Goal: Transaction & Acquisition: Purchase product/service

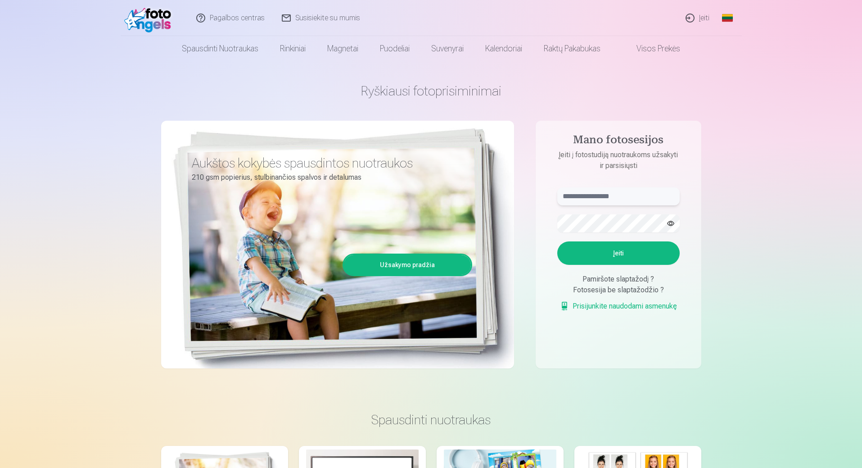
click at [588, 195] on input "text" at bounding box center [618, 196] width 122 height 18
type input "**********"
click at [673, 223] on button "button" at bounding box center [670, 223] width 17 height 17
click at [620, 250] on button "Įeiti" at bounding box center [618, 252] width 122 height 23
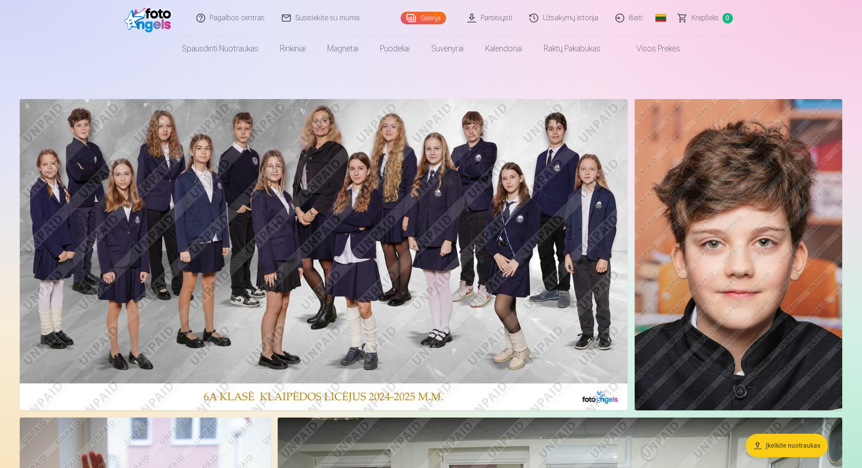
click at [489, 19] on link "Parsisiųsti" at bounding box center [490, 18] width 62 height 36
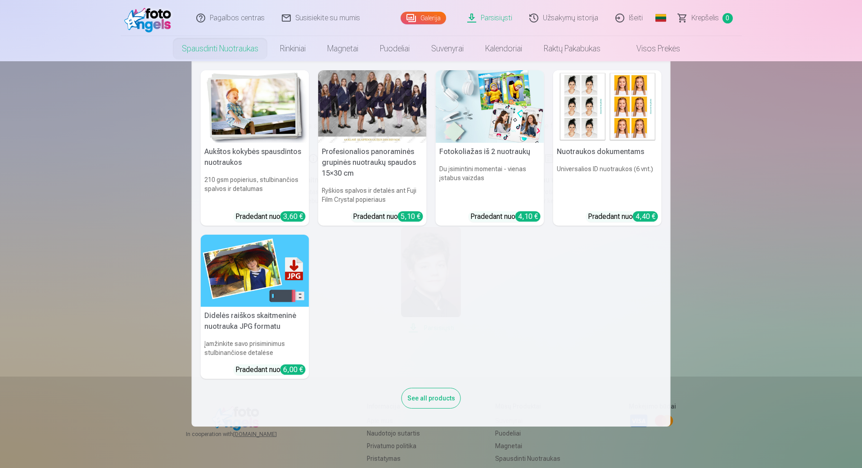
click at [389, 104] on div at bounding box center [372, 106] width 109 height 72
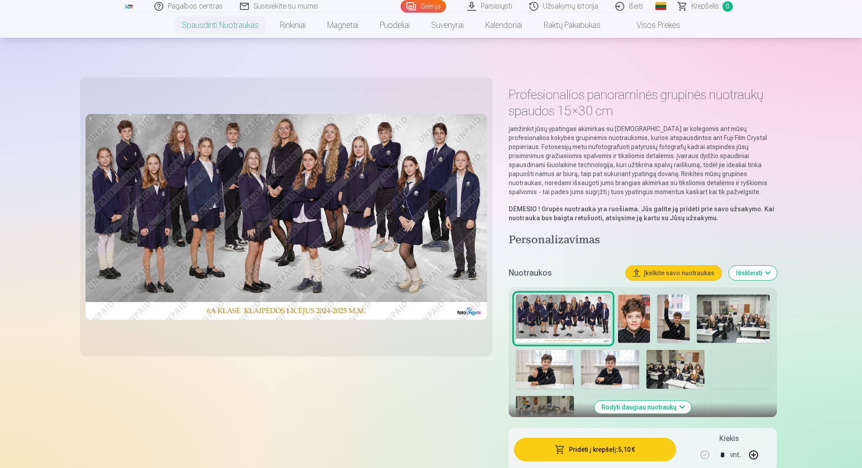
scroll to position [90, 0]
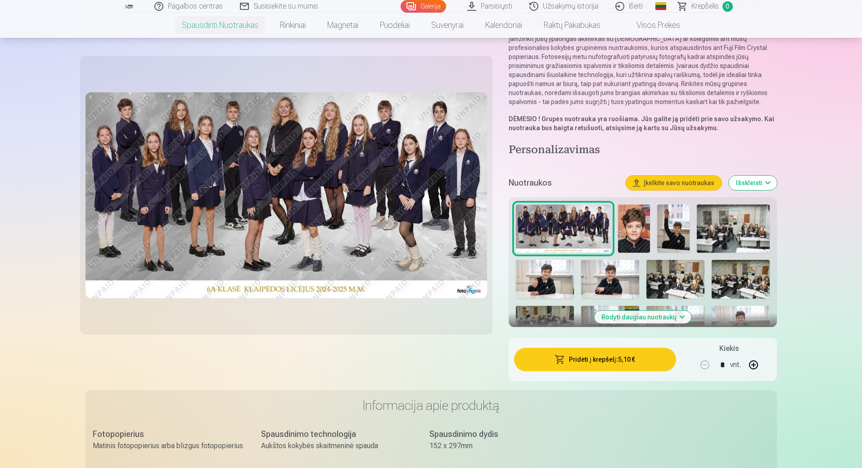
click at [600, 358] on button "Pridėti į krepšelį : 5,10 €" at bounding box center [595, 359] width 162 height 23
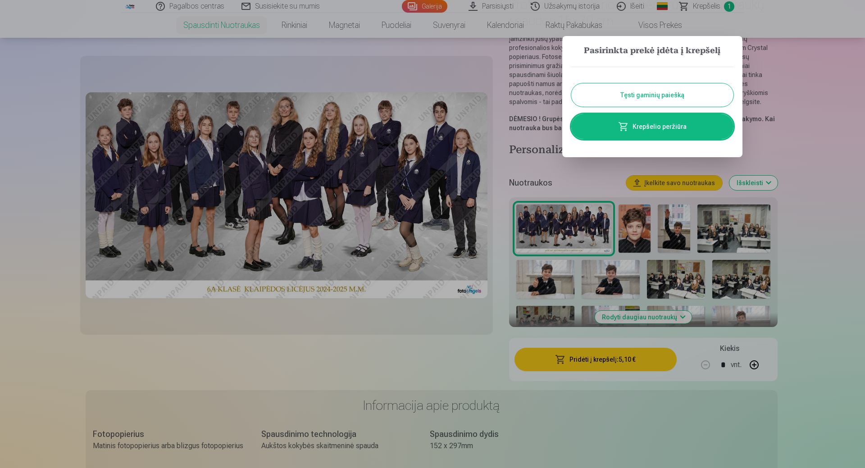
click at [655, 95] on button "Tęsti gaminių paiešką" at bounding box center [652, 94] width 162 height 23
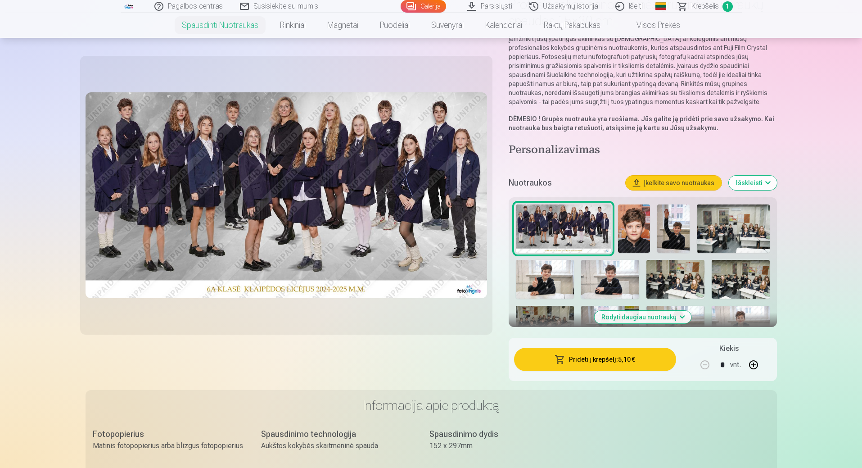
click at [632, 235] on img at bounding box center [634, 228] width 32 height 49
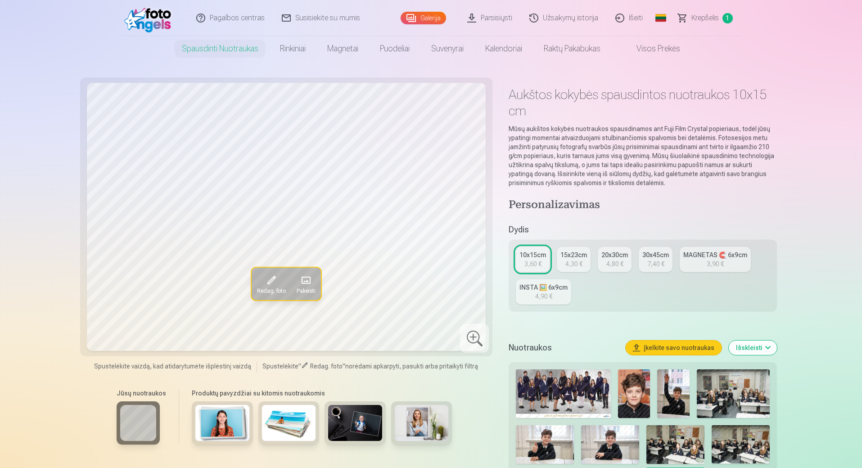
click at [637, 388] on img at bounding box center [634, 393] width 32 height 49
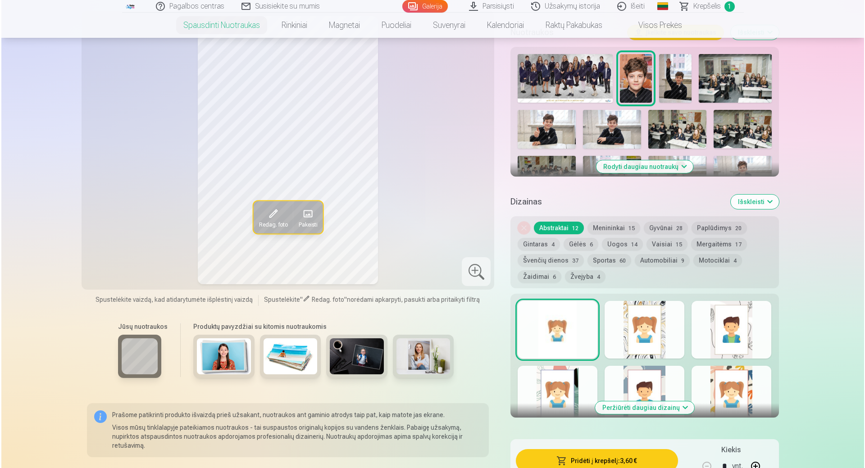
scroll to position [540, 0]
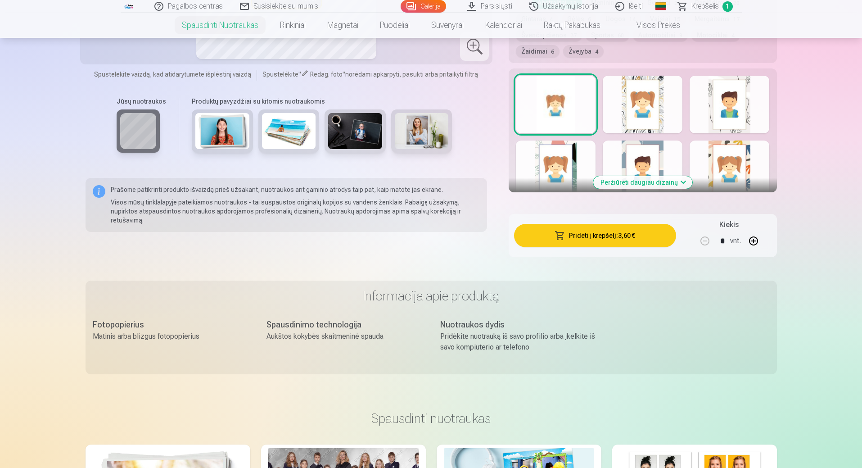
click at [601, 237] on button "Pridėti į krepšelį : 3,60 €" at bounding box center [595, 235] width 162 height 23
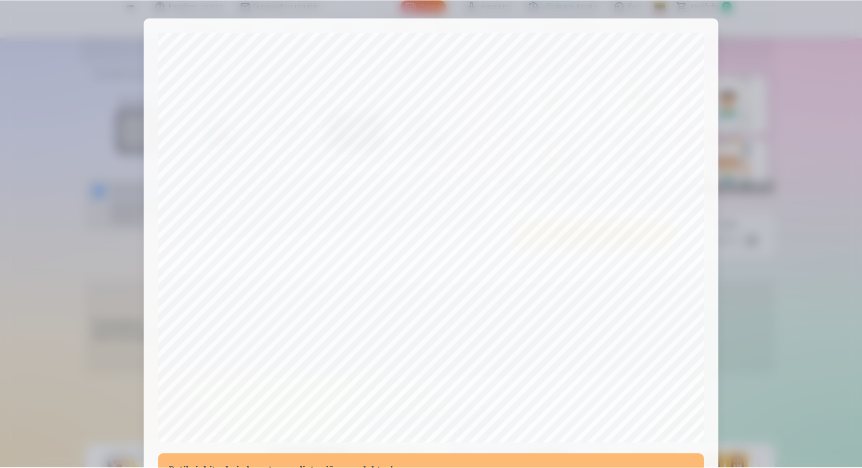
scroll to position [181, 0]
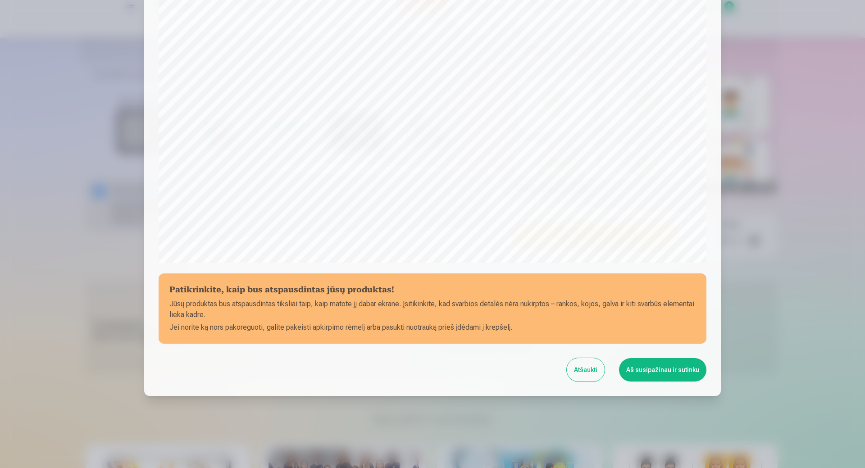
click at [630, 371] on button "Aš susipažinau ir sutinku" at bounding box center [662, 369] width 87 height 23
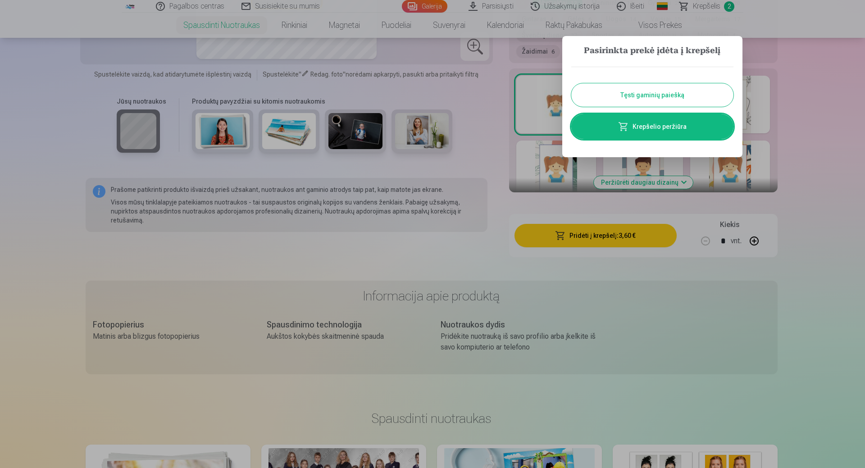
click at [657, 96] on button "Tęsti gaminių paiešką" at bounding box center [652, 94] width 162 height 23
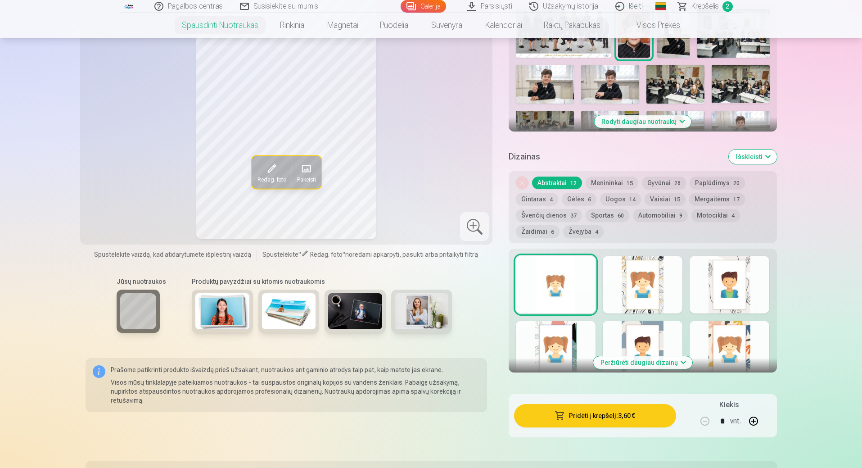
scroll to position [180, 0]
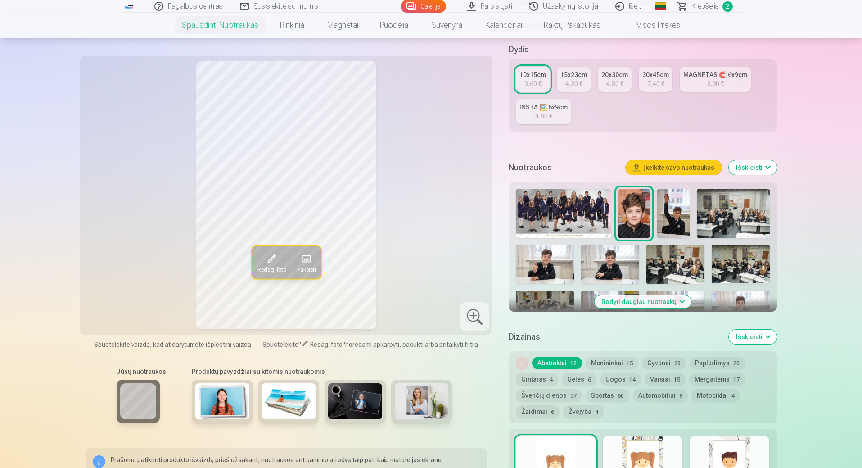
click at [681, 208] on img at bounding box center [673, 213] width 32 height 49
click at [719, 210] on img at bounding box center [733, 213] width 72 height 49
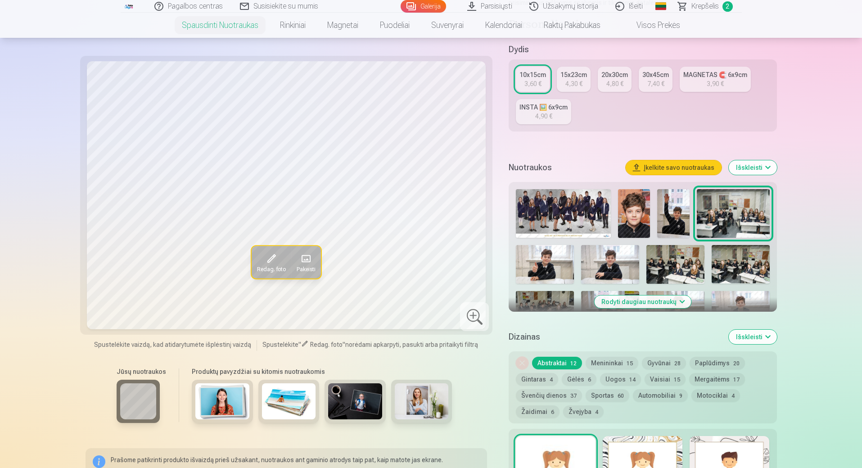
click at [548, 260] on img at bounding box center [545, 264] width 58 height 39
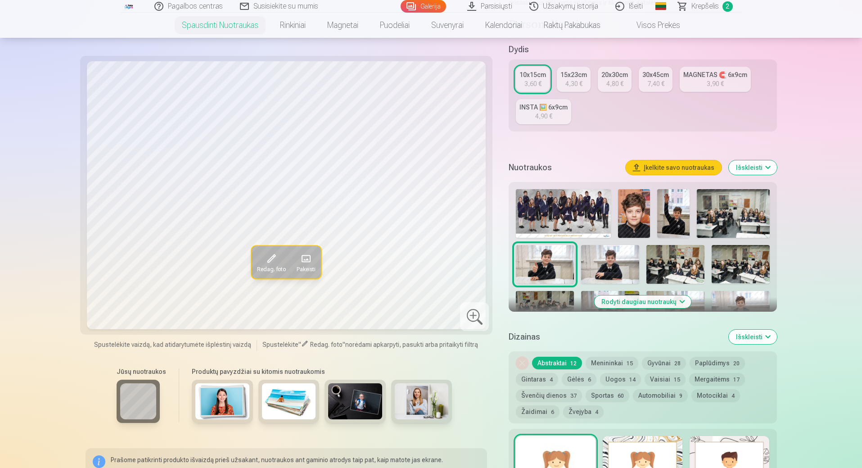
click at [606, 255] on img at bounding box center [610, 264] width 58 height 39
click at [669, 258] on img at bounding box center [676, 264] width 58 height 39
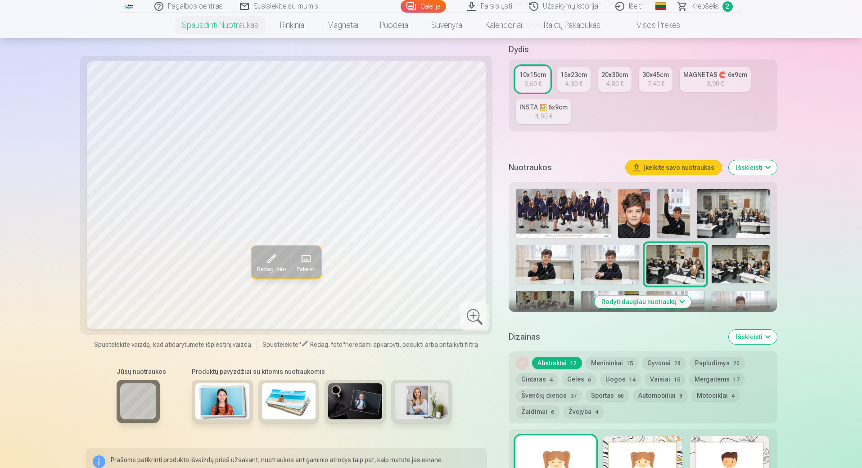
click at [737, 261] on img at bounding box center [741, 264] width 58 height 39
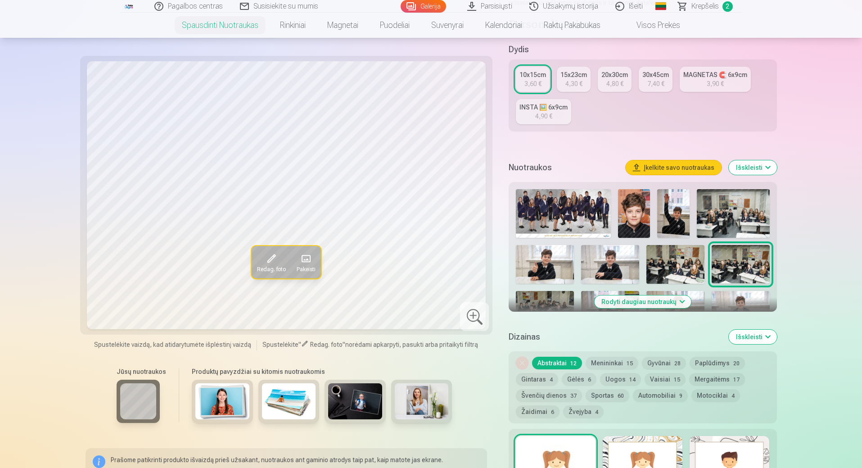
scroll to position [225, 0]
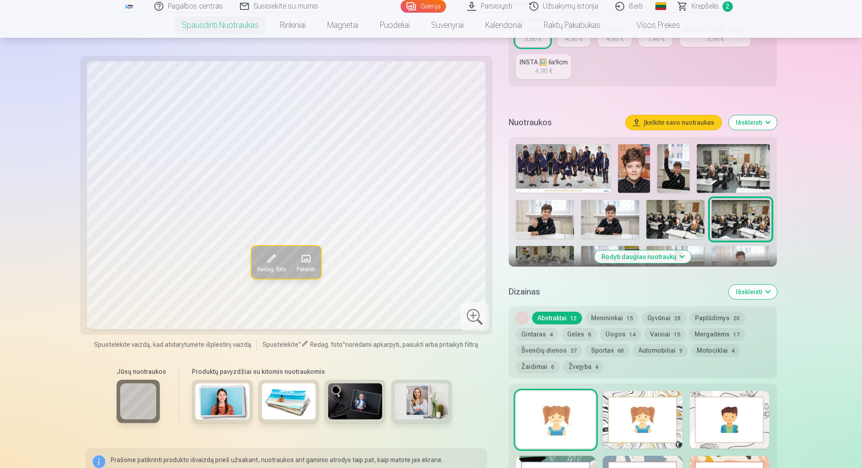
click at [637, 256] on button "Rodyti daugiau nuotraukų" at bounding box center [642, 256] width 97 height 13
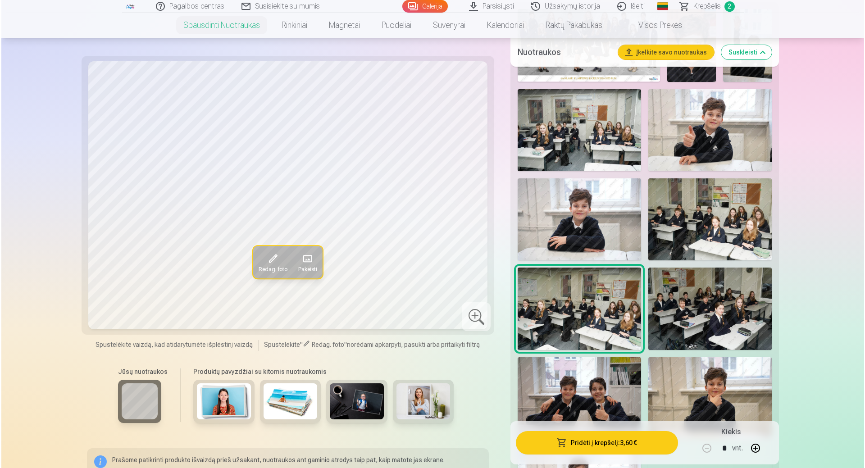
scroll to position [405, 0]
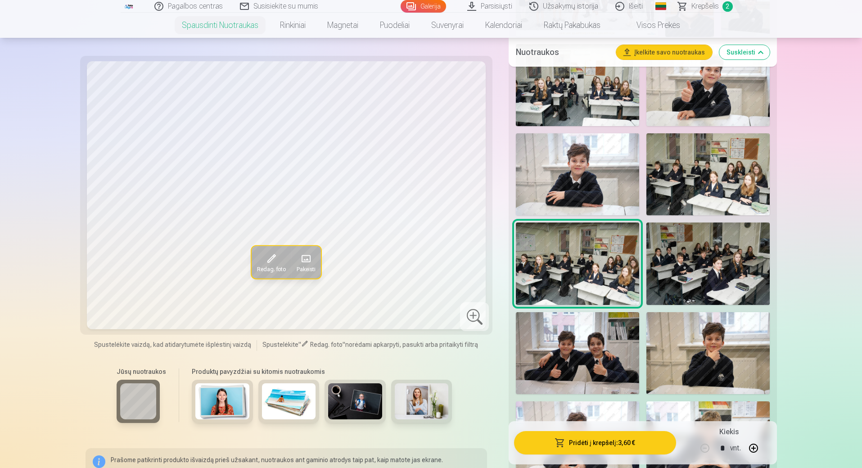
click at [580, 281] on img at bounding box center [577, 263] width 123 height 82
click at [599, 342] on img at bounding box center [577, 353] width 123 height 82
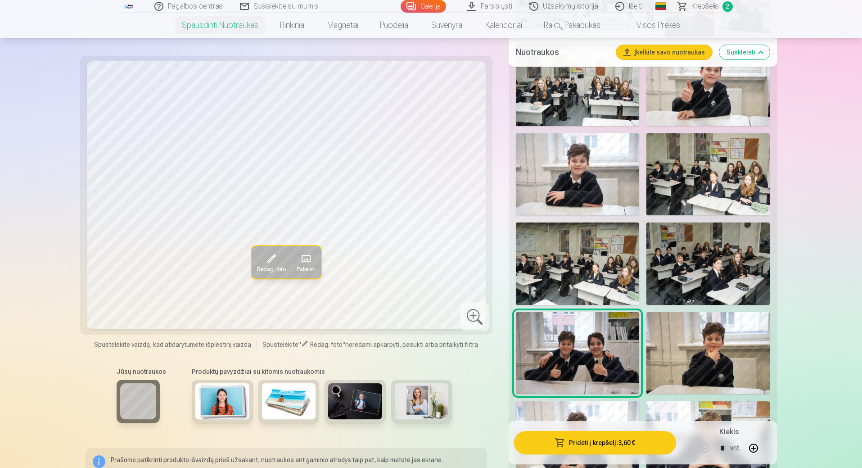
click at [602, 442] on button "Pridėti į krepšelį : 3,60 €" at bounding box center [595, 442] width 162 height 23
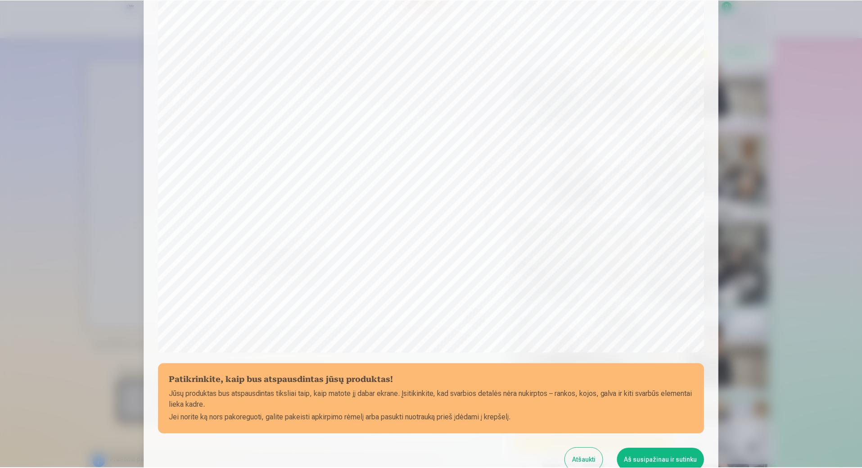
scroll to position [136, 0]
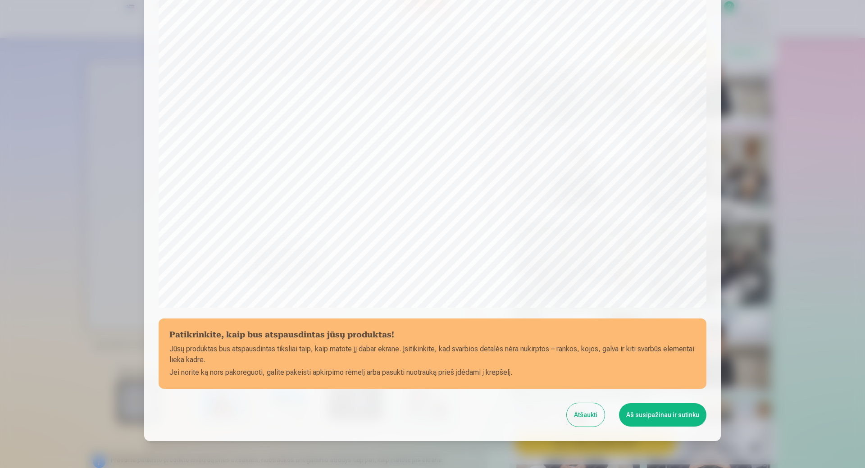
click at [668, 416] on button "Aš susipažinau ir sutinku" at bounding box center [662, 414] width 87 height 23
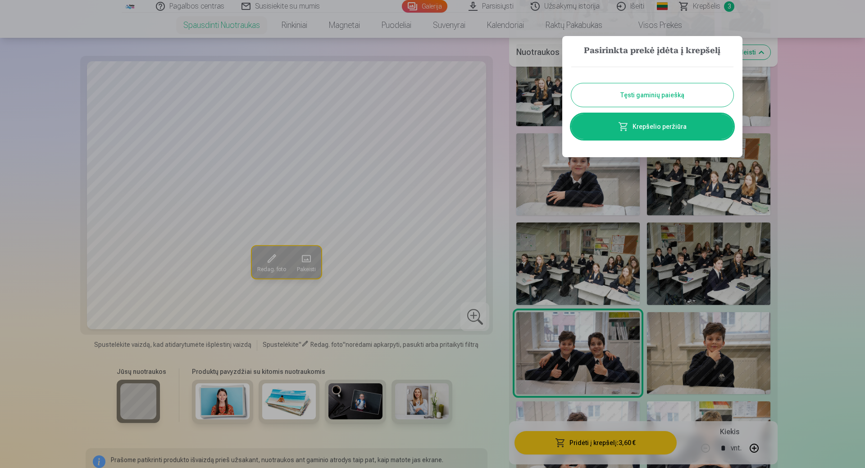
click at [665, 94] on button "Tęsti gaminių paiešką" at bounding box center [652, 94] width 162 height 23
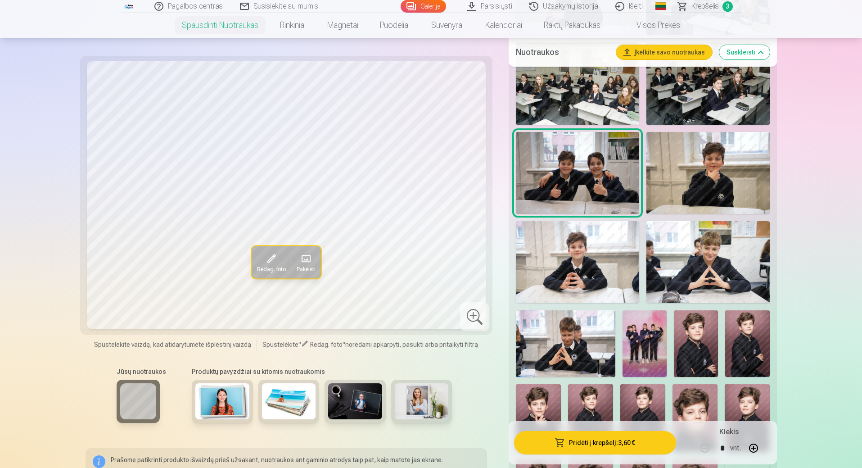
scroll to position [630, 0]
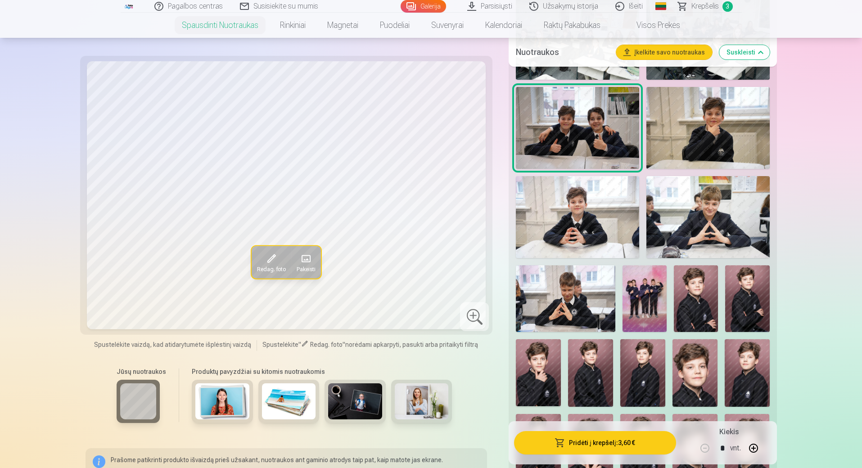
click at [657, 291] on img at bounding box center [645, 298] width 44 height 66
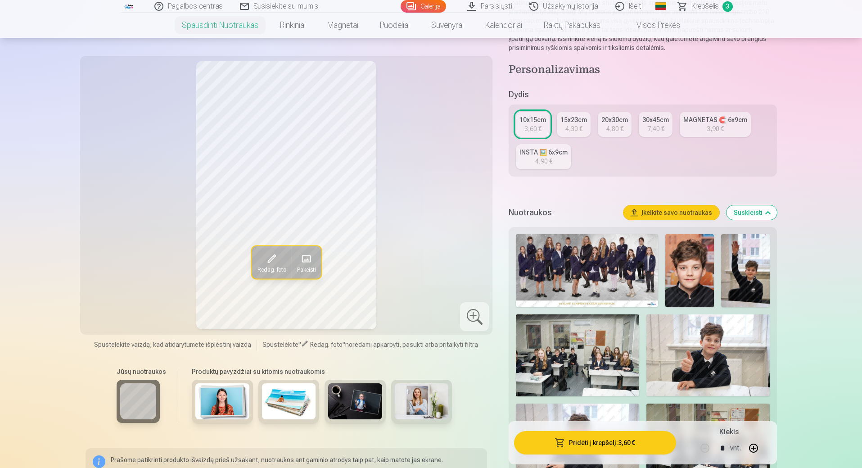
scroll to position [0, 0]
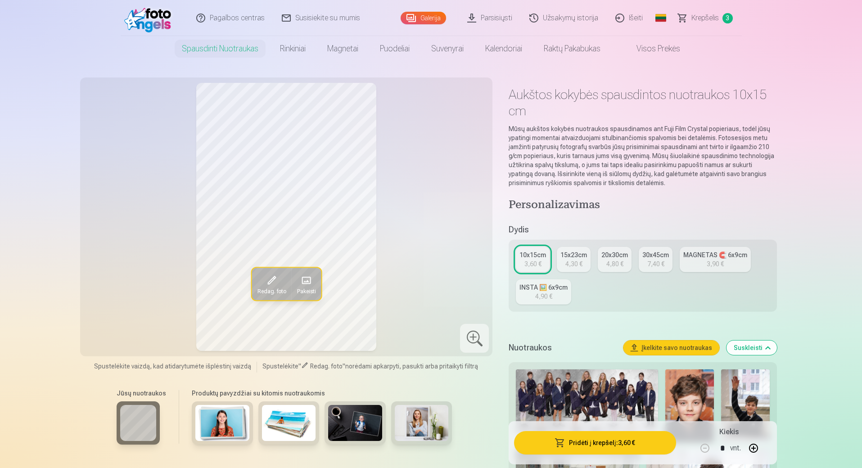
click at [525, 259] on div "3,60 €" at bounding box center [533, 263] width 17 height 9
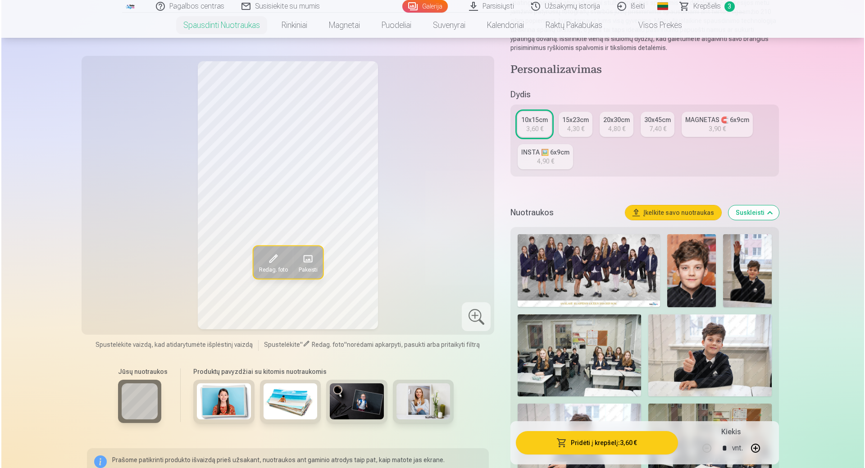
scroll to position [360, 0]
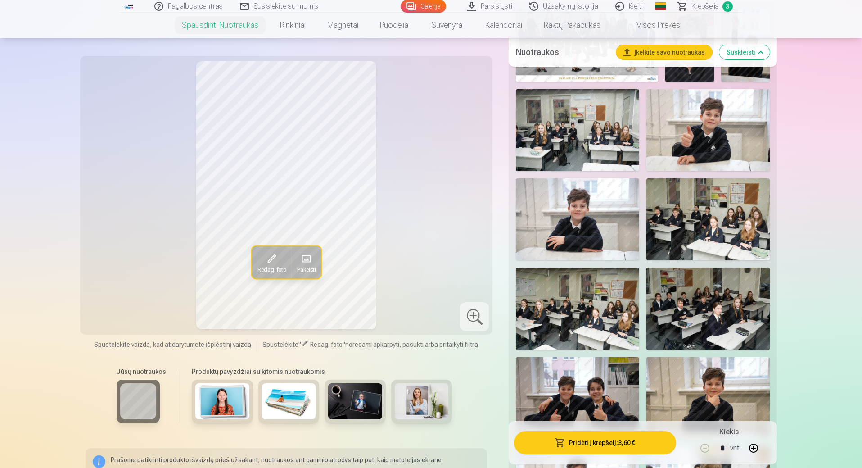
click at [603, 443] on button "Pridėti į krepšelį : 3,60 €" at bounding box center [595, 442] width 162 height 23
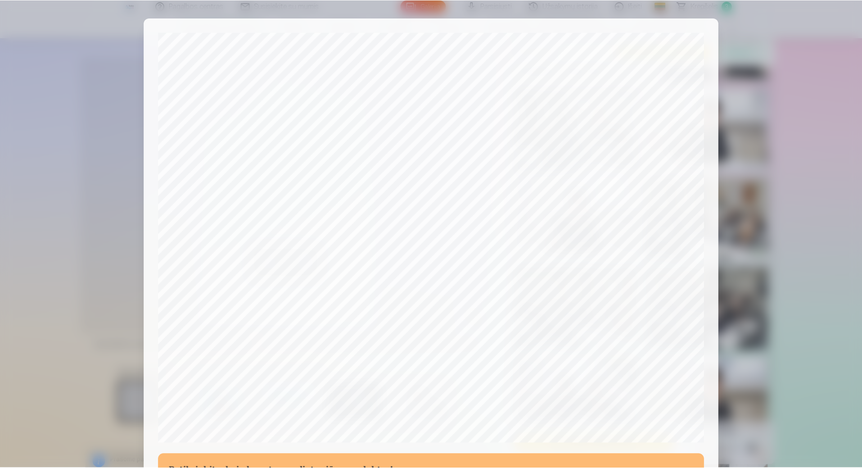
scroll to position [181, 0]
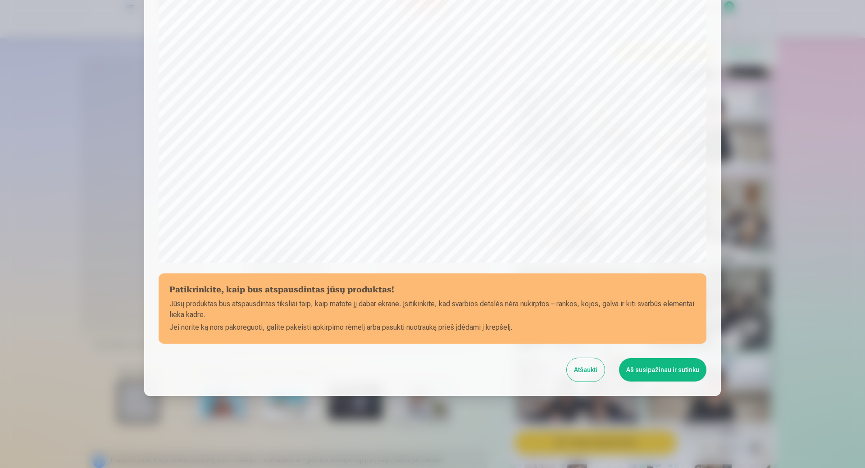
click at [653, 371] on button "Aš susipažinau ir sutinku" at bounding box center [662, 369] width 87 height 23
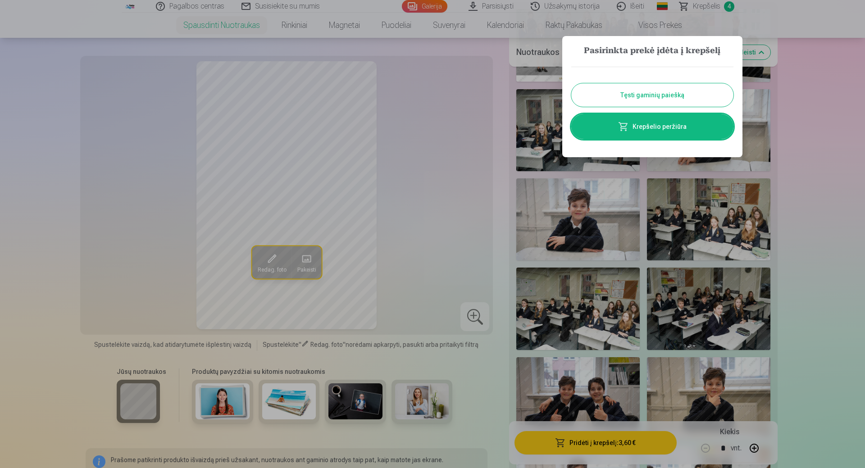
click at [647, 95] on button "Tęsti gaminių paiešką" at bounding box center [652, 94] width 162 height 23
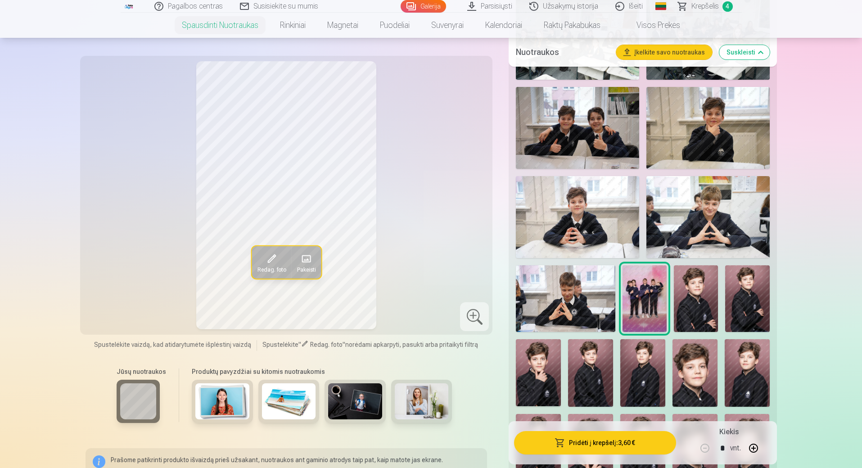
scroll to position [675, 0]
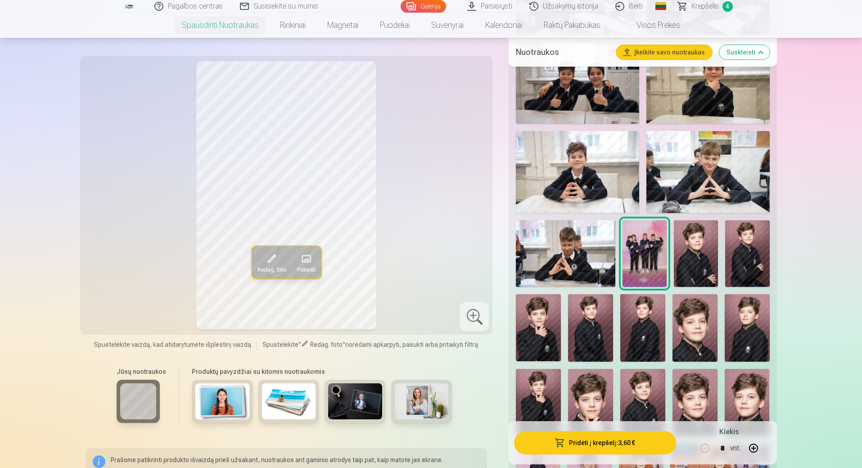
click at [701, 250] on img at bounding box center [696, 253] width 44 height 66
click at [755, 262] on img at bounding box center [747, 253] width 44 height 66
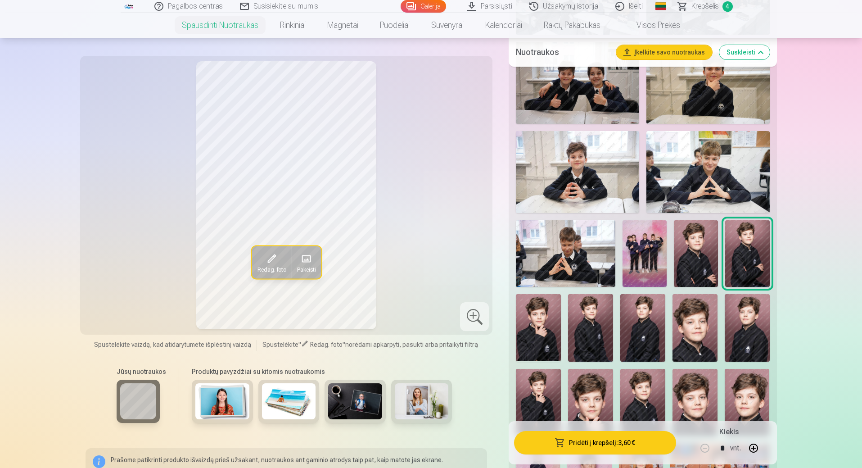
click at [541, 330] on img at bounding box center [538, 328] width 45 height 68
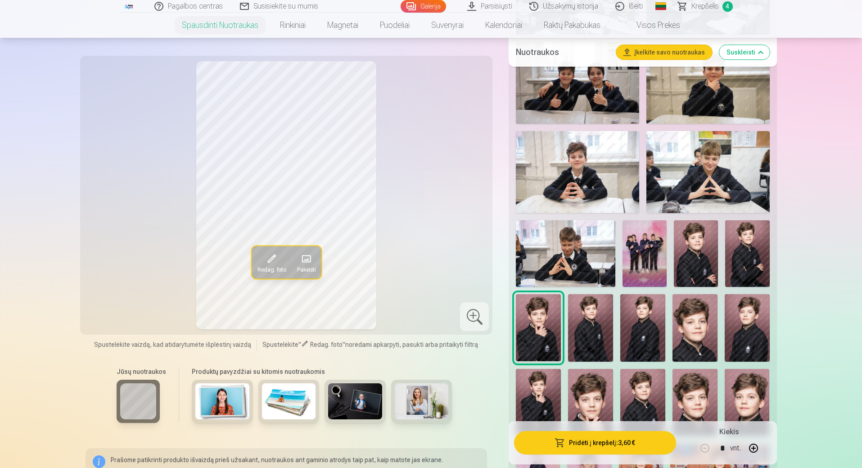
click at [584, 334] on img at bounding box center [590, 328] width 45 height 68
click at [649, 326] on img at bounding box center [642, 328] width 45 height 68
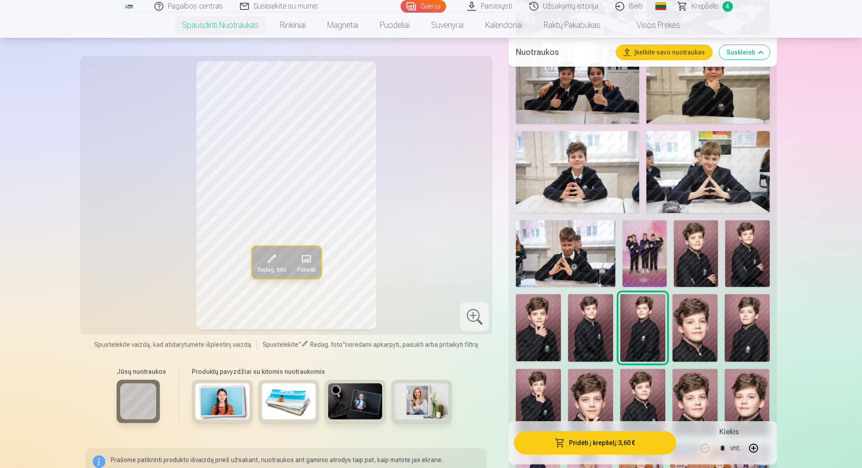
click at [697, 326] on img at bounding box center [695, 328] width 45 height 68
click at [759, 333] on img at bounding box center [747, 328] width 45 height 68
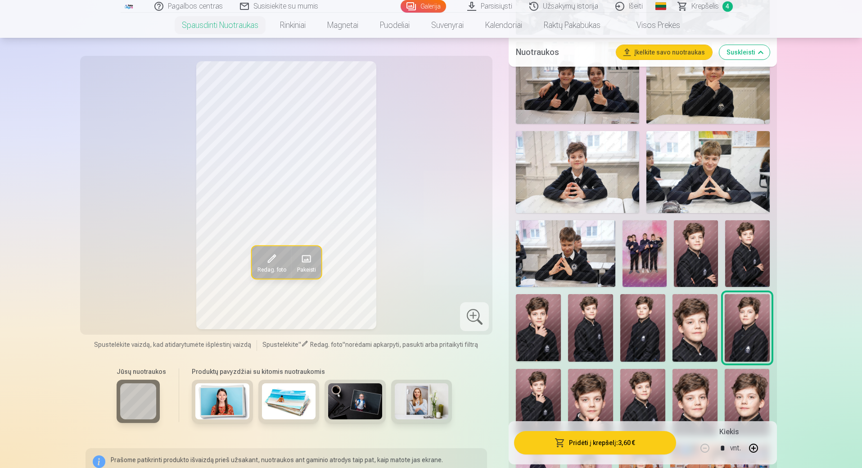
click at [541, 394] on img at bounding box center [538, 403] width 45 height 68
click at [588, 394] on img at bounding box center [590, 403] width 45 height 68
click at [636, 396] on img at bounding box center [642, 403] width 45 height 68
click at [697, 395] on img at bounding box center [695, 403] width 45 height 68
click at [756, 395] on img at bounding box center [747, 403] width 45 height 68
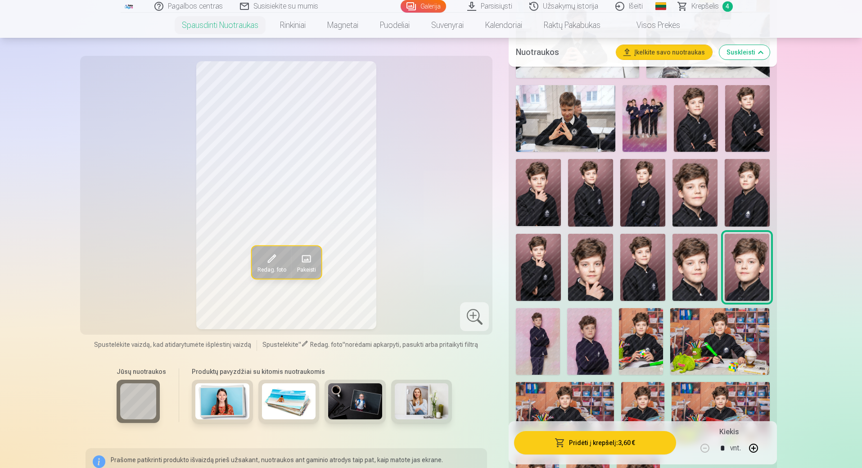
scroll to position [856, 0]
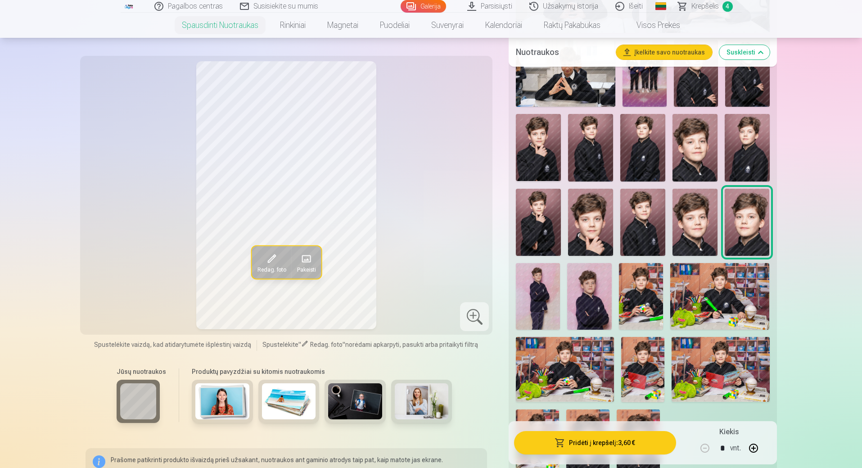
click at [535, 296] on img at bounding box center [538, 296] width 44 height 66
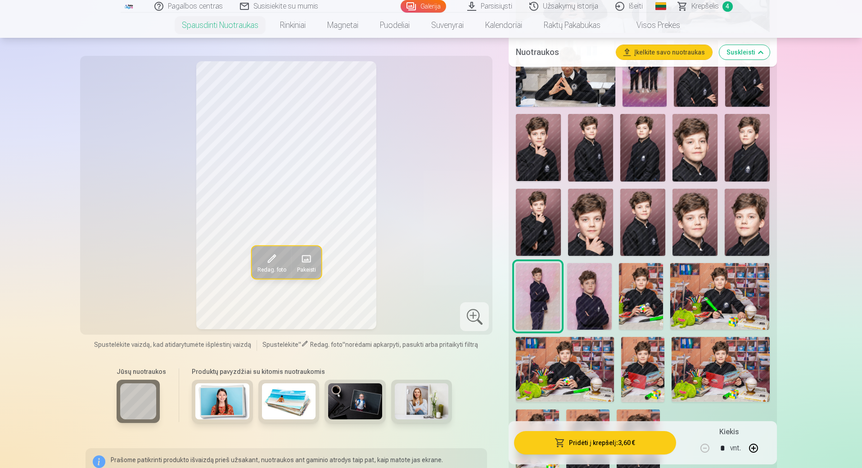
click at [594, 297] on img at bounding box center [589, 296] width 44 height 66
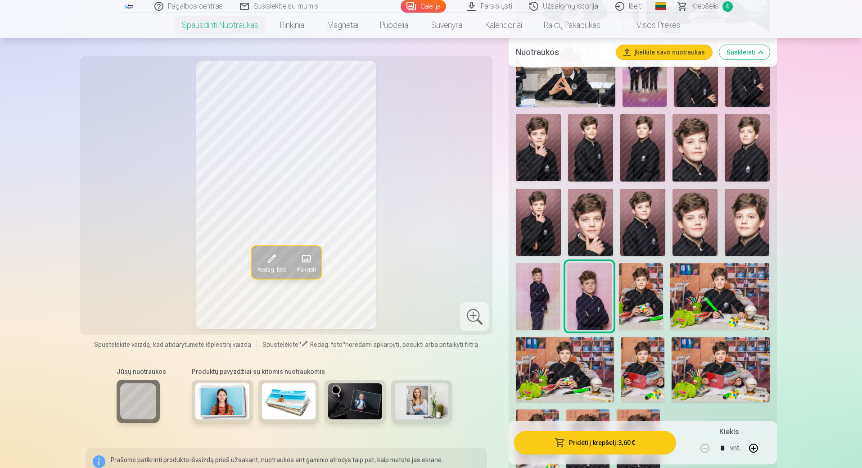
scroll to position [946, 0]
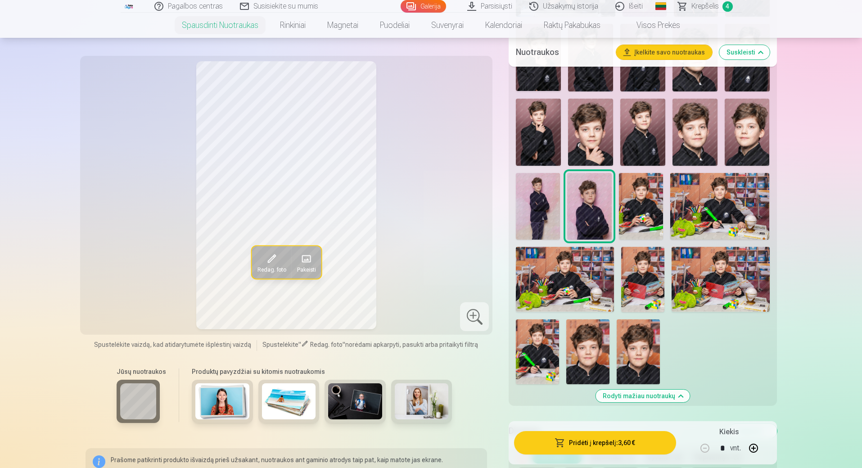
click at [585, 358] on img at bounding box center [587, 351] width 43 height 65
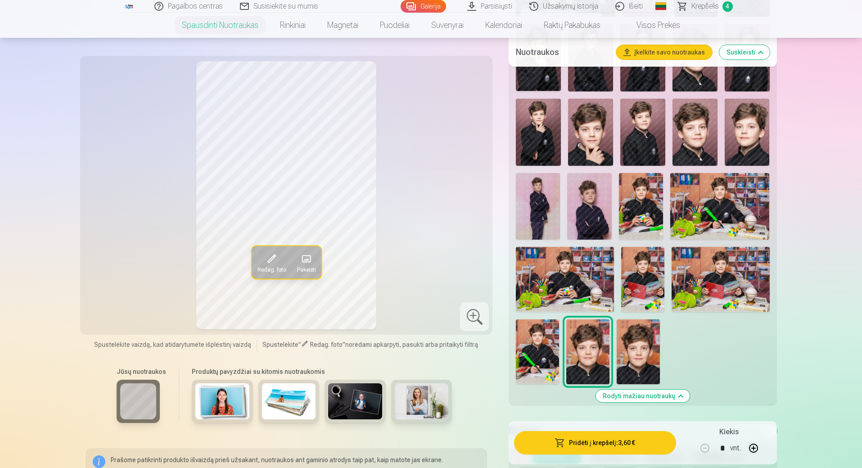
click at [641, 358] on img at bounding box center [638, 351] width 43 height 65
click at [580, 356] on img at bounding box center [587, 351] width 43 height 65
click at [534, 354] on img at bounding box center [537, 351] width 43 height 65
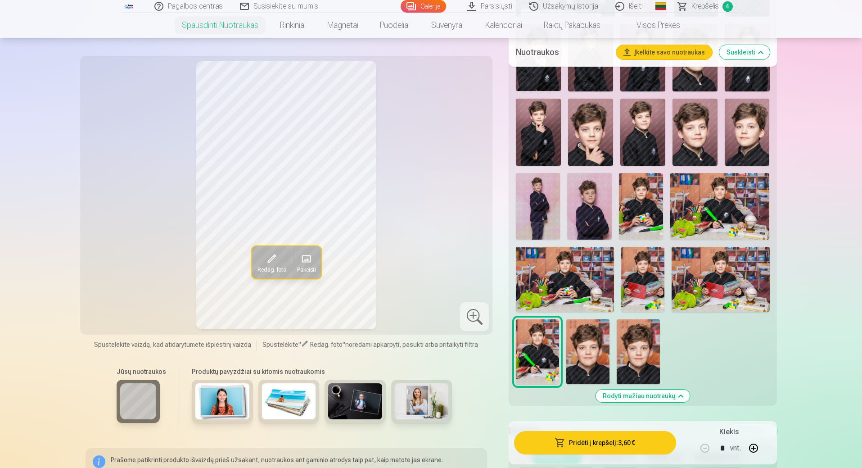
click at [565, 276] on img at bounding box center [565, 279] width 98 height 65
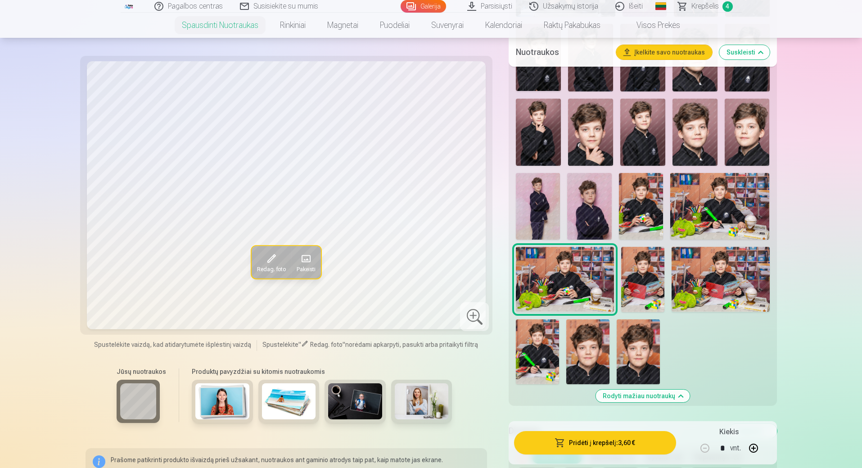
click at [639, 270] on img at bounding box center [643, 279] width 44 height 65
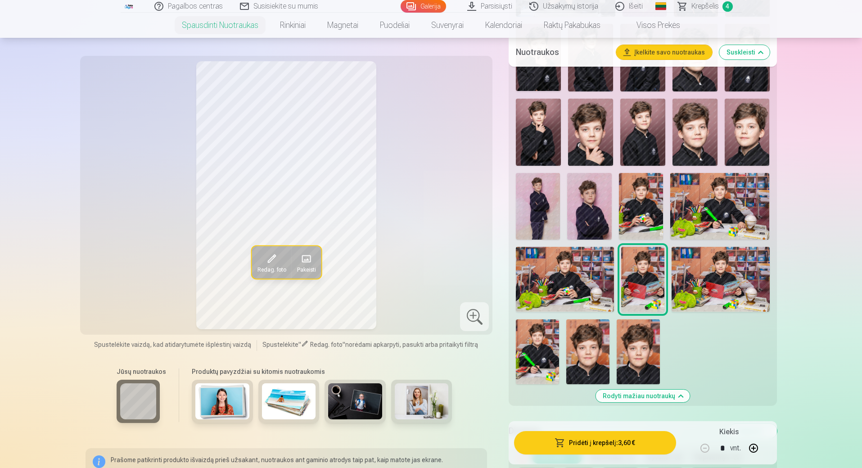
click at [704, 272] on img at bounding box center [721, 279] width 98 height 65
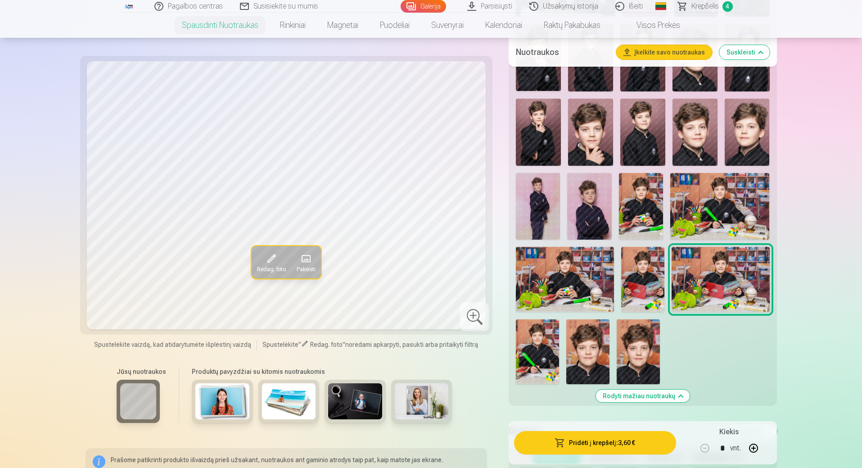
click at [587, 210] on img at bounding box center [589, 206] width 44 height 66
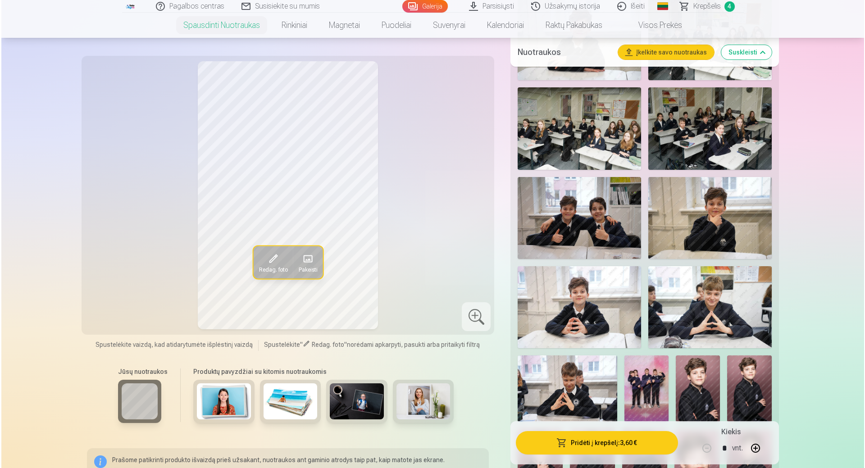
scroll to position [630, 0]
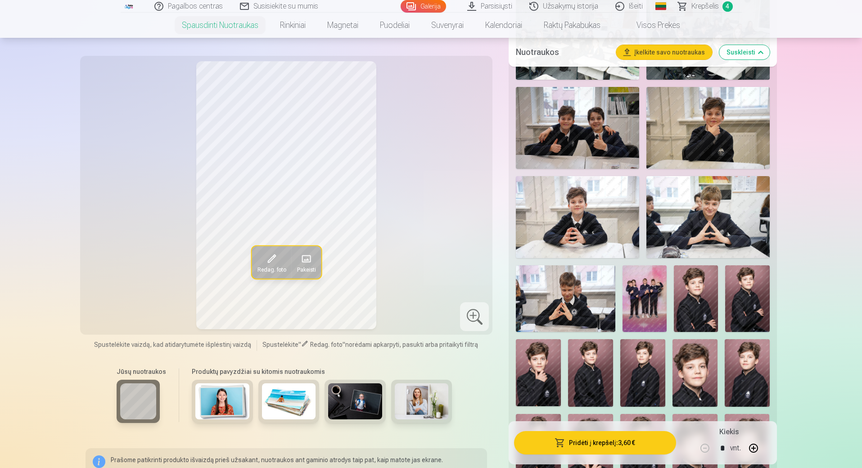
click at [606, 379] on img at bounding box center [590, 373] width 45 height 68
click at [696, 294] on img at bounding box center [696, 298] width 44 height 66
click at [602, 371] on img at bounding box center [590, 373] width 45 height 68
click at [633, 374] on img at bounding box center [642, 373] width 45 height 68
click at [592, 382] on img at bounding box center [590, 373] width 45 height 68
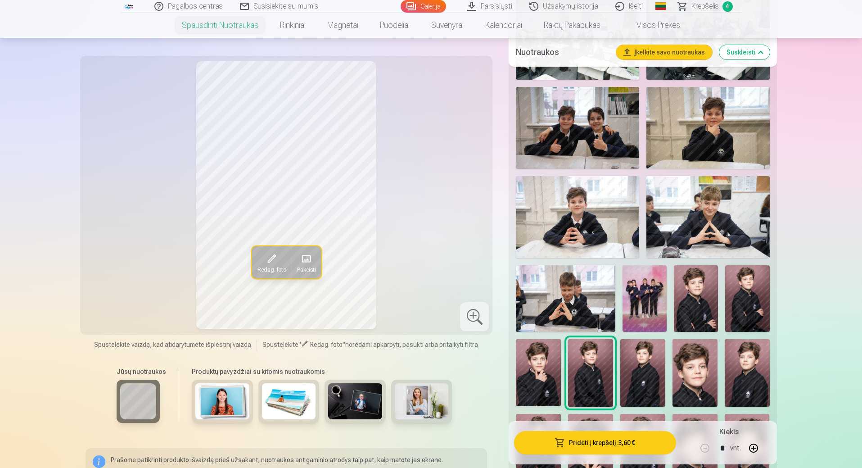
click at [644, 377] on img at bounding box center [642, 373] width 45 height 68
click at [600, 444] on button "Pridėti į krepšelį : 3,60 €" at bounding box center [595, 442] width 162 height 23
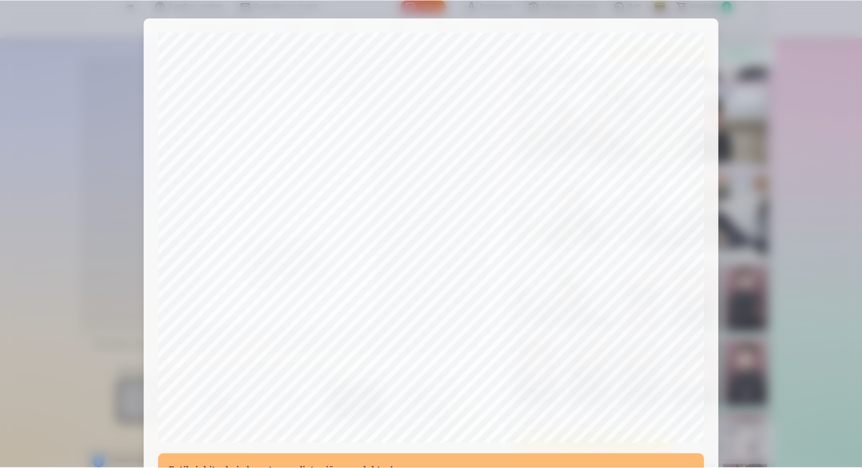
scroll to position [181, 0]
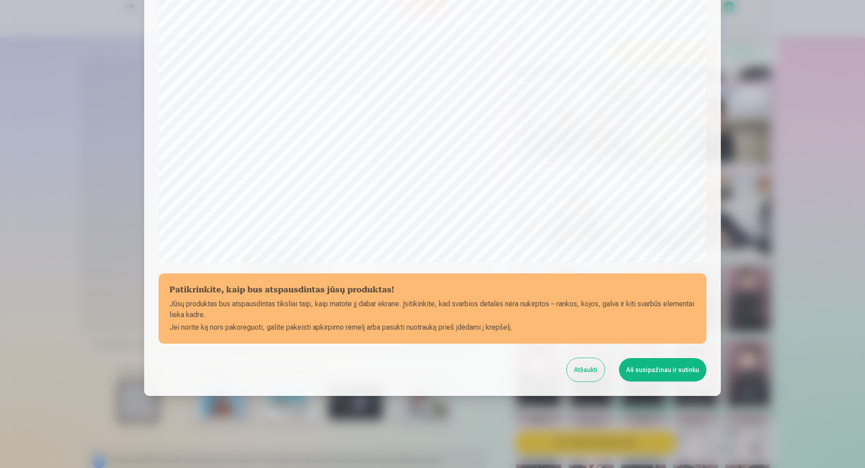
click at [674, 370] on button "Aš susipažinau ir sutinku" at bounding box center [662, 369] width 87 height 23
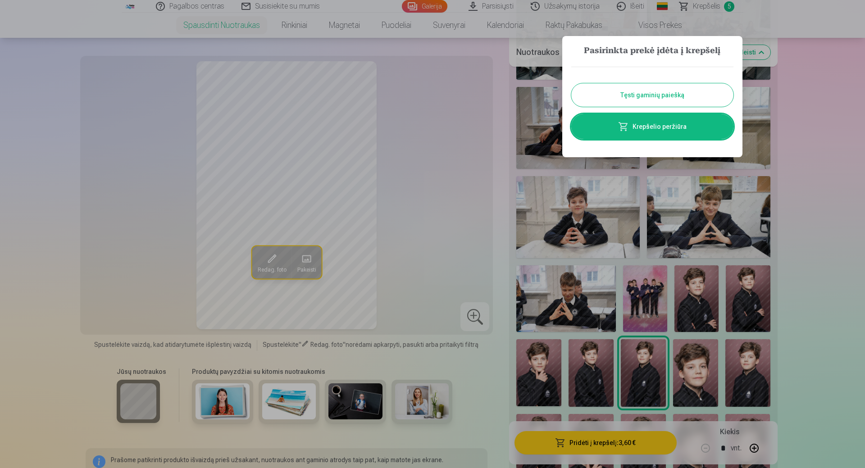
click at [654, 97] on button "Tęsti gaminių paiešką" at bounding box center [652, 94] width 162 height 23
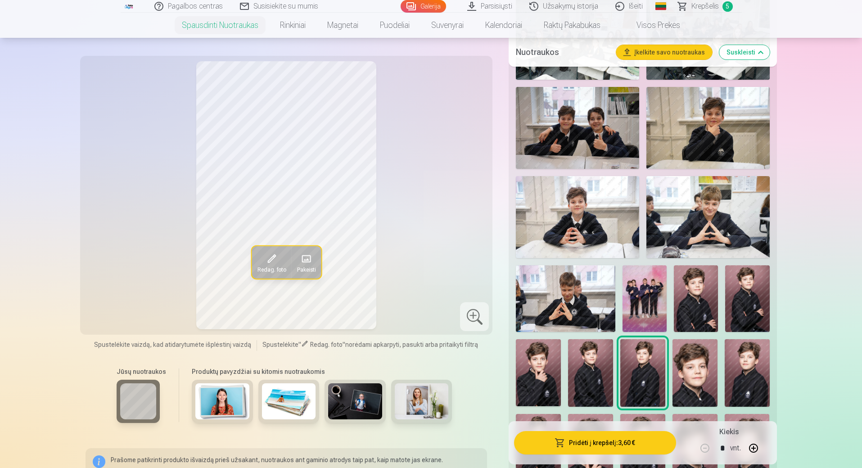
click at [735, 378] on img at bounding box center [747, 373] width 45 height 68
click at [696, 377] on img at bounding box center [695, 373] width 45 height 68
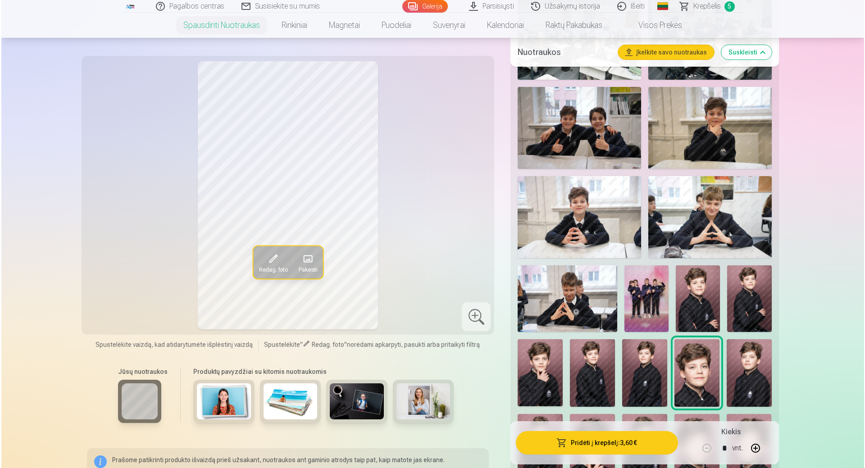
scroll to position [720, 0]
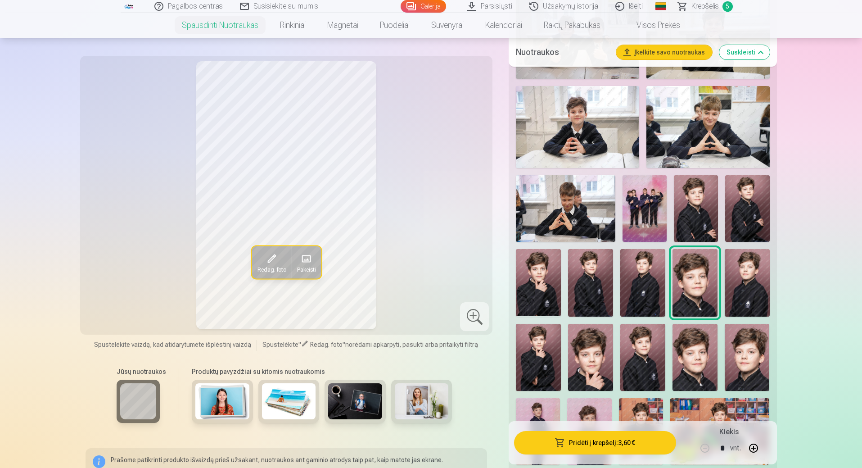
click at [738, 363] on img at bounding box center [747, 358] width 45 height 68
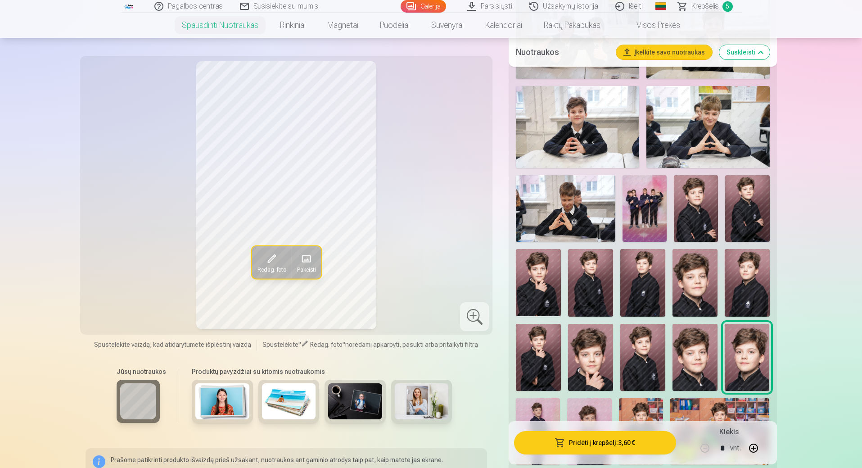
click at [622, 437] on button "Pridėti į krepšelį : 3,60 €" at bounding box center [595, 442] width 162 height 23
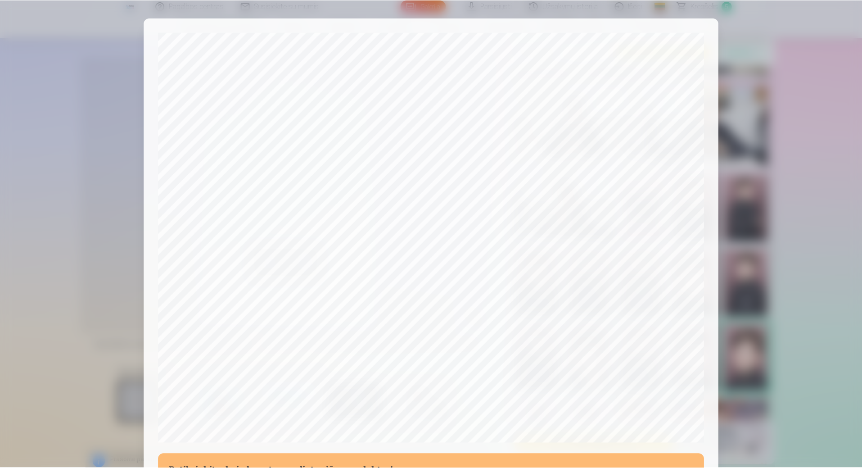
scroll to position [181, 0]
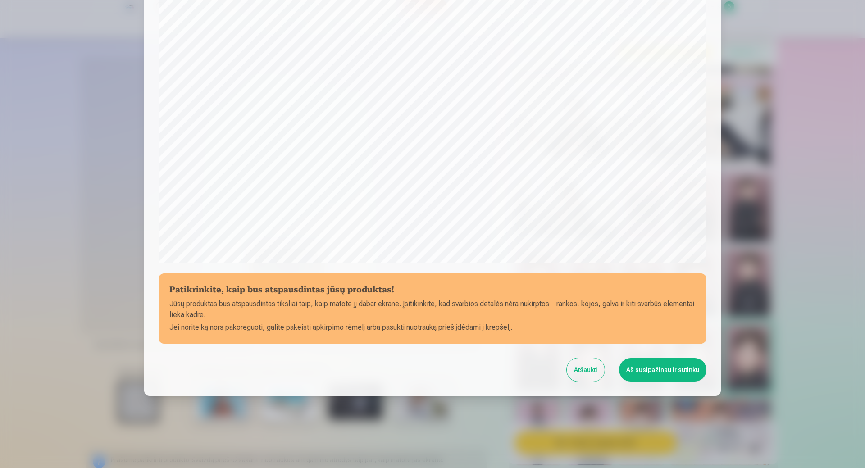
click at [665, 372] on button "Aš susipažinau ir sutinku" at bounding box center [662, 369] width 87 height 23
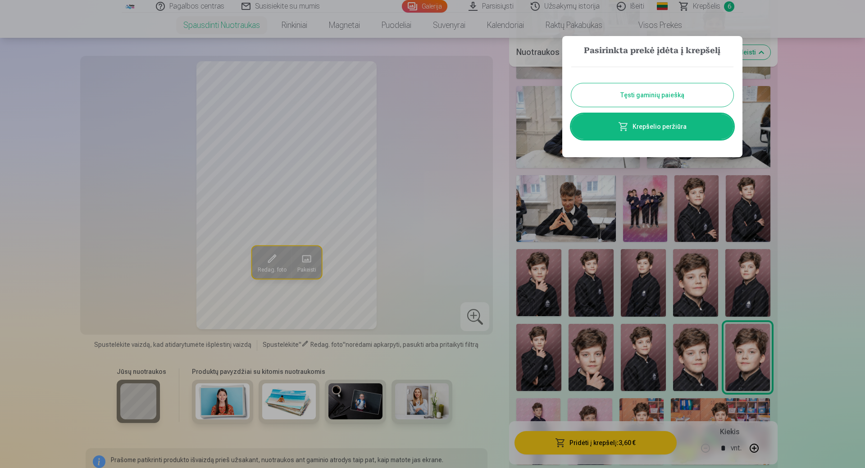
drag, startPoint x: 657, startPoint y: 95, endPoint x: 667, endPoint y: 100, distance: 10.7
click at [658, 95] on button "Tęsti gaminių paiešką" at bounding box center [652, 94] width 162 height 23
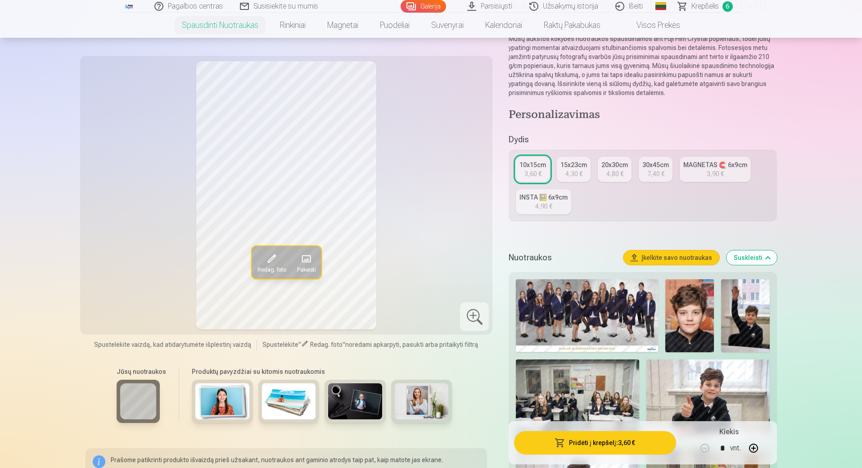
scroll to position [0, 0]
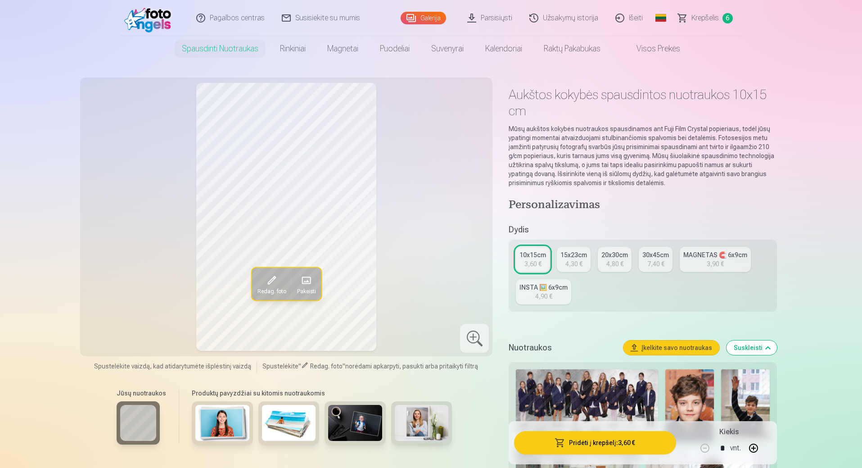
click at [705, 16] on span "Krepšelis" at bounding box center [705, 18] width 27 height 11
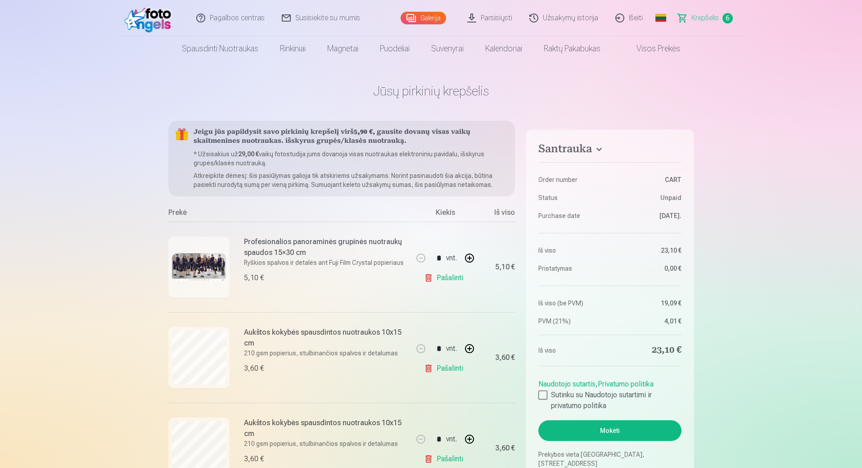
click at [697, 17] on span "Krepšelis" at bounding box center [705, 18] width 27 height 11
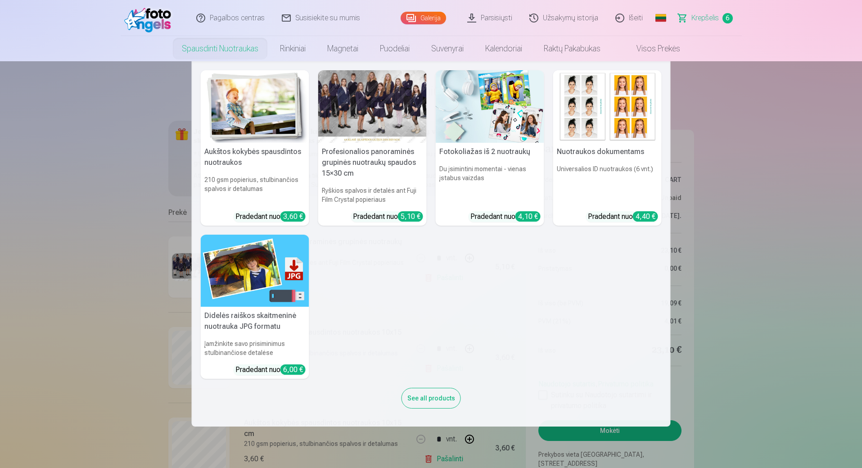
click at [197, 52] on link "Spausdinti nuotraukas" at bounding box center [220, 48] width 98 height 25
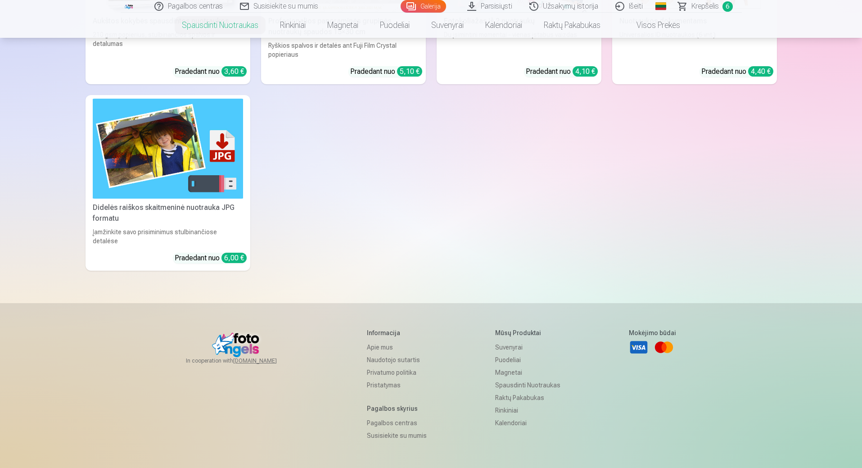
scroll to position [90, 0]
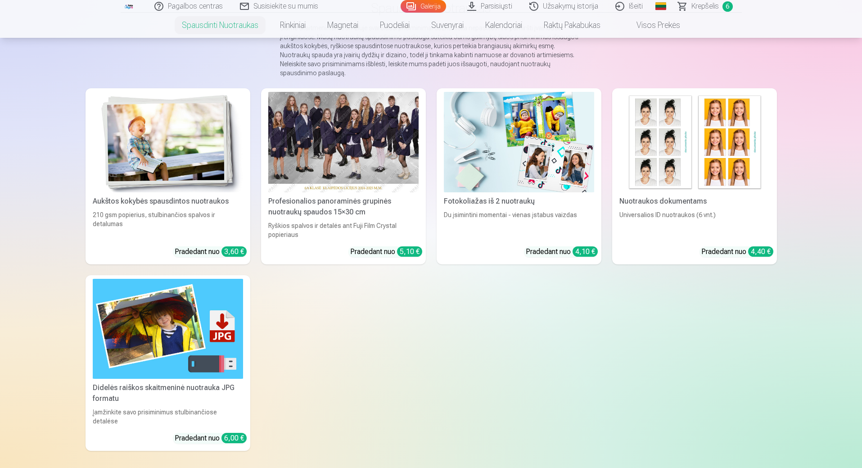
click at [341, 159] on div at bounding box center [343, 142] width 150 height 100
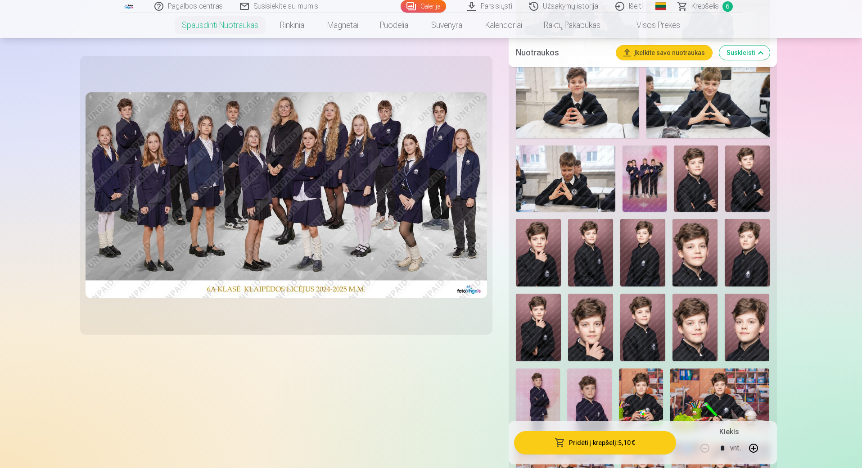
scroll to position [720, 0]
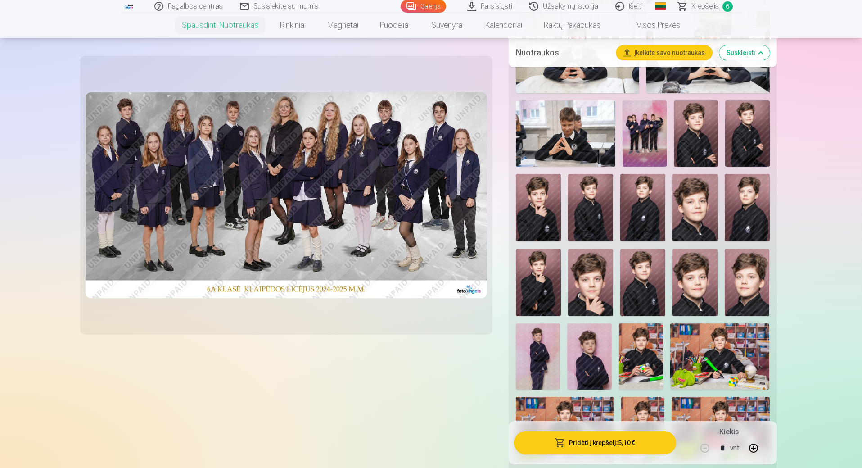
click at [581, 362] on img at bounding box center [589, 356] width 44 height 66
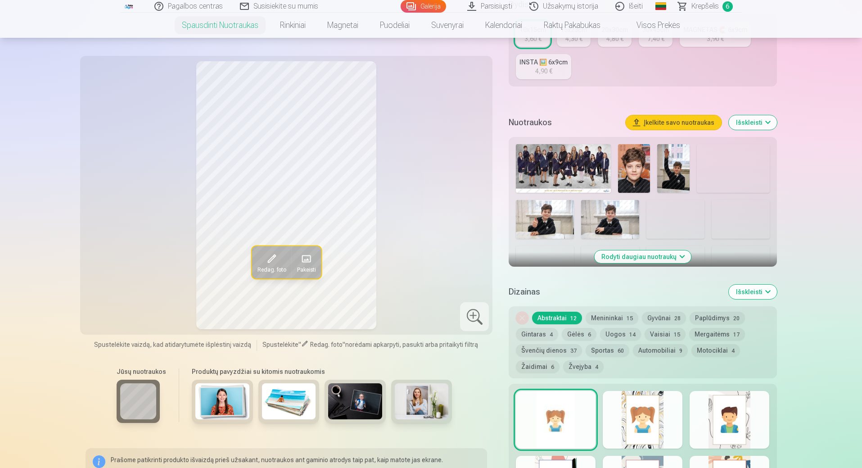
scroll to position [90, 0]
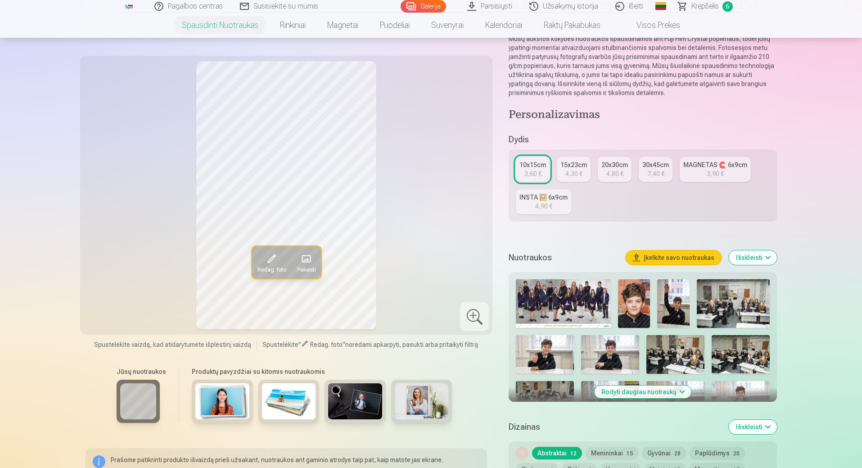
click at [654, 391] on button "Rodyti daugiau nuotraukų" at bounding box center [642, 391] width 97 height 13
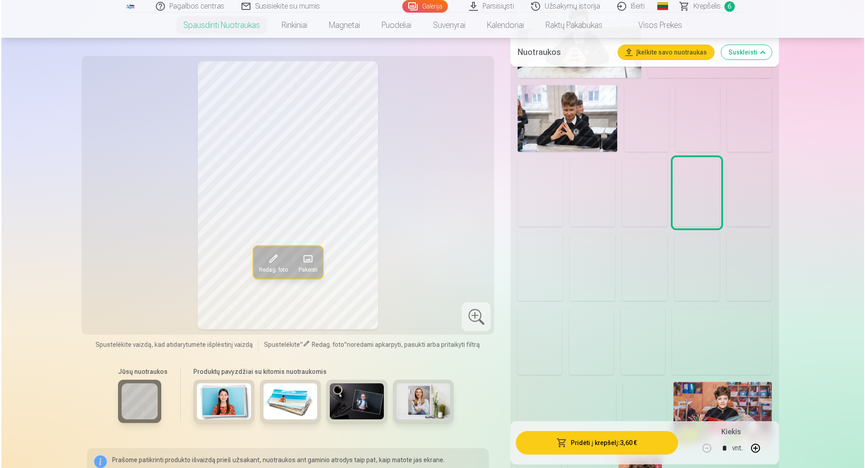
scroll to position [856, 0]
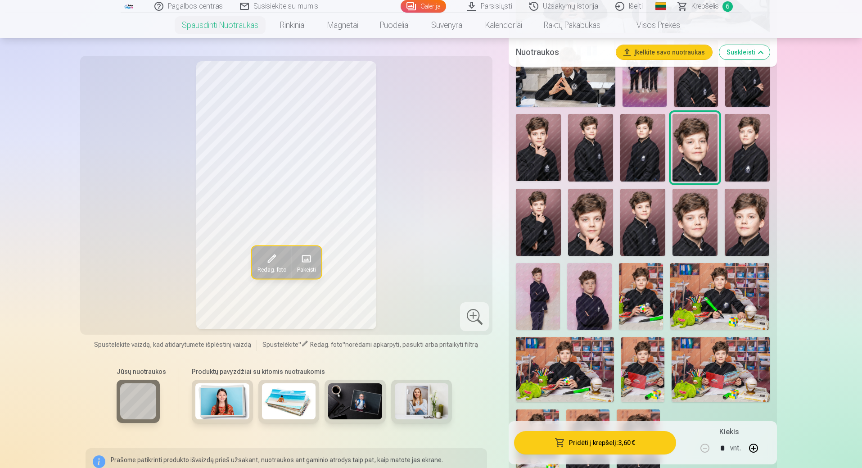
click at [585, 298] on img at bounding box center [589, 296] width 44 height 66
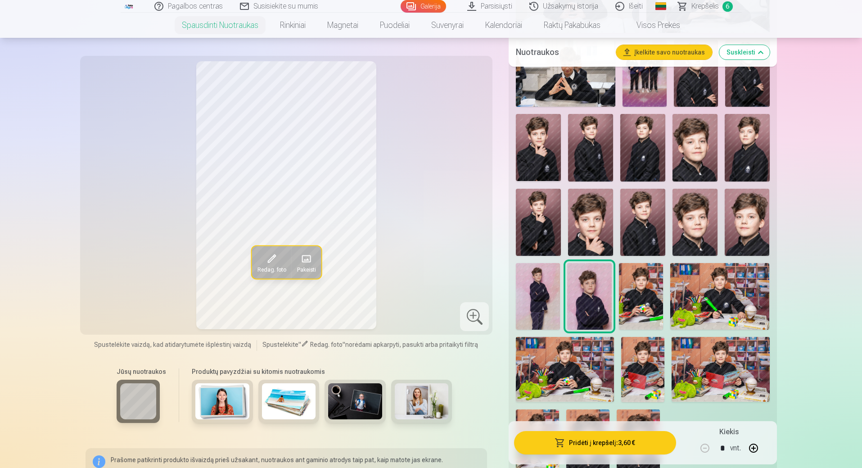
click at [587, 443] on button "Pridėti į krepšelį : 3,60 €" at bounding box center [595, 442] width 162 height 23
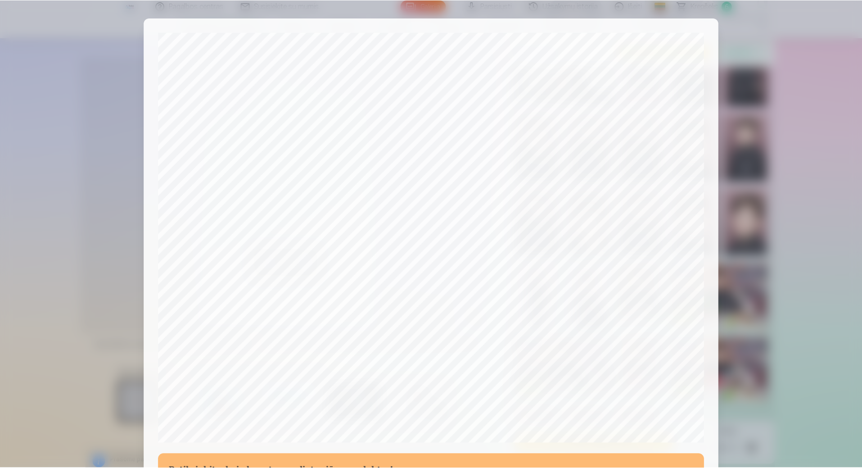
scroll to position [181, 0]
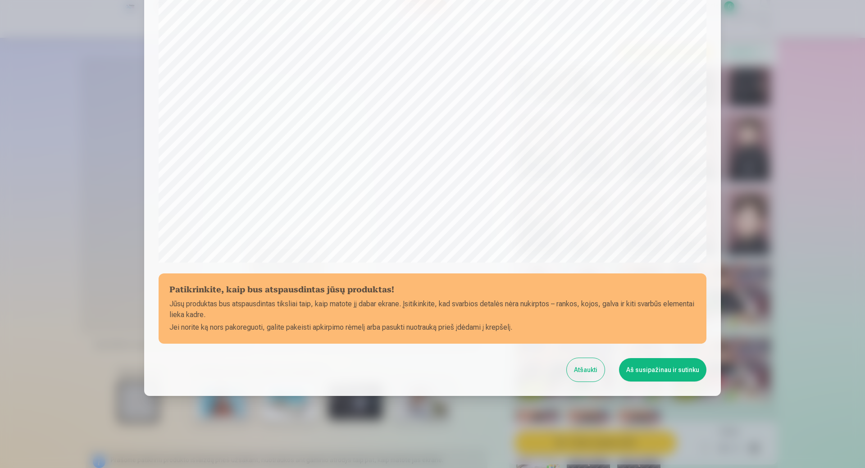
click at [642, 373] on button "Aš susipažinau ir sutinku" at bounding box center [662, 369] width 87 height 23
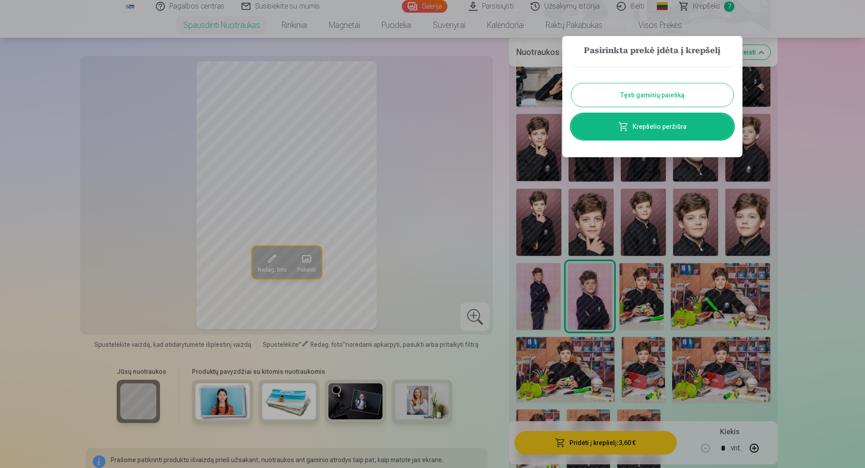
click at [647, 96] on button "Tęsti gaminių paiešką" at bounding box center [652, 94] width 162 height 23
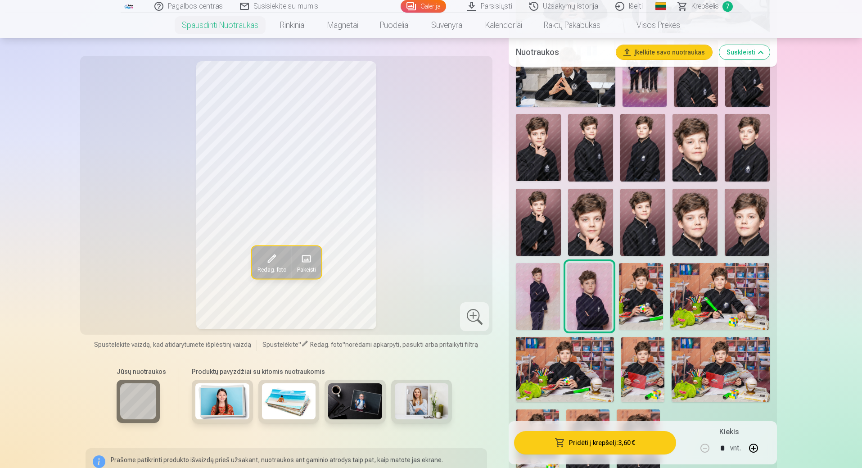
click at [638, 302] on img at bounding box center [641, 296] width 44 height 66
click at [650, 367] on img at bounding box center [643, 369] width 44 height 65
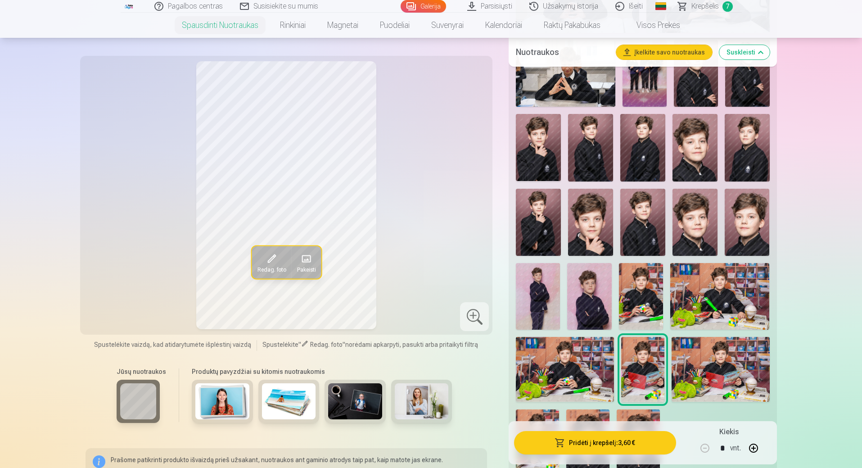
click at [641, 305] on img at bounding box center [641, 296] width 44 height 66
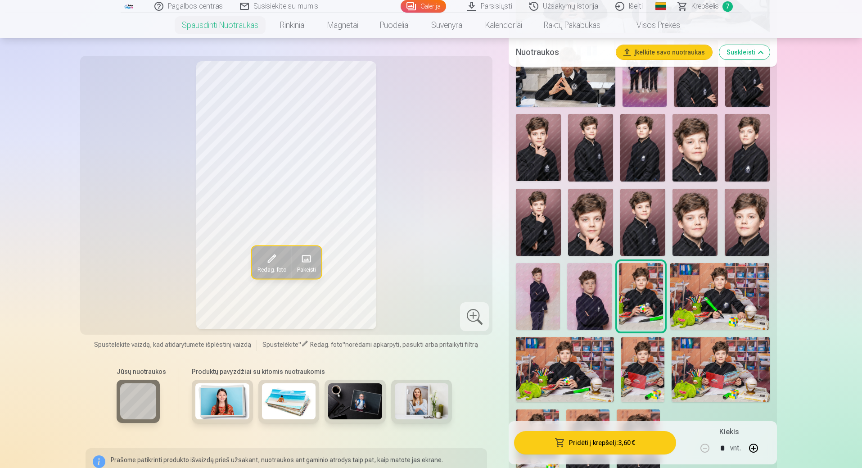
click at [584, 373] on img at bounding box center [565, 369] width 98 height 65
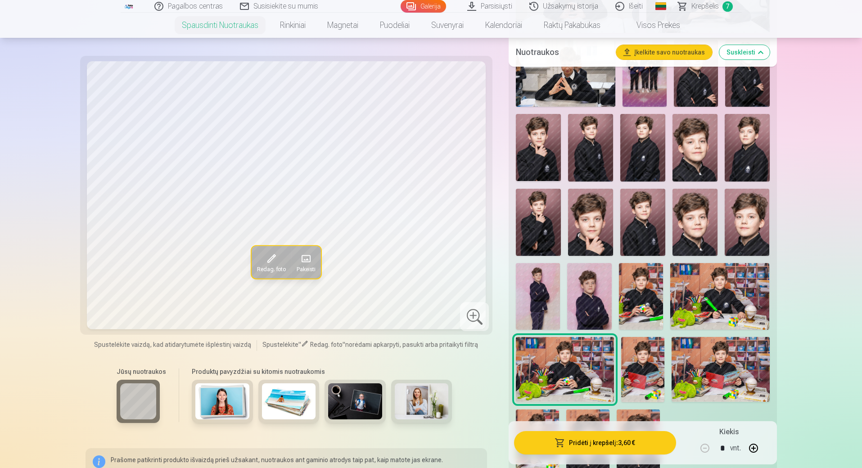
scroll to position [946, 0]
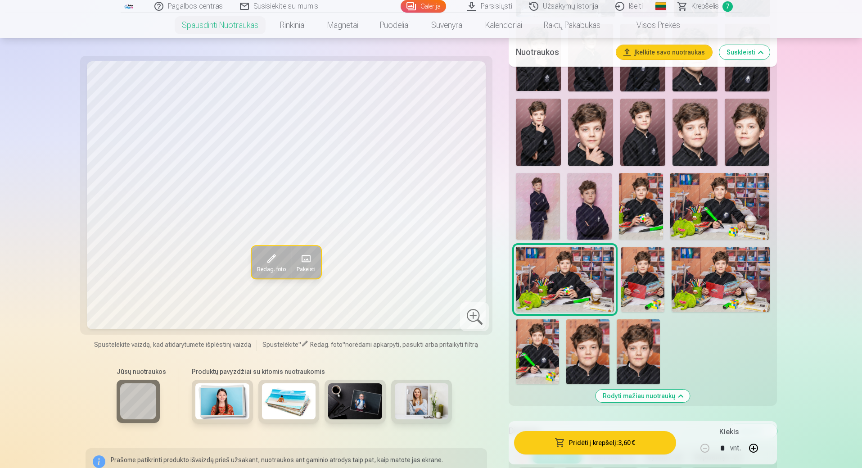
click at [703, 202] on img at bounding box center [720, 206] width 100 height 66
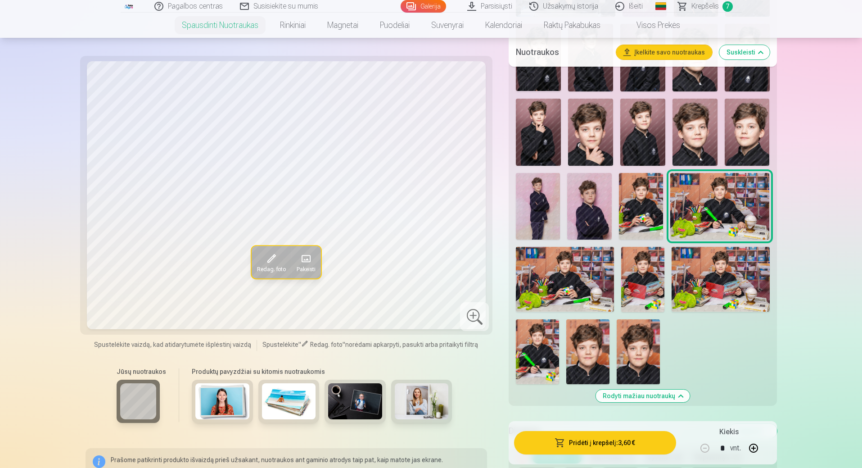
click at [638, 213] on img at bounding box center [641, 206] width 44 height 66
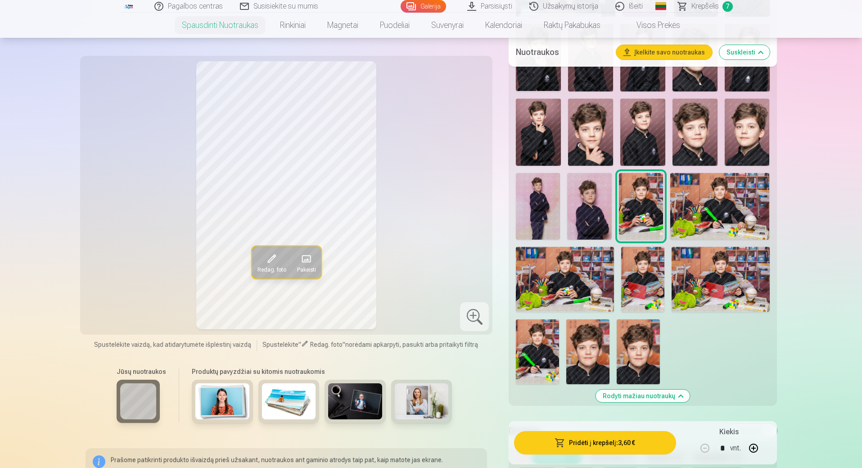
click at [581, 285] on img at bounding box center [565, 279] width 98 height 65
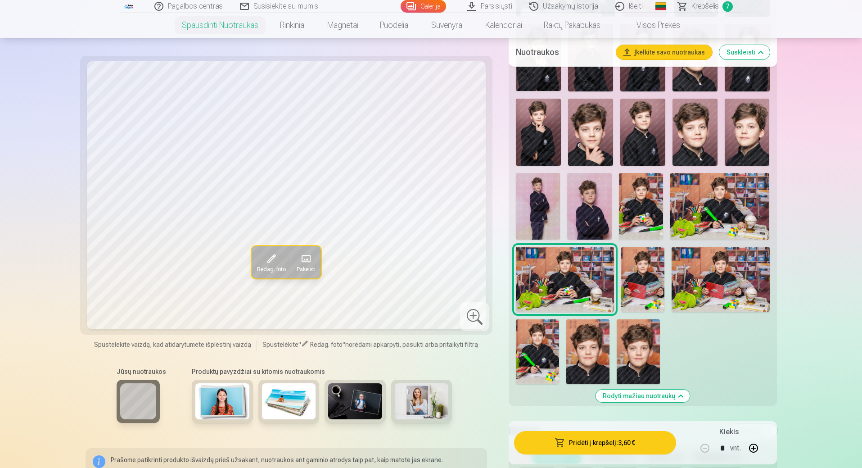
click at [660, 197] on img at bounding box center [641, 206] width 44 height 66
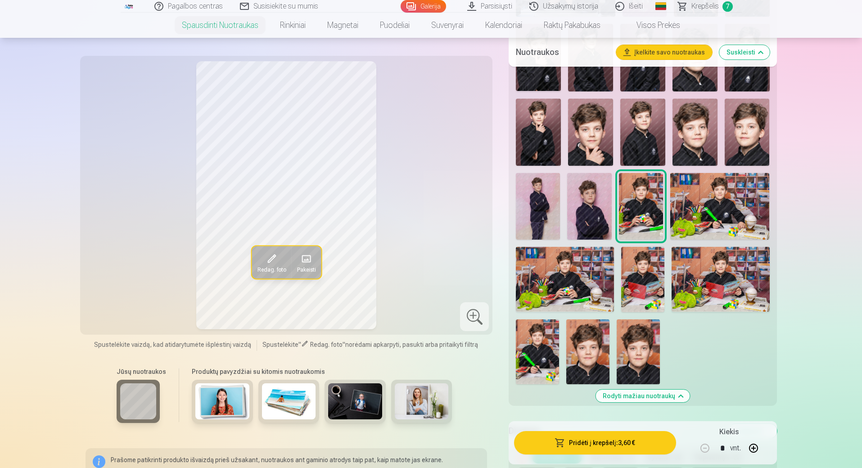
click at [561, 295] on img at bounding box center [565, 279] width 98 height 65
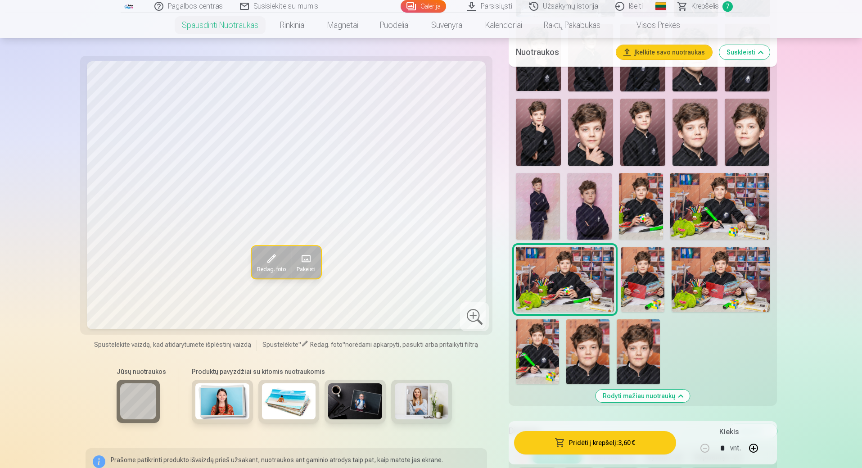
click at [649, 213] on img at bounding box center [641, 206] width 44 height 66
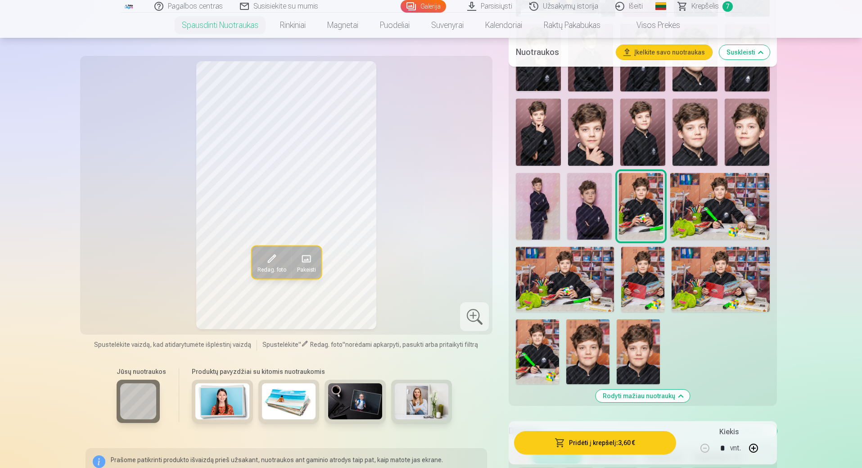
click at [645, 277] on img at bounding box center [643, 279] width 44 height 65
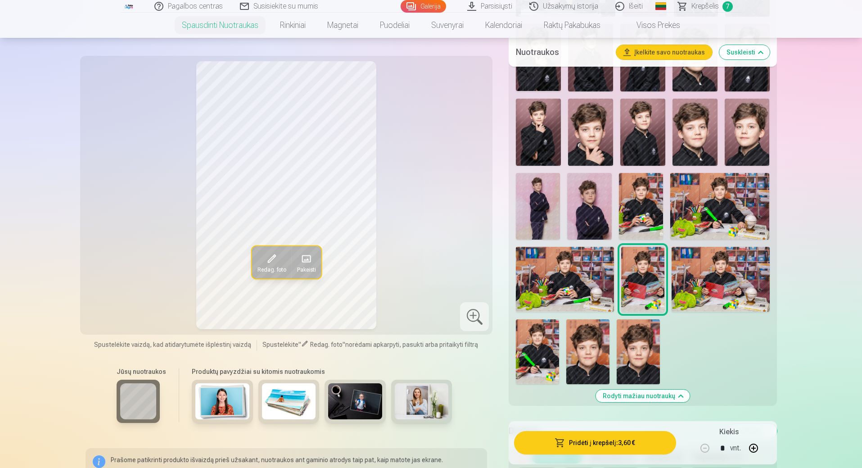
click at [654, 210] on img at bounding box center [641, 206] width 44 height 66
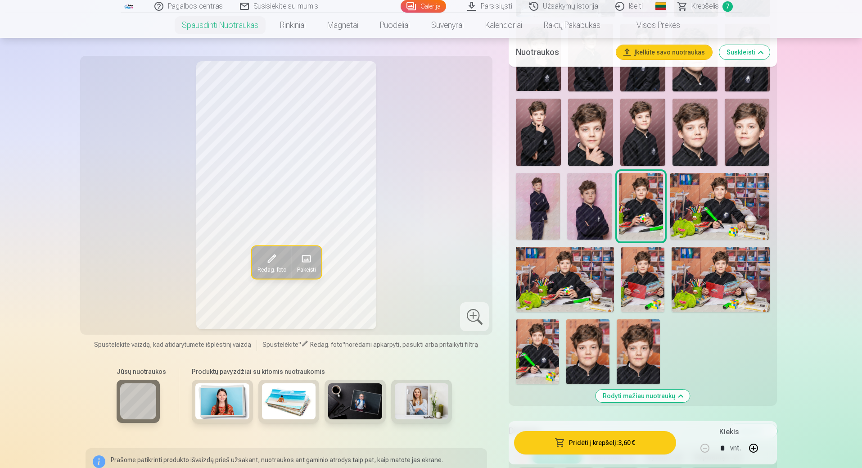
click at [644, 265] on img at bounding box center [643, 279] width 44 height 65
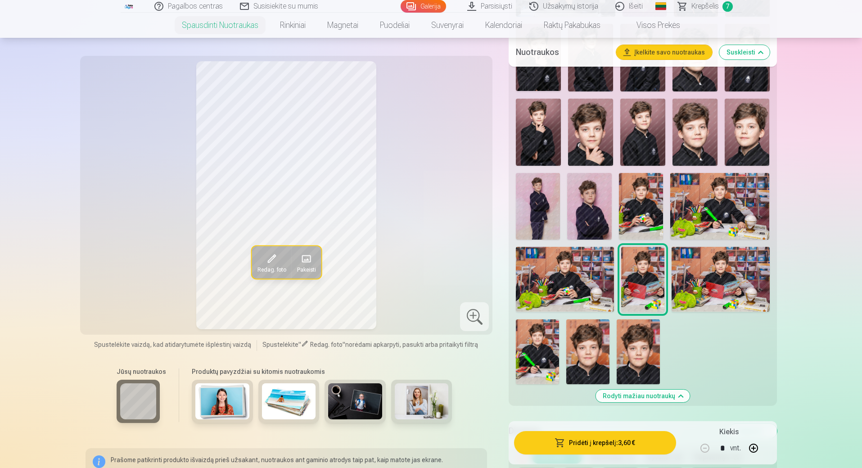
click at [593, 284] on img at bounding box center [565, 279] width 98 height 65
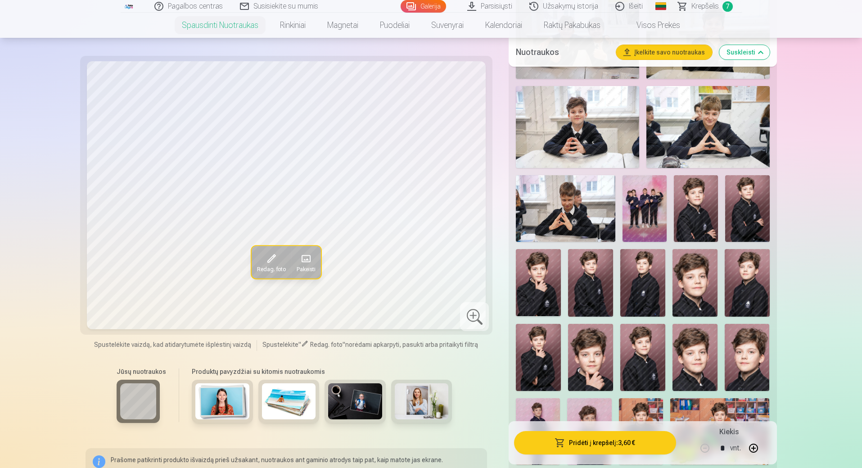
scroll to position [540, 0]
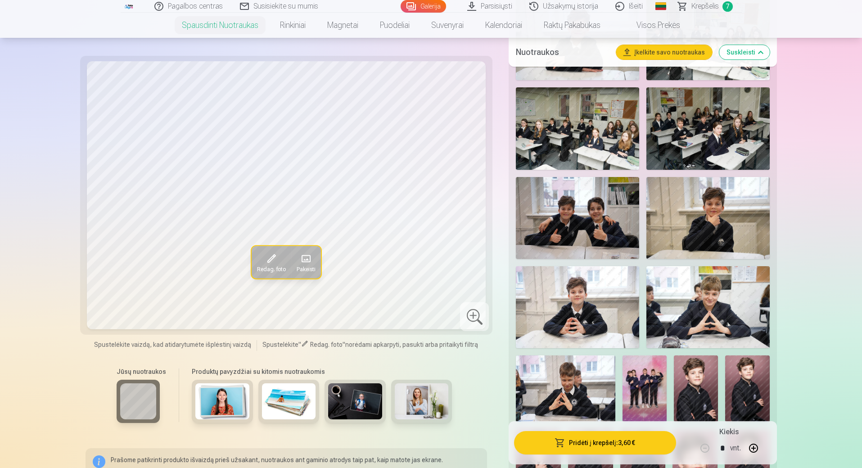
click at [575, 312] on img at bounding box center [577, 307] width 123 height 82
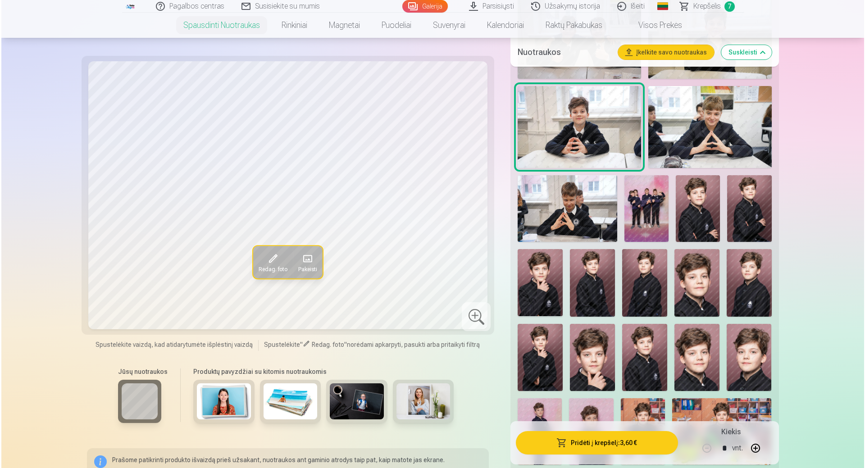
scroll to position [856, 0]
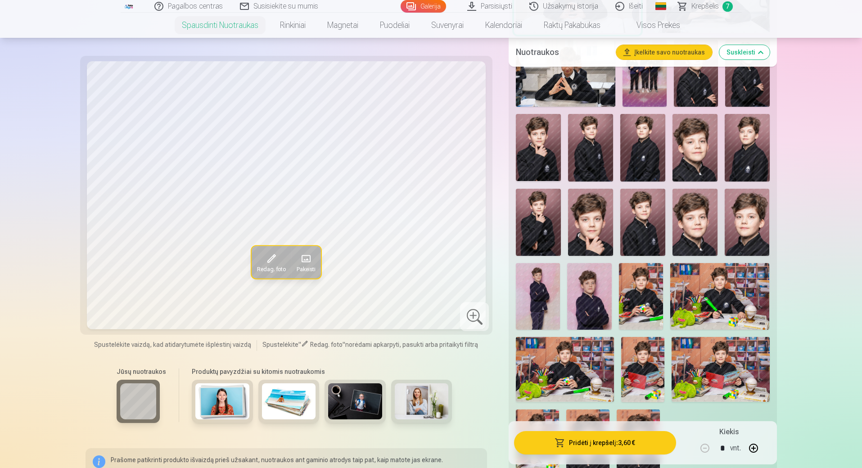
click at [607, 445] on button "Pridėti į krepšelį : 3,60 €" at bounding box center [595, 442] width 162 height 23
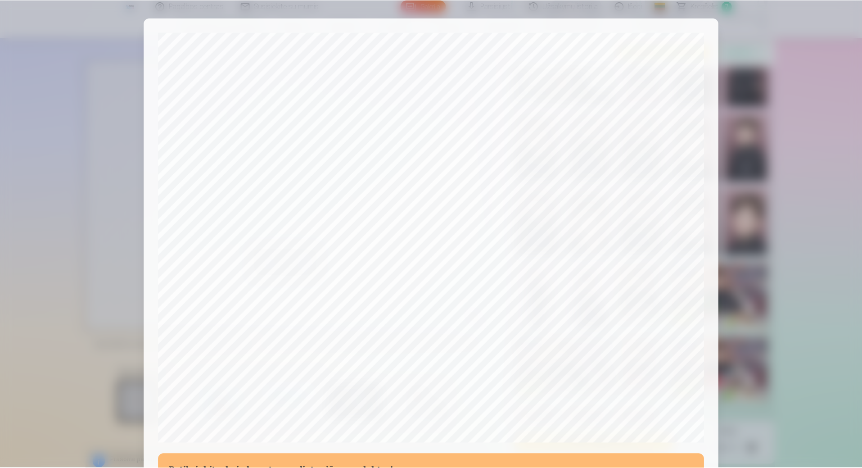
scroll to position [181, 0]
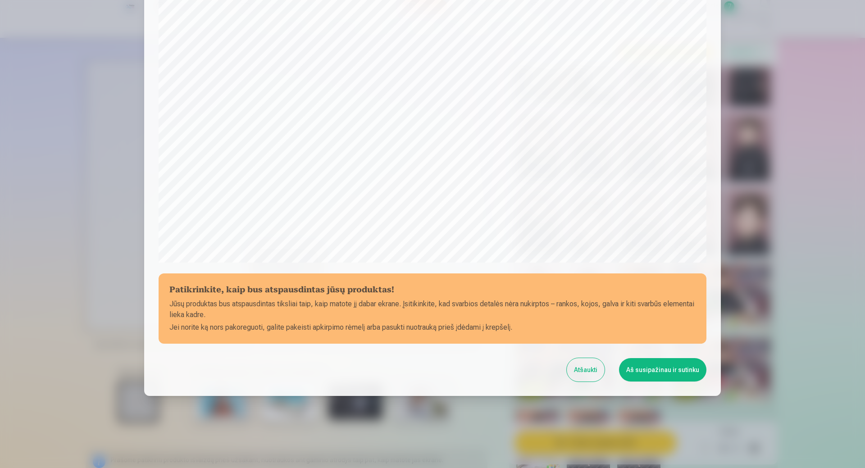
click at [646, 370] on button "Aš susipažinau ir sutinku" at bounding box center [662, 369] width 87 height 23
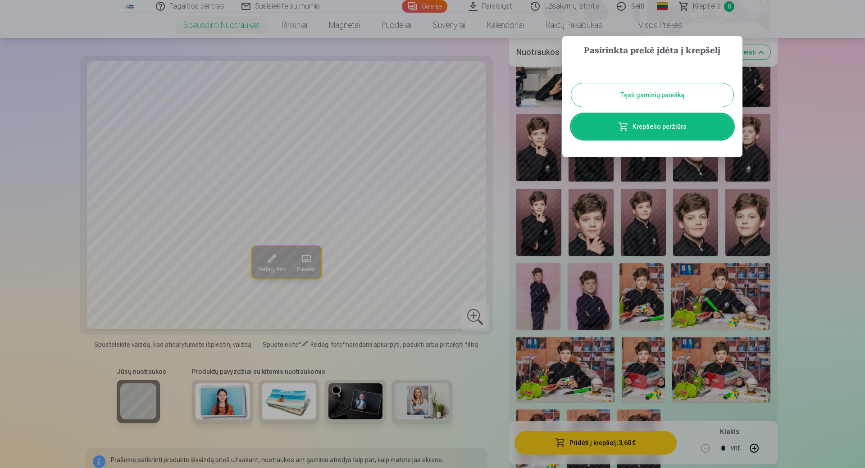
click at [641, 127] on link "Krepšelio peržiūra" at bounding box center [652, 126] width 162 height 25
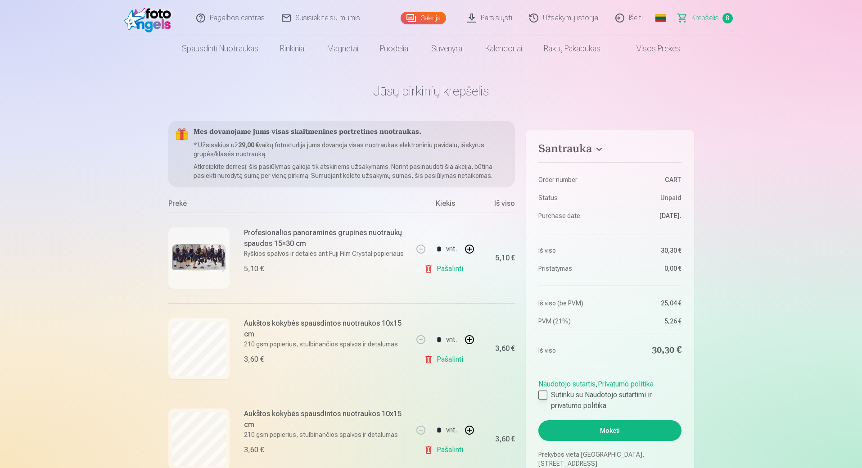
click at [544, 396] on div at bounding box center [543, 394] width 9 height 9
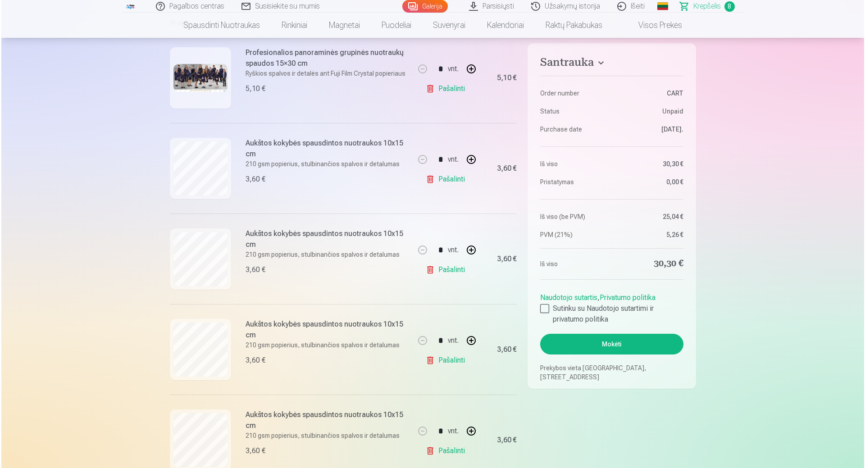
scroll to position [45, 0]
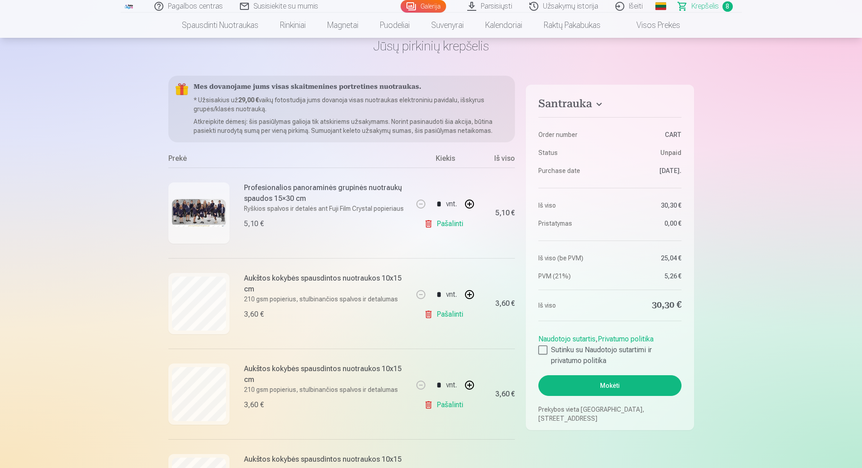
click at [217, 213] on img at bounding box center [199, 212] width 54 height 27
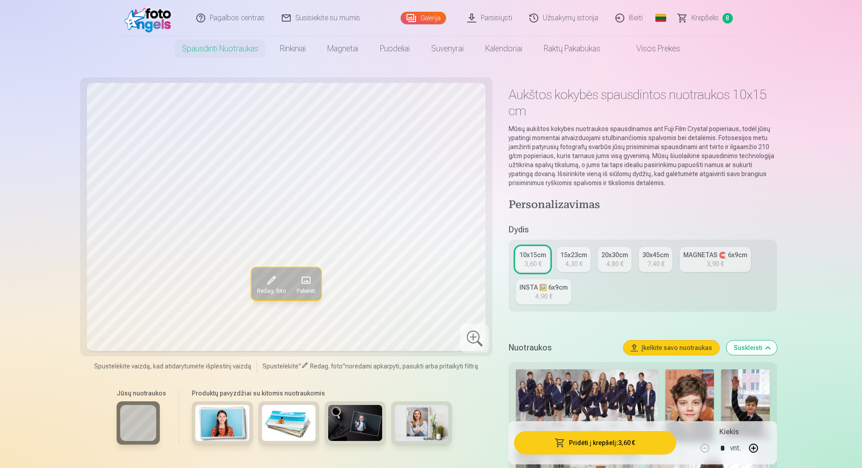
click at [595, 395] on img at bounding box center [587, 405] width 142 height 72
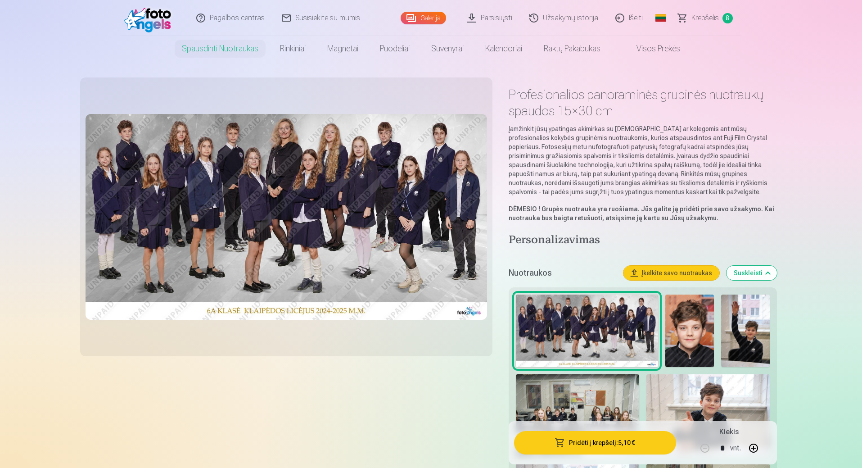
click at [703, 14] on span "Krepšelis" at bounding box center [705, 18] width 27 height 11
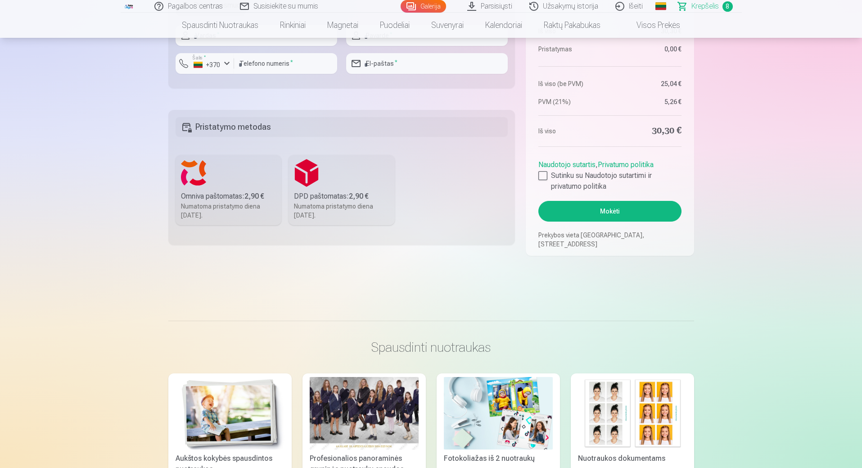
scroll to position [856, 0]
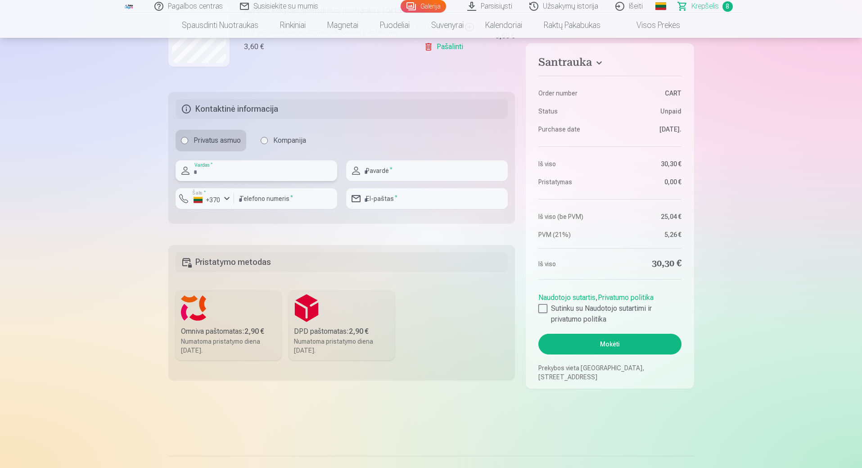
click at [232, 170] on input "text" at bounding box center [257, 170] width 162 height 21
type input "********"
type input "**********"
type input "*********"
type input "**********"
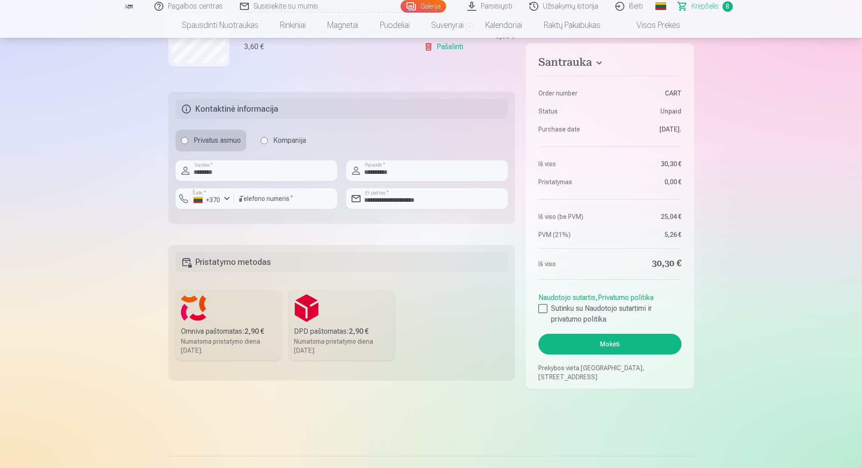
click at [233, 328] on div "Omniva paštomatas : 2,90 €" at bounding box center [228, 331] width 95 height 11
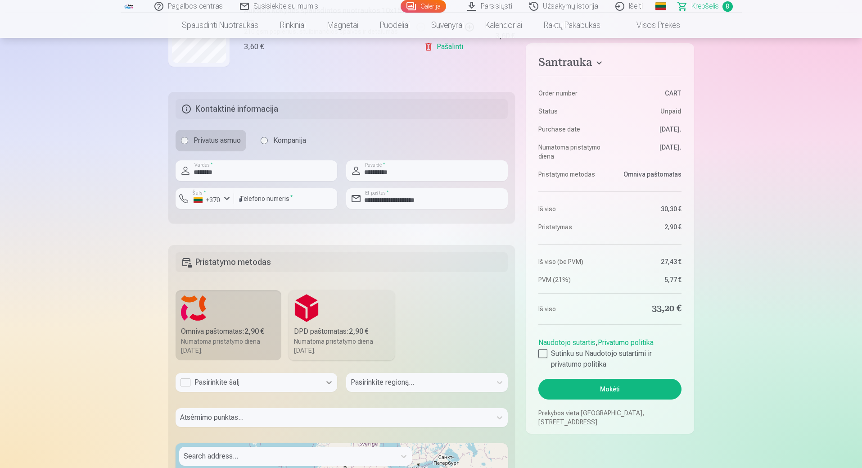
click at [331, 381] on icon at bounding box center [329, 382] width 9 height 9
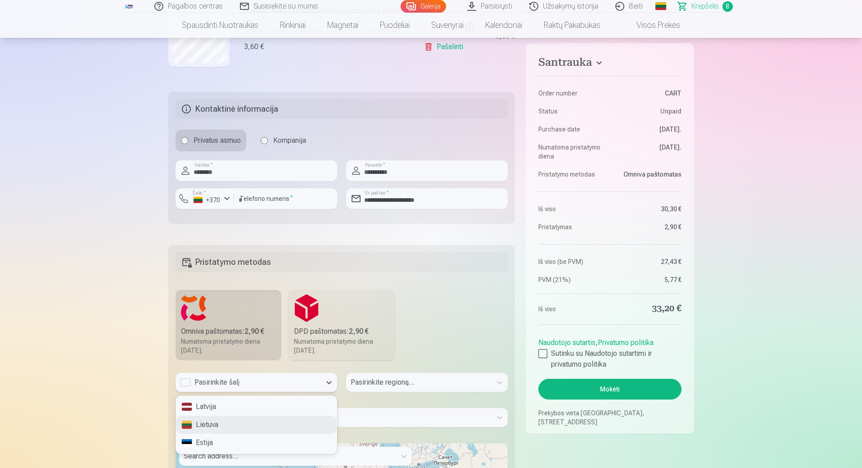
click at [250, 424] on div "Lietuva" at bounding box center [256, 425] width 161 height 18
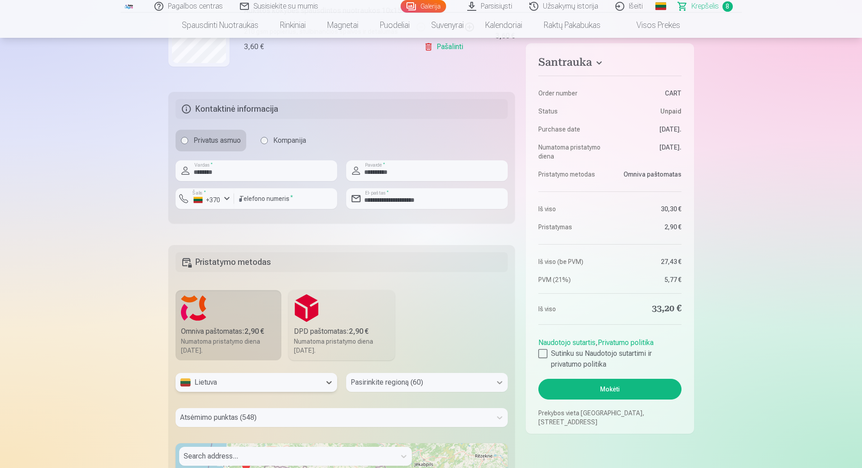
scroll to position [923, 0]
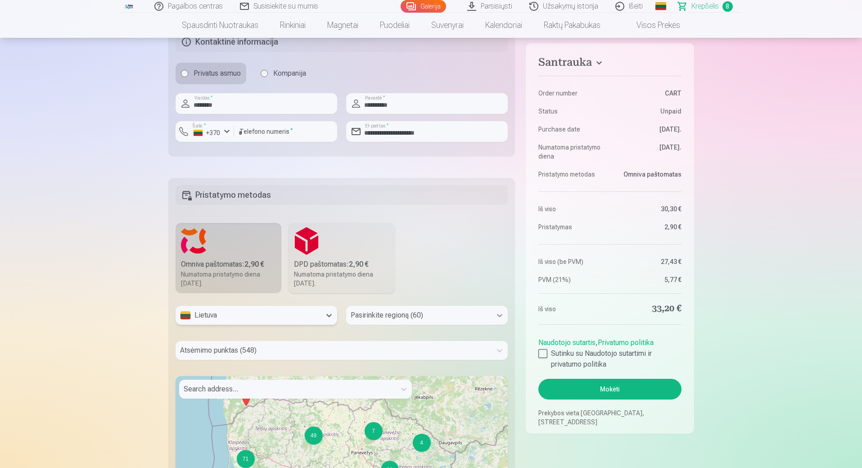
click at [500, 325] on div "Pasirinkite regioną (60)" at bounding box center [427, 315] width 162 height 19
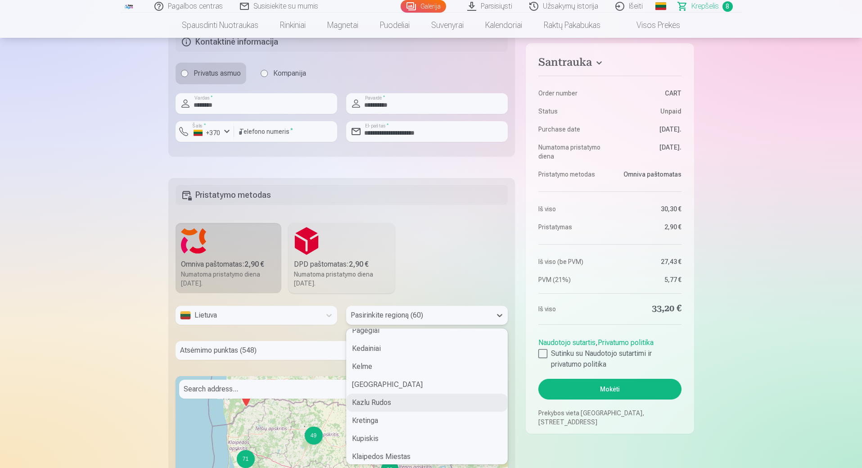
scroll to position [450, 0]
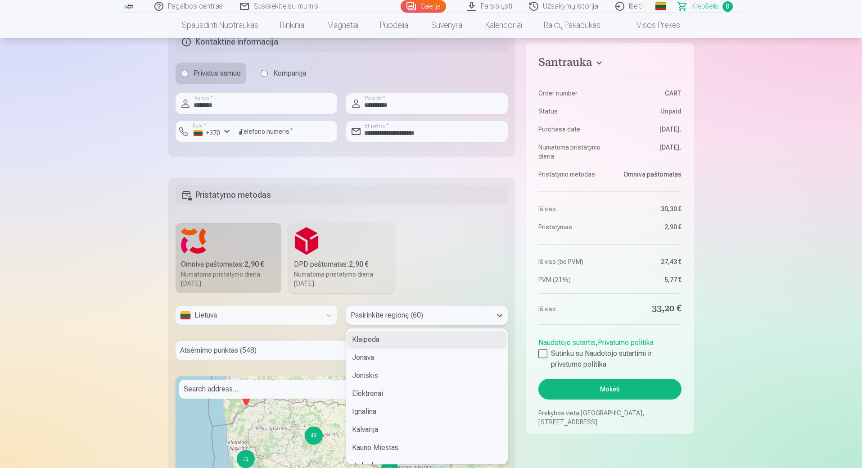
click at [389, 340] on div "Klaipeda" at bounding box center [427, 340] width 161 height 18
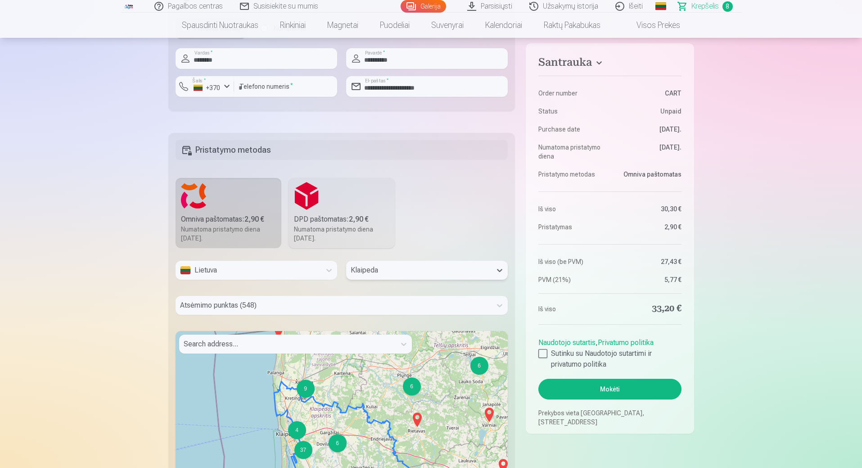
scroll to position [1058, 0]
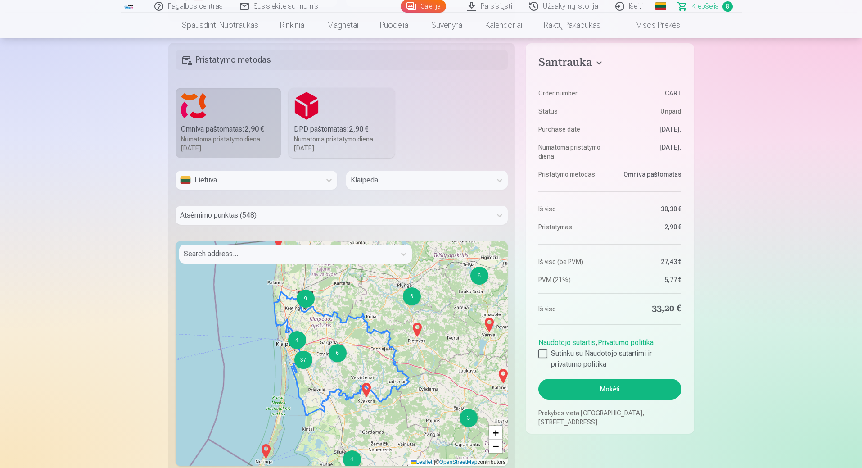
click at [300, 341] on div "4" at bounding box center [297, 340] width 18 height 18
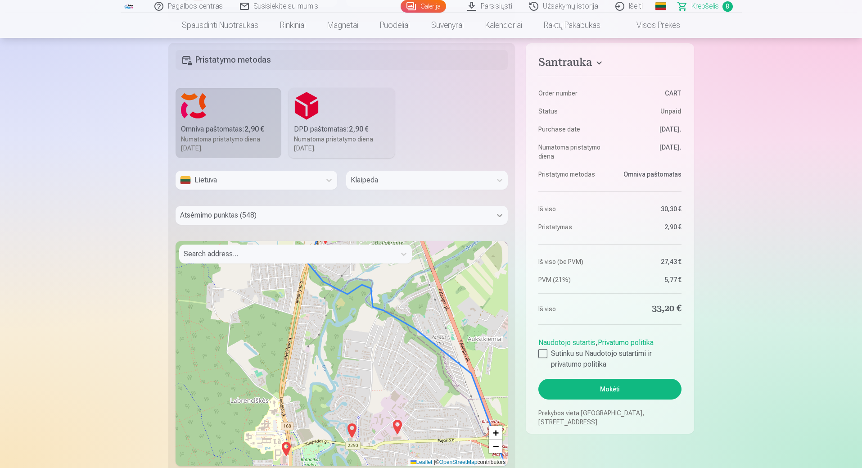
click at [499, 215] on icon at bounding box center [499, 215] width 9 height 9
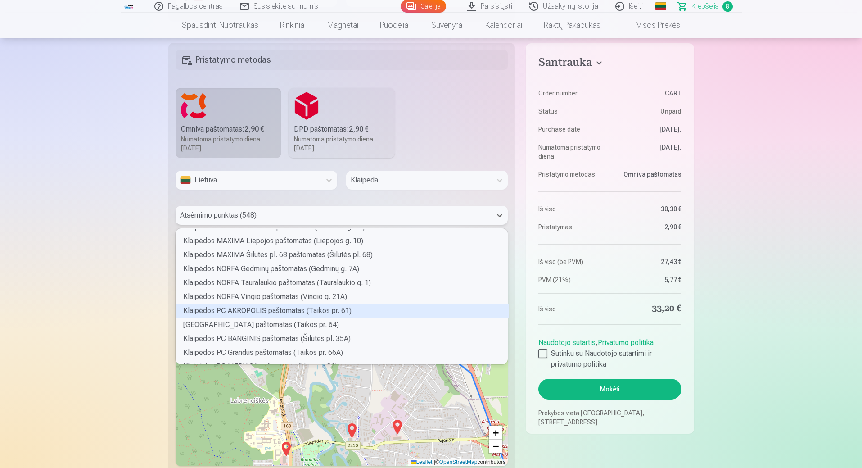
scroll to position [2612, 0]
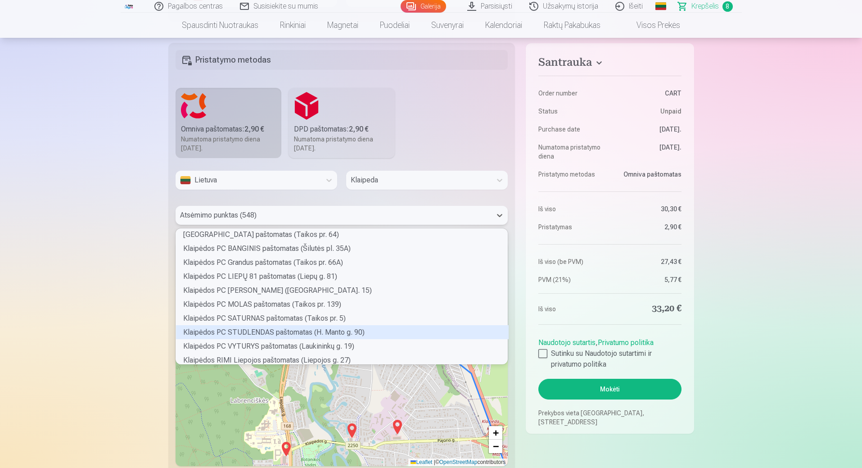
click at [255, 332] on div "Klaipėdos PC STUDLENDAS paštomatas (H. Manto g. 90)" at bounding box center [342, 332] width 333 height 14
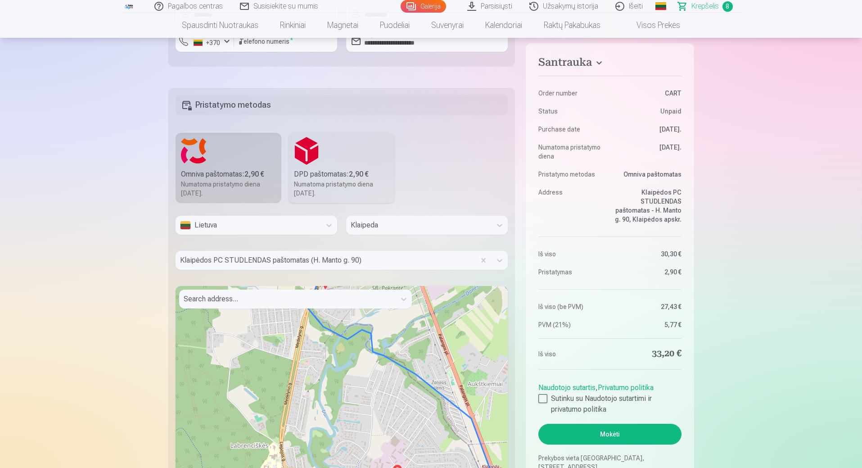
scroll to position [1103, 0]
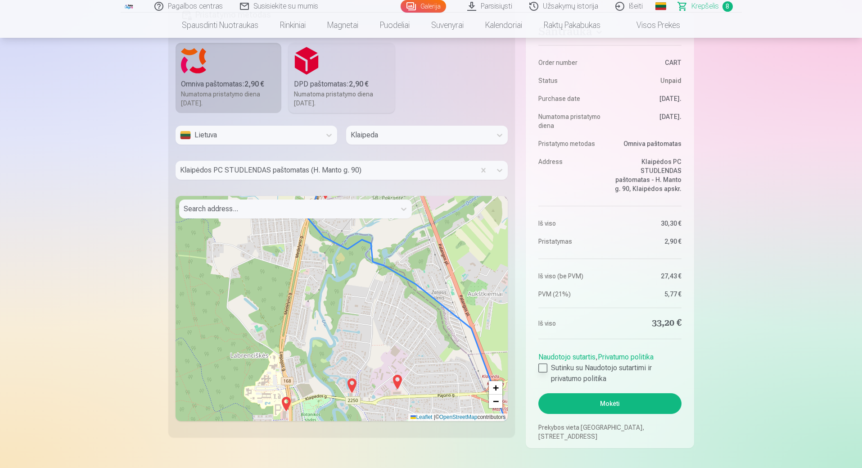
click at [545, 367] on div at bounding box center [543, 367] width 9 height 9
click at [619, 404] on button "Mokėti" at bounding box center [610, 403] width 143 height 21
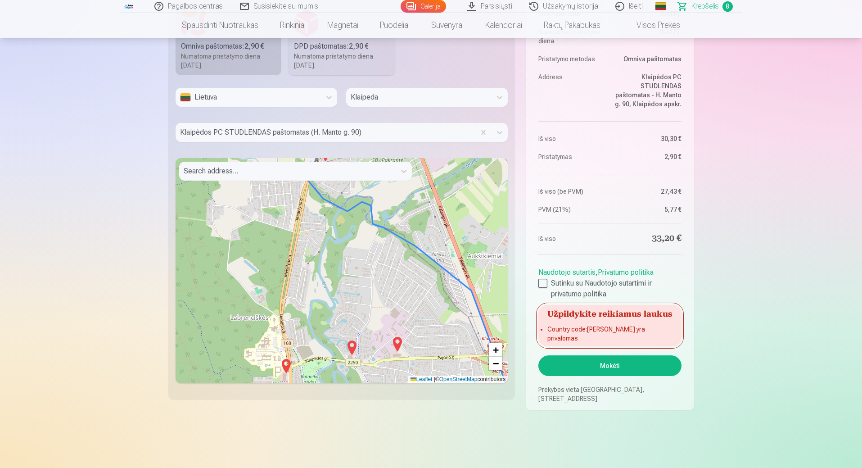
scroll to position [968, 0]
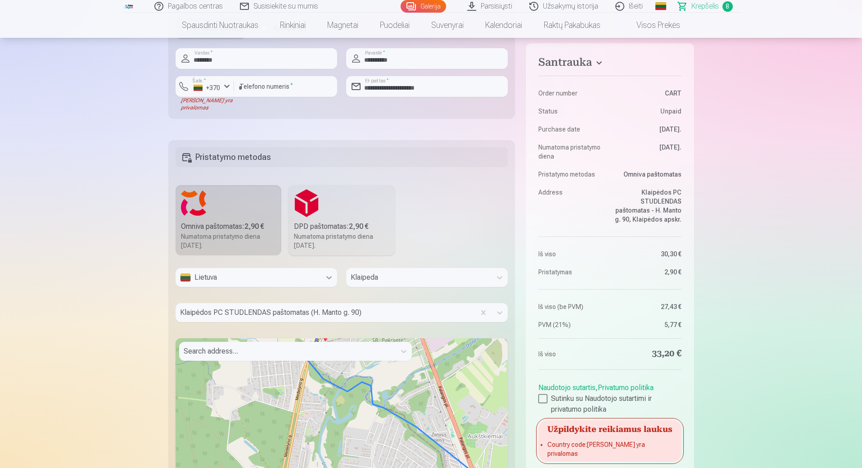
click at [328, 277] on icon at bounding box center [329, 277] width 9 height 9
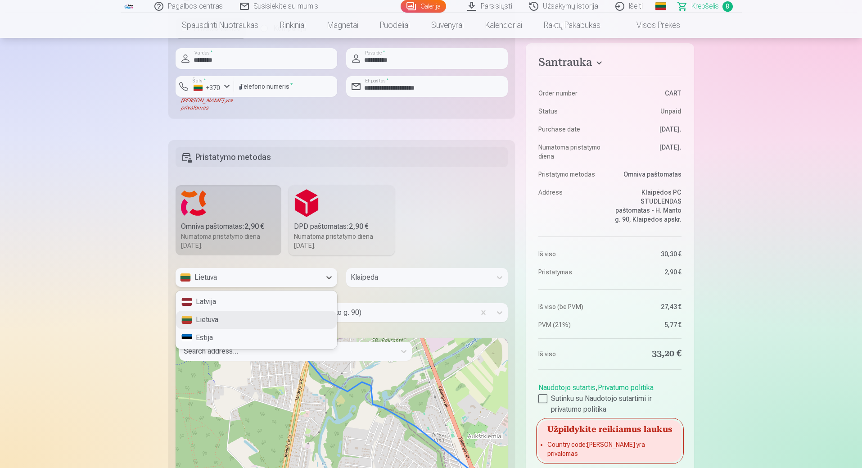
click at [275, 318] on div "Lietuva" at bounding box center [256, 320] width 161 height 18
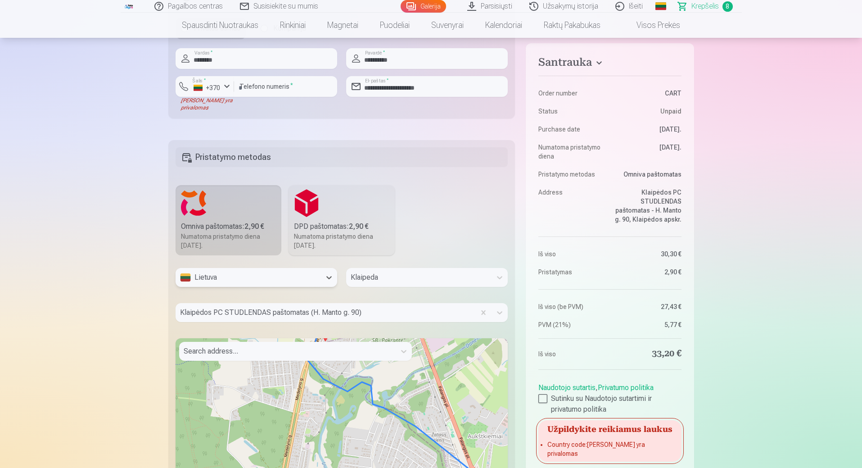
scroll to position [1103, 0]
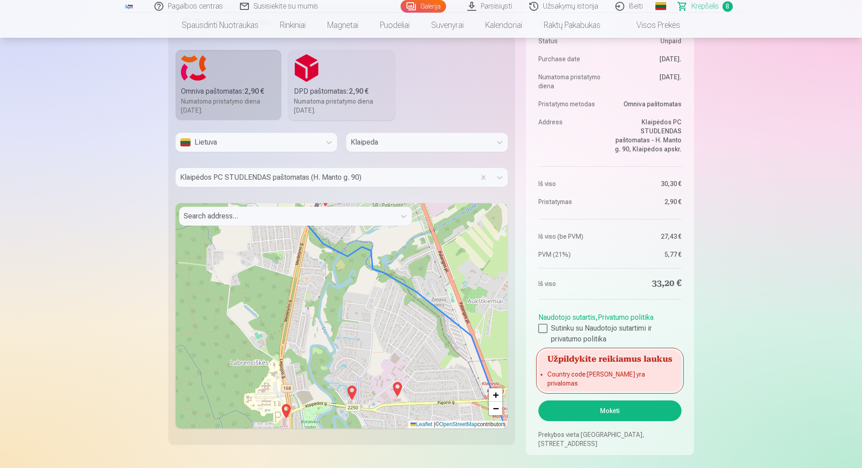
click at [580, 378] on div "Užpildykite reikiamus laukus Country code : Laukas yra privalomas" at bounding box center [610, 370] width 143 height 41
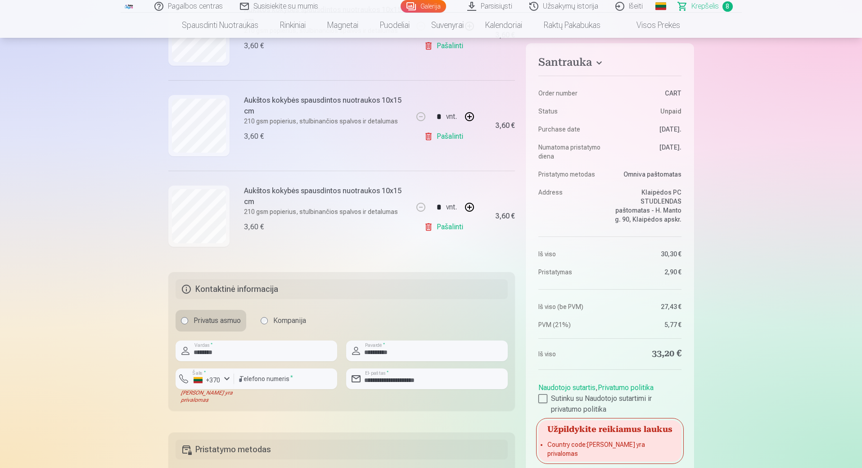
scroll to position [720, 0]
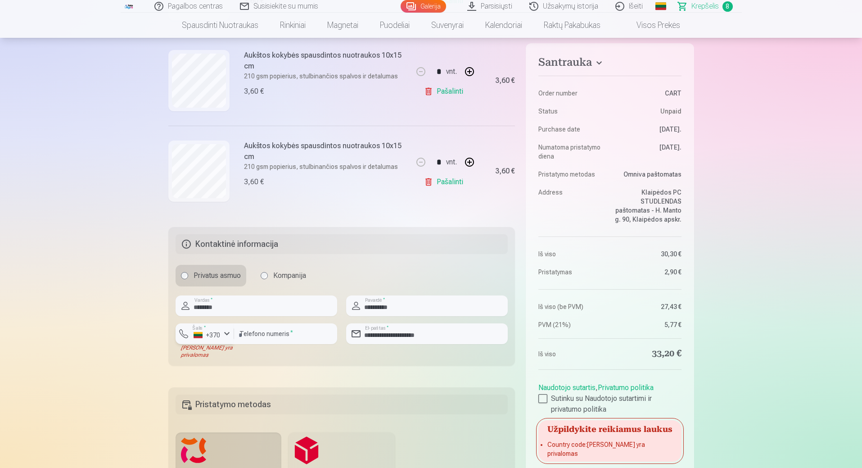
click at [228, 335] on div "button" at bounding box center [227, 333] width 11 height 11
click at [226, 357] on li "+370 Lietuva" at bounding box center [224, 355] width 82 height 18
click at [308, 335] on input "*********" at bounding box center [285, 333] width 103 height 21
click at [466, 335] on input "**********" at bounding box center [427, 333] width 162 height 21
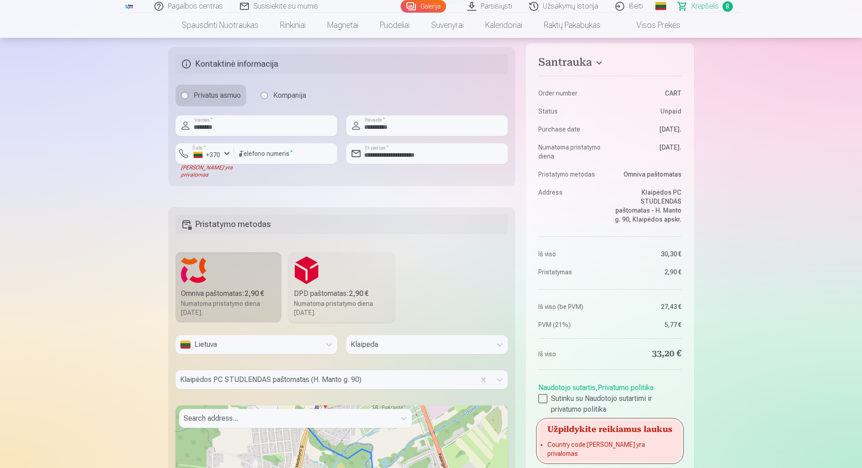
click at [217, 277] on label "Omniva paštomatas : 2,90 € Numatoma pristatymo diena 20.09.2025." at bounding box center [229, 287] width 106 height 70
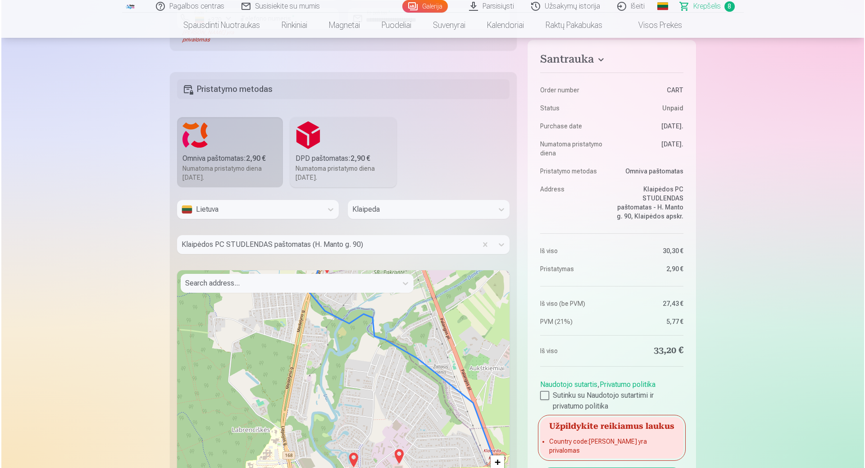
scroll to position [1171, 0]
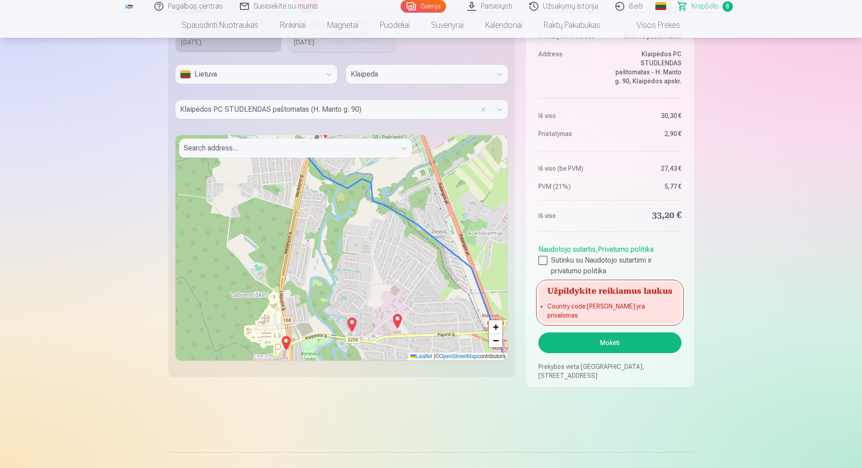
click at [591, 343] on button "Mokėti" at bounding box center [610, 342] width 143 height 21
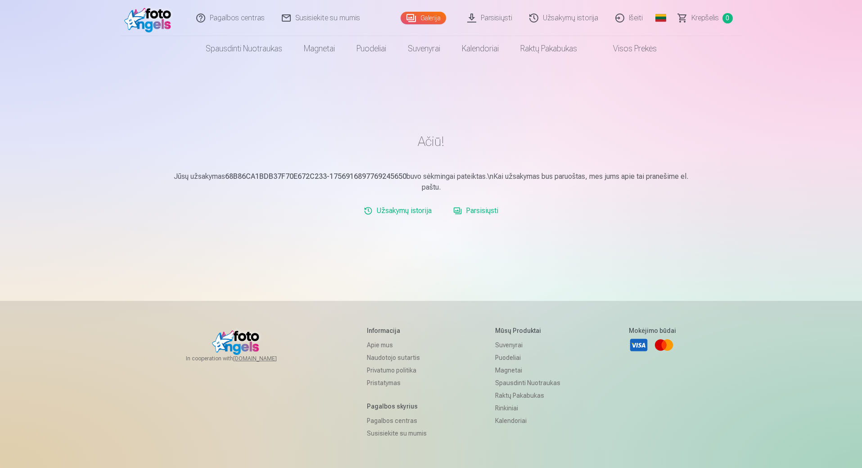
click at [490, 211] on link "Parsisiųsti" at bounding box center [476, 211] width 52 height 18
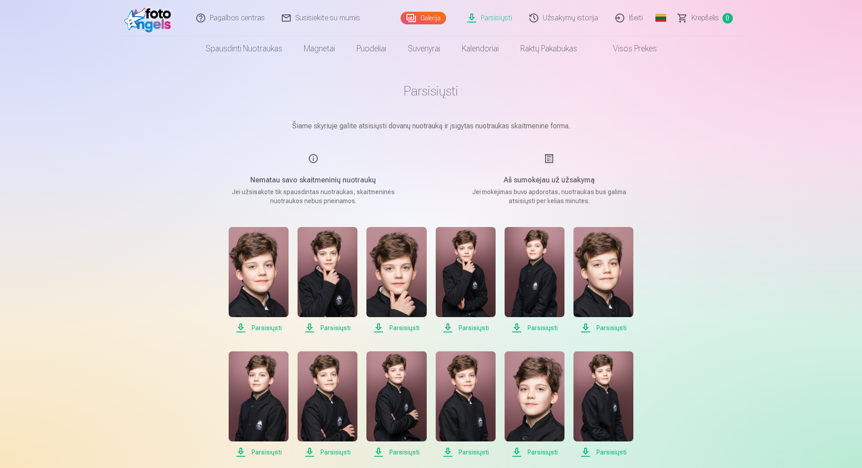
click at [272, 326] on span "Parsisiųsti" at bounding box center [259, 327] width 60 height 11
click at [331, 328] on span "Parsisiųsti" at bounding box center [328, 327] width 60 height 11
click at [407, 327] on span "Parsisiųsti" at bounding box center [397, 327] width 60 height 11
click at [468, 327] on span "Parsisiųsti" at bounding box center [466, 327] width 60 height 11
click at [539, 328] on span "Parsisiųsti" at bounding box center [535, 327] width 60 height 11
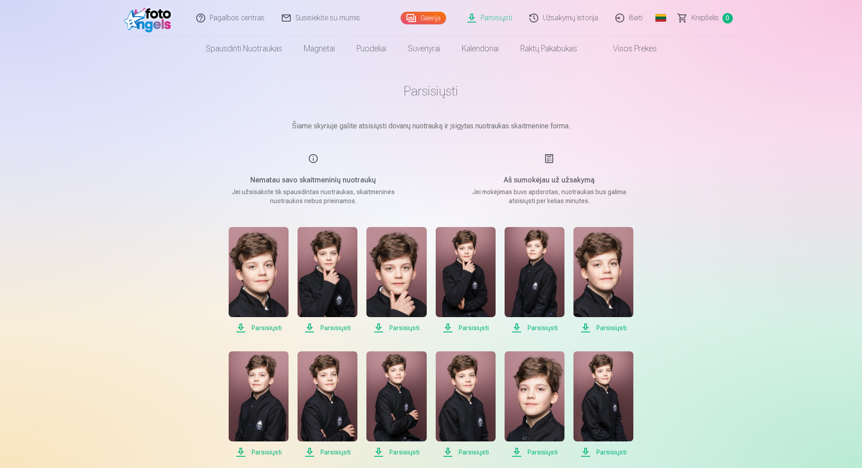
click at [611, 327] on span "Parsisiųsti" at bounding box center [604, 327] width 60 height 11
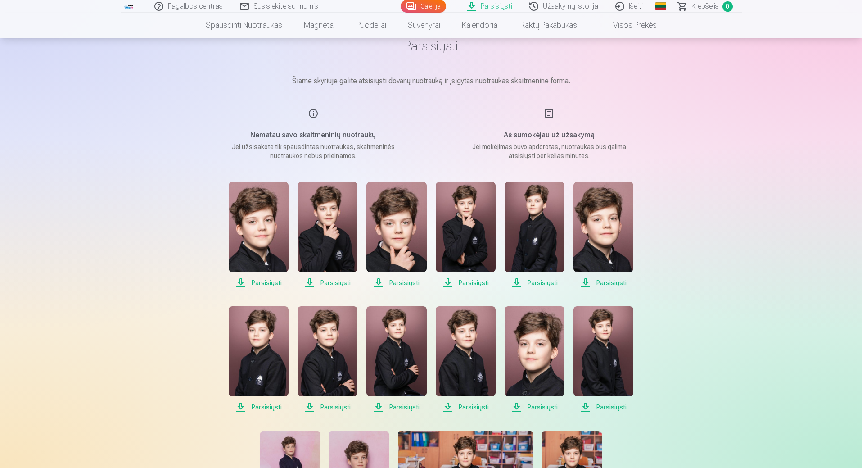
click at [270, 408] on span "Parsisiųsti" at bounding box center [259, 407] width 60 height 11
click at [331, 407] on span "Parsisiųsti" at bounding box center [328, 407] width 60 height 11
click at [404, 405] on span "Parsisiųsti" at bounding box center [397, 407] width 60 height 11
click at [475, 405] on span "Parsisiųsti" at bounding box center [466, 407] width 60 height 11
click at [398, 408] on span "Parsisiųsti" at bounding box center [397, 407] width 60 height 11
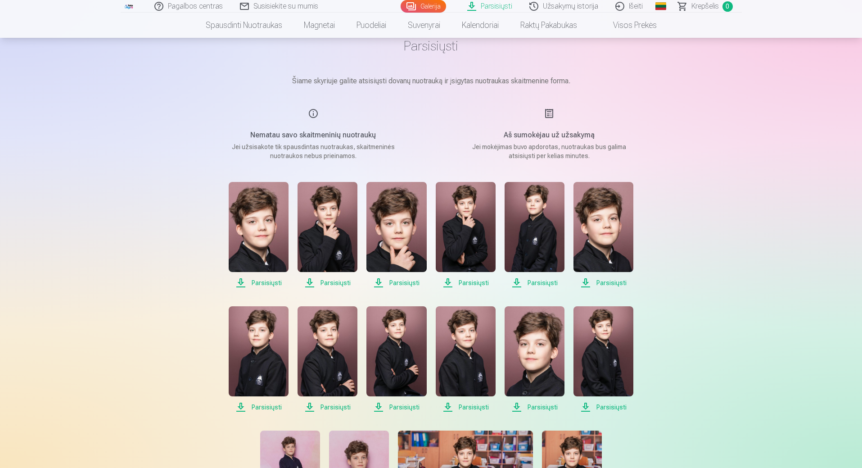
click at [547, 406] on span "Parsisiųsti" at bounding box center [535, 407] width 60 height 11
click at [608, 407] on span "Parsisiųsti" at bounding box center [604, 407] width 60 height 11
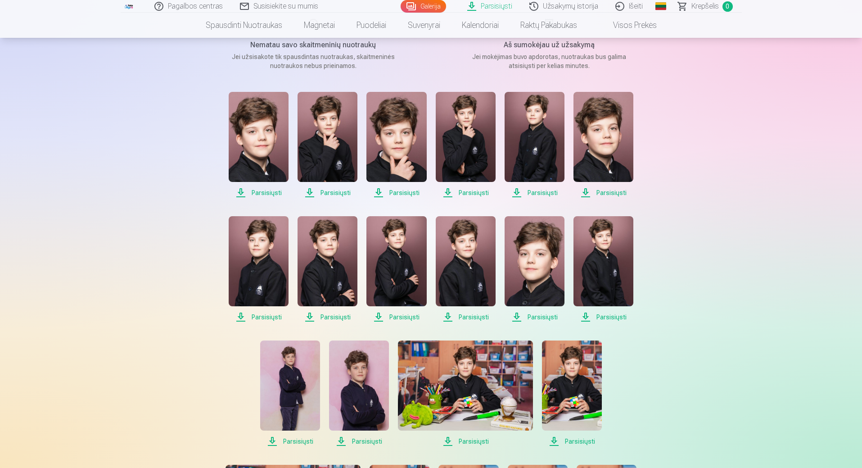
scroll to position [180, 0]
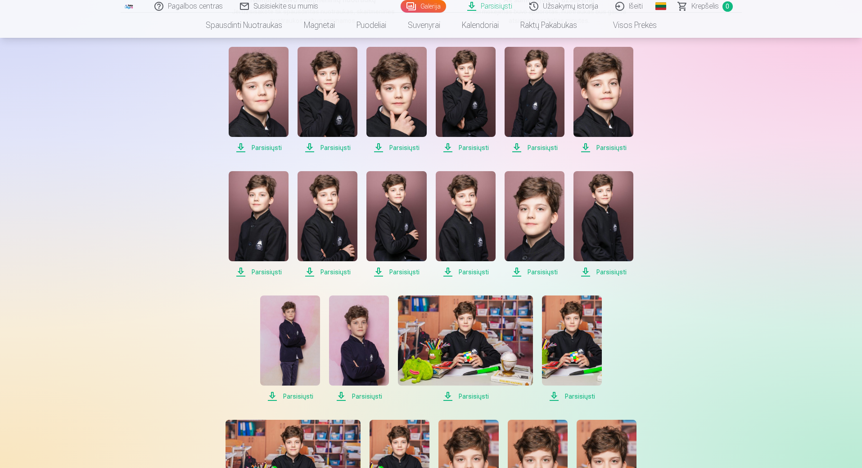
click at [303, 395] on span "Parsisiųsti" at bounding box center [290, 396] width 60 height 11
click at [374, 394] on span "Parsisiųsti" at bounding box center [359, 396] width 60 height 11
click at [470, 398] on span "Parsisiųsti" at bounding box center [465, 396] width 135 height 11
click at [580, 394] on span "Parsisiųsti" at bounding box center [572, 396] width 60 height 11
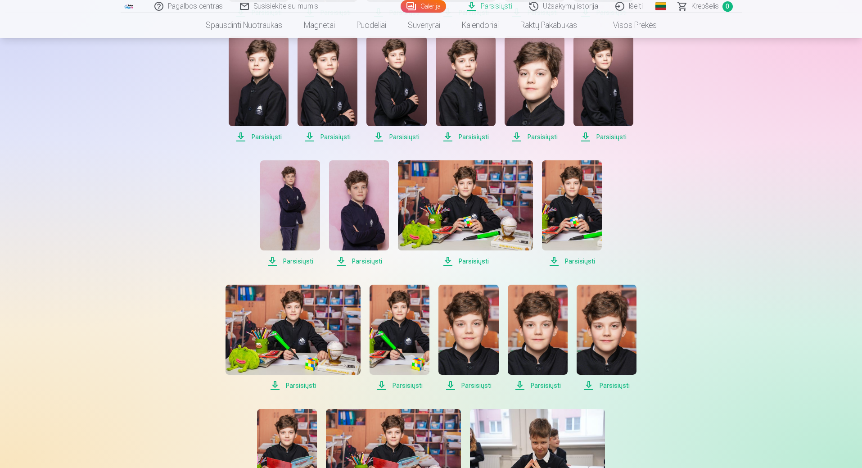
click at [305, 384] on span "Parsisiųsti" at bounding box center [293, 385] width 135 height 11
click at [414, 385] on span "Parsisiųsti" at bounding box center [400, 385] width 60 height 11
click at [480, 385] on span "Parsisiųsti" at bounding box center [469, 385] width 60 height 11
click at [544, 386] on span "Parsisiųsti" at bounding box center [538, 385] width 60 height 11
click at [611, 385] on span "Parsisiųsti" at bounding box center [607, 385] width 60 height 11
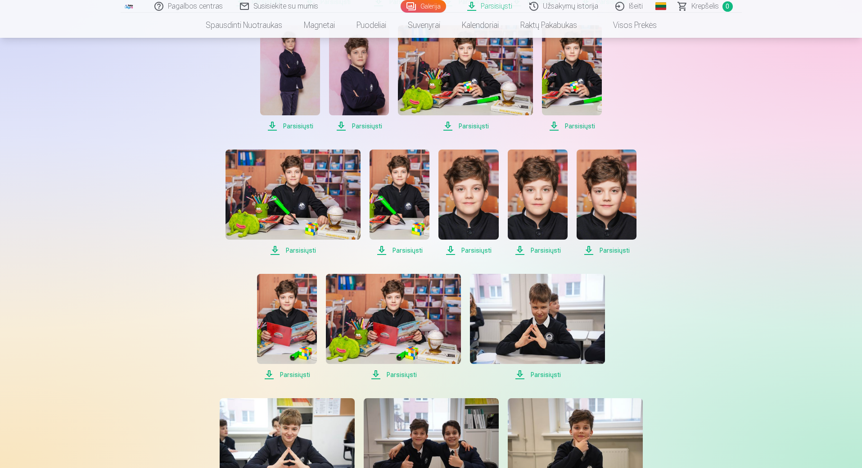
scroll to position [495, 0]
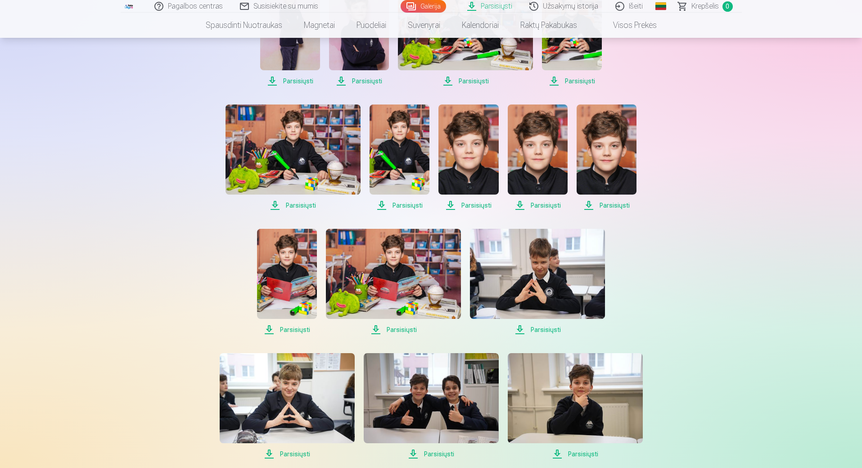
click at [293, 327] on span "Parsisiųsti" at bounding box center [287, 329] width 60 height 11
click at [396, 329] on span "Parsisiųsti" at bounding box center [393, 329] width 135 height 11
click at [547, 330] on span "Parsisiųsti" at bounding box center [537, 329] width 135 height 11
click at [290, 454] on span "Parsisiųsti" at bounding box center [287, 453] width 135 height 11
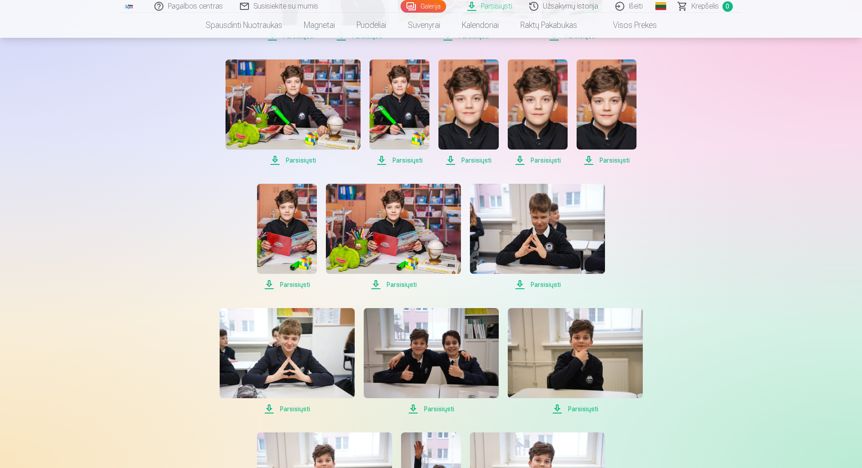
click at [445, 406] on span "Parsisiųsti" at bounding box center [431, 408] width 135 height 11
click at [587, 408] on span "Parsisiųsti" at bounding box center [575, 408] width 135 height 11
click at [433, 411] on span "Parsisiųsti" at bounding box center [431, 408] width 135 height 11
click at [299, 408] on span "Parsisiųsti" at bounding box center [287, 408] width 135 height 11
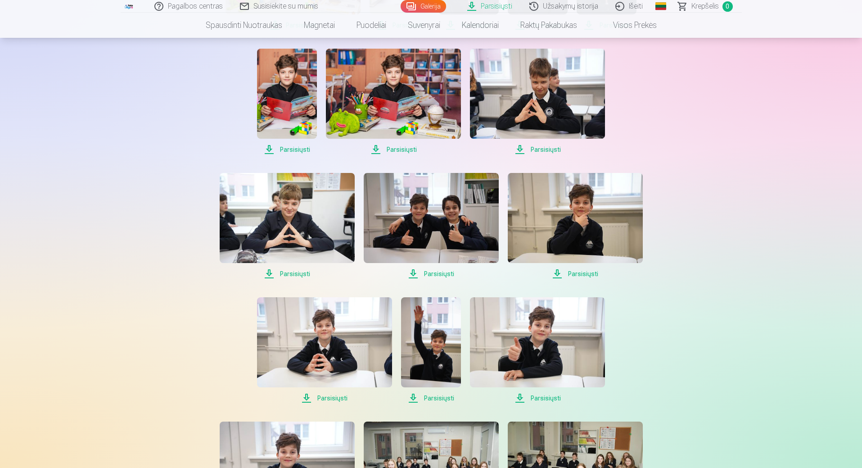
click at [580, 275] on span "Parsisiųsti" at bounding box center [575, 273] width 135 height 11
click at [329, 396] on span "Parsisiųsti" at bounding box center [324, 398] width 135 height 11
click at [449, 397] on span "Parsisiųsti" at bounding box center [431, 398] width 60 height 11
click at [553, 397] on span "Parsisiųsti" at bounding box center [537, 398] width 135 height 11
click at [431, 272] on span "Parsisiųsti" at bounding box center [431, 273] width 135 height 11
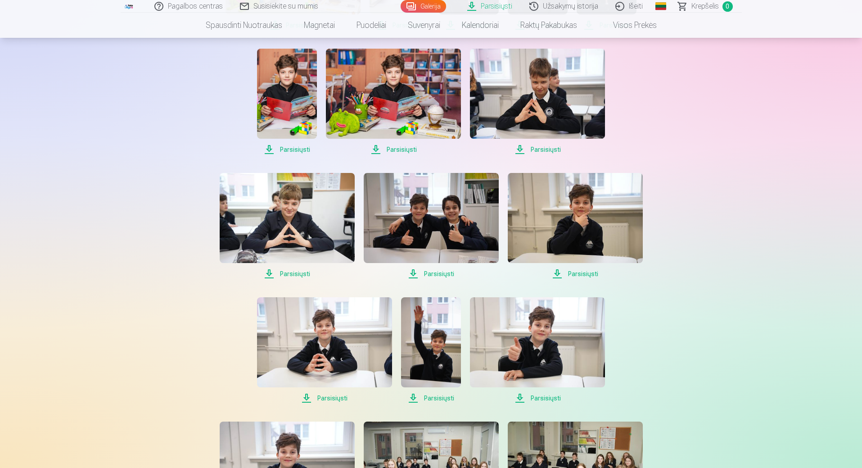
click at [485, 7] on link "Parsisiųsti" at bounding box center [490, 6] width 62 height 13
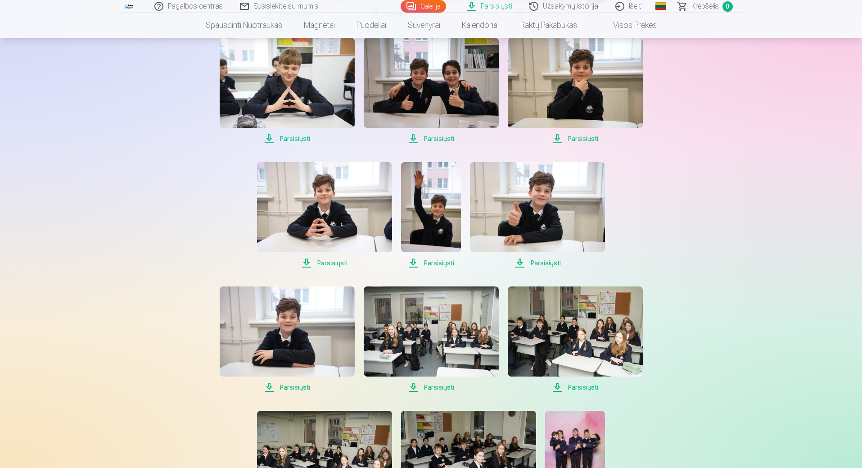
scroll to position [1036, 0]
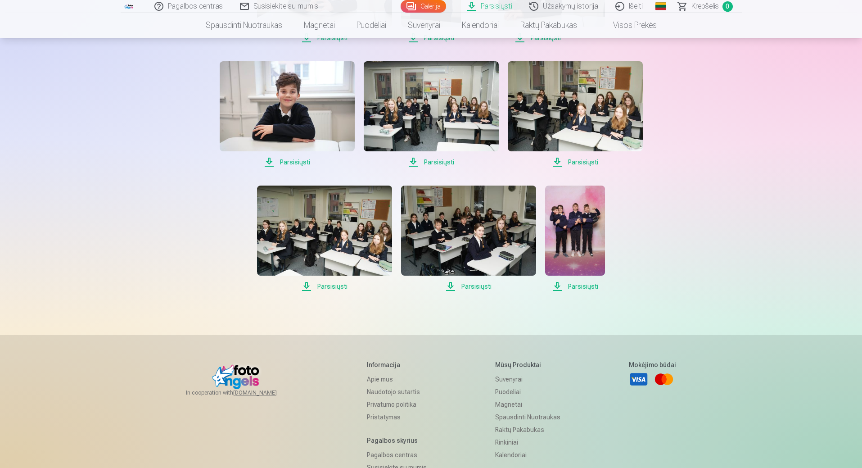
click at [592, 285] on span "Parsisiųsti" at bounding box center [575, 286] width 60 height 11
click at [584, 219] on img at bounding box center [575, 231] width 60 height 90
click at [568, 243] on img at bounding box center [575, 231] width 60 height 90
click at [580, 248] on img at bounding box center [575, 231] width 60 height 90
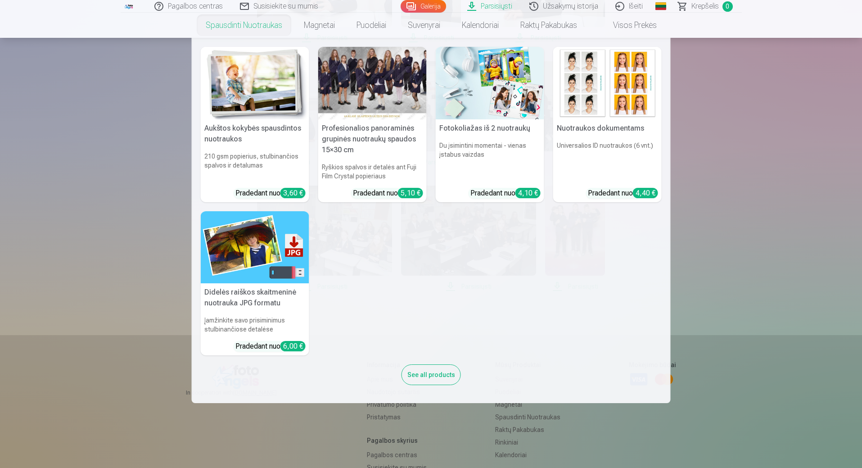
click at [368, 90] on div at bounding box center [372, 83] width 109 height 72
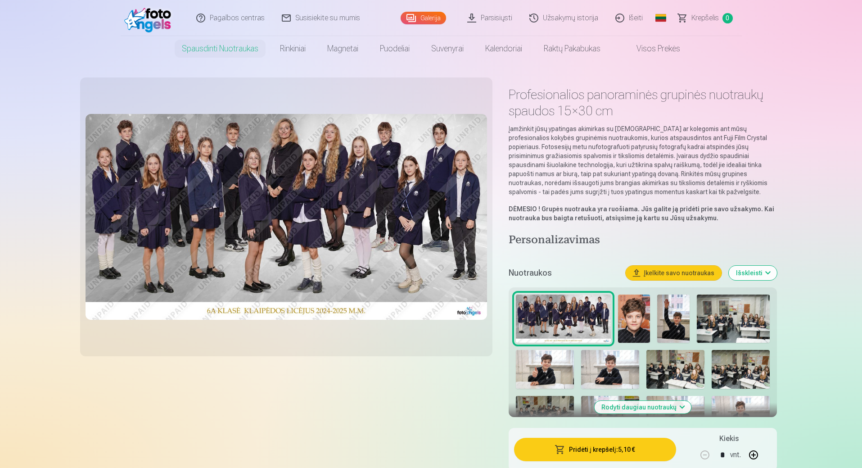
click at [486, 18] on link "Parsisiųsti" at bounding box center [490, 18] width 62 height 36
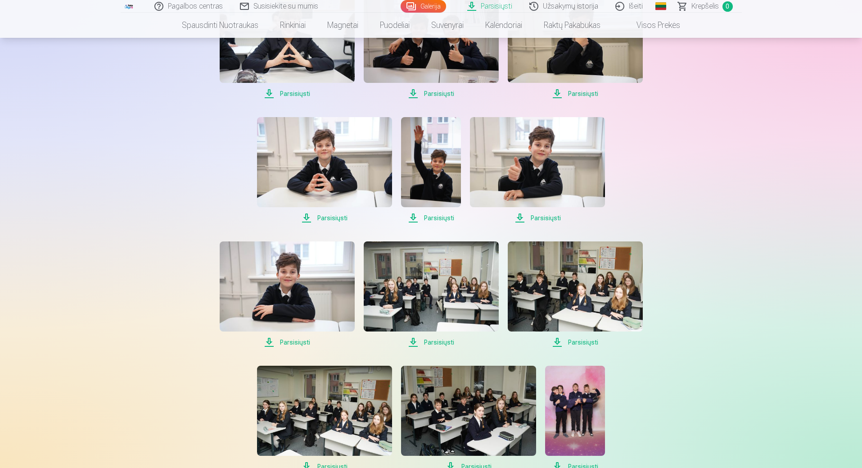
scroll to position [1036, 0]
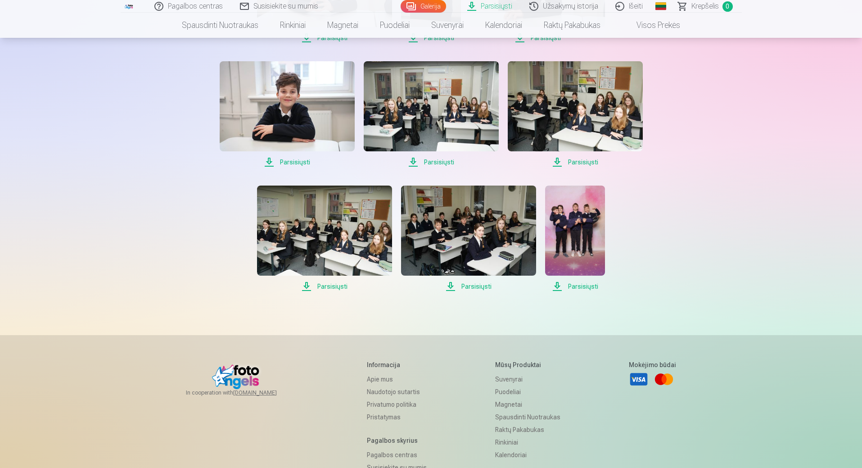
click at [478, 285] on span "Parsisiųsti" at bounding box center [468, 286] width 135 height 11
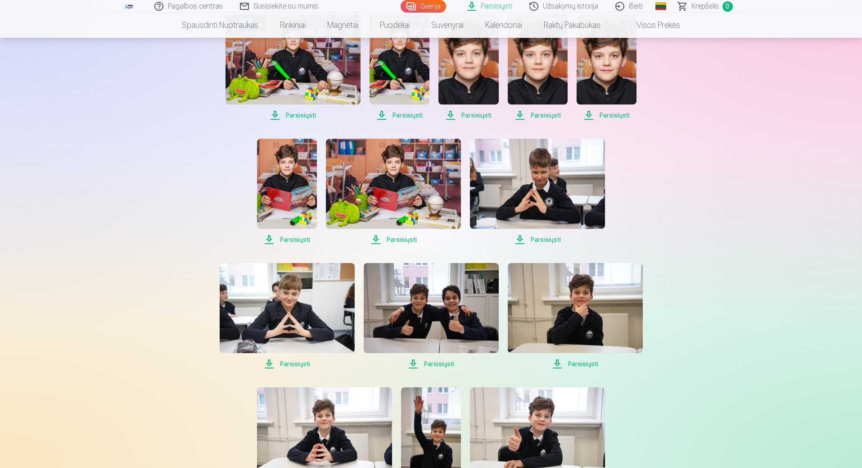
scroll to position [540, 0]
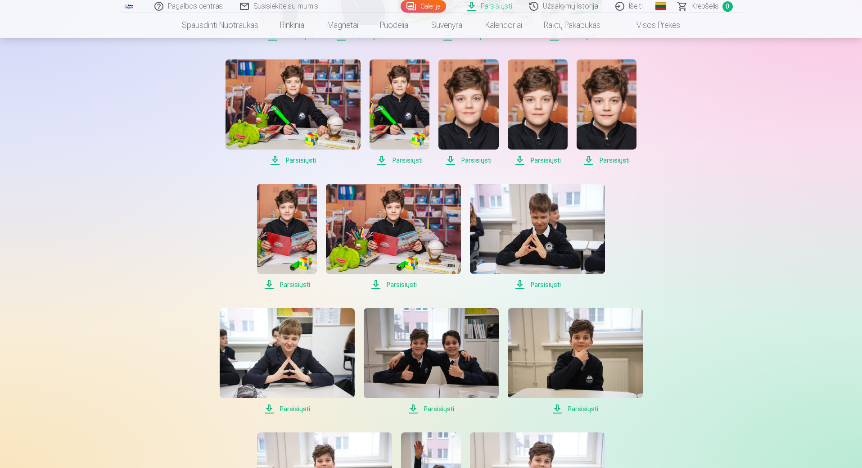
click at [537, 283] on span "Parsisiųsti" at bounding box center [537, 284] width 135 height 11
click at [520, 286] on span "Parsisiųsti" at bounding box center [537, 284] width 135 height 11
click at [532, 232] on img at bounding box center [537, 229] width 135 height 90
click at [441, 360] on img at bounding box center [431, 353] width 135 height 90
click at [434, 409] on span "Parsisiųsti" at bounding box center [431, 408] width 135 height 11
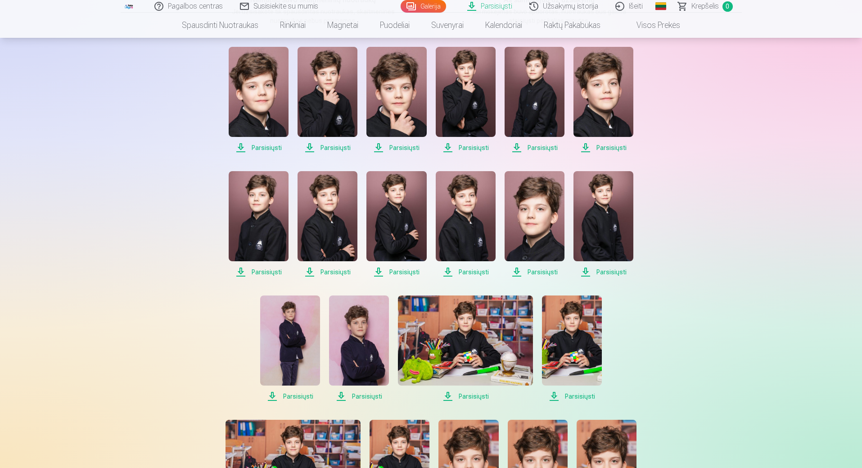
scroll to position [0, 0]
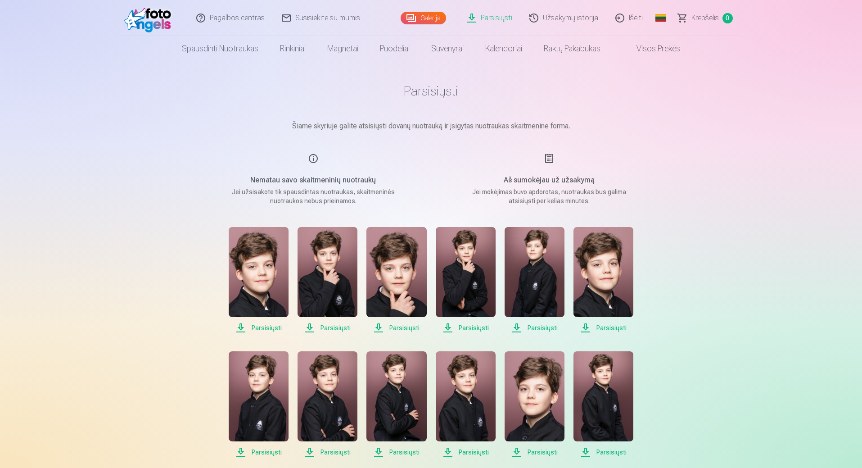
click at [586, 17] on link "Užsakymų istorija" at bounding box center [564, 18] width 86 height 36
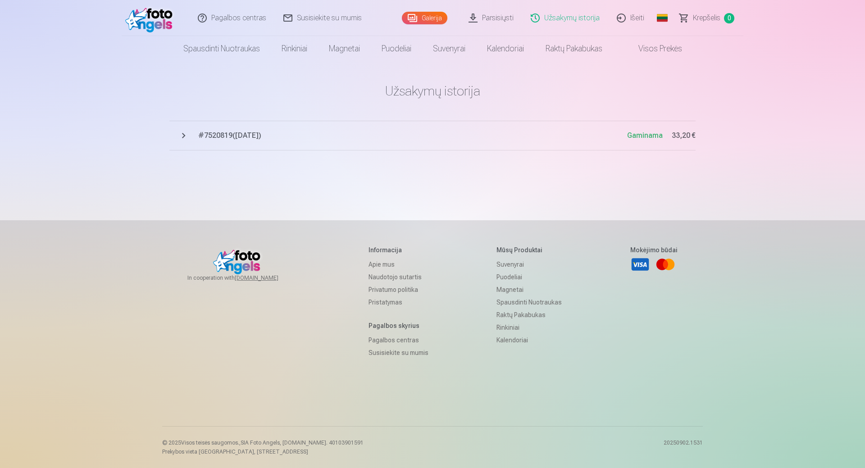
click at [500, 16] on link "Parsisiųsti" at bounding box center [491, 18] width 62 height 36
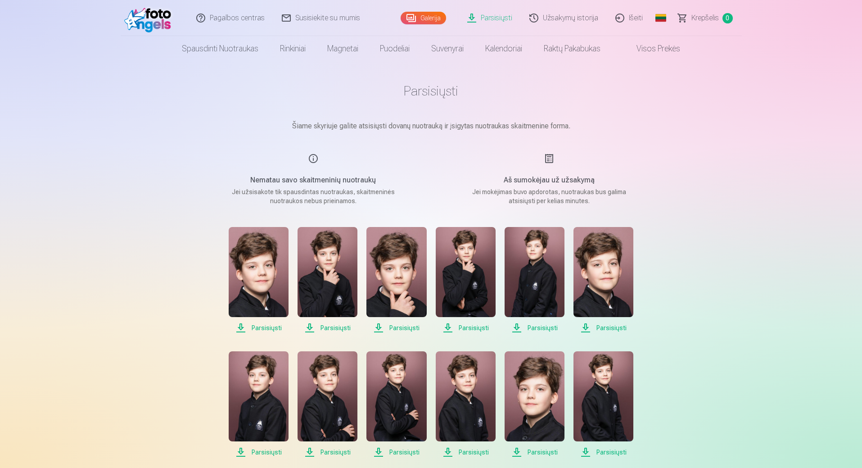
click at [426, 17] on link "Galerija" at bounding box center [423, 18] width 45 height 13
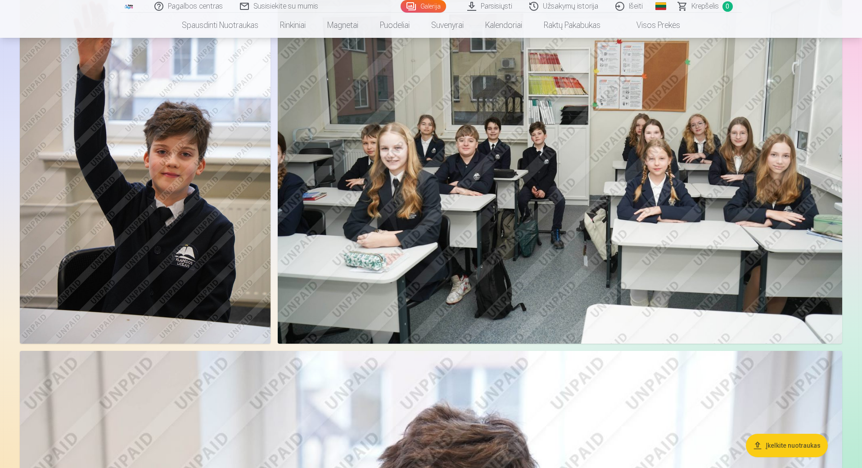
click at [589, 242] on img at bounding box center [560, 155] width 565 height 376
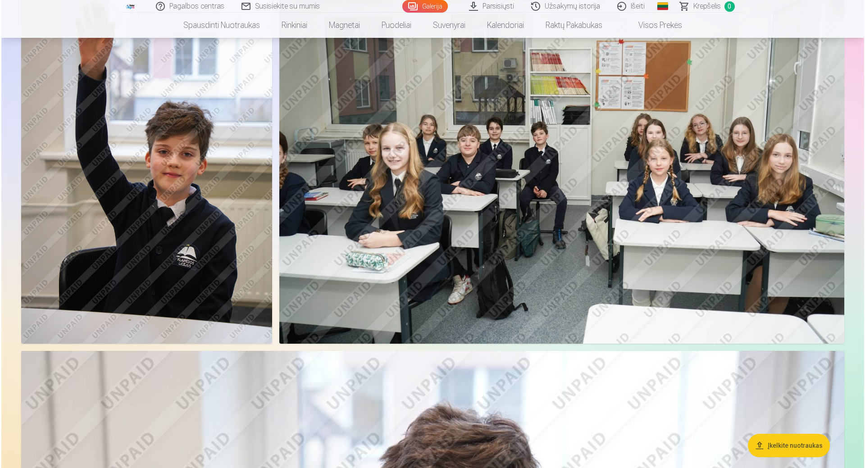
scroll to position [451, 0]
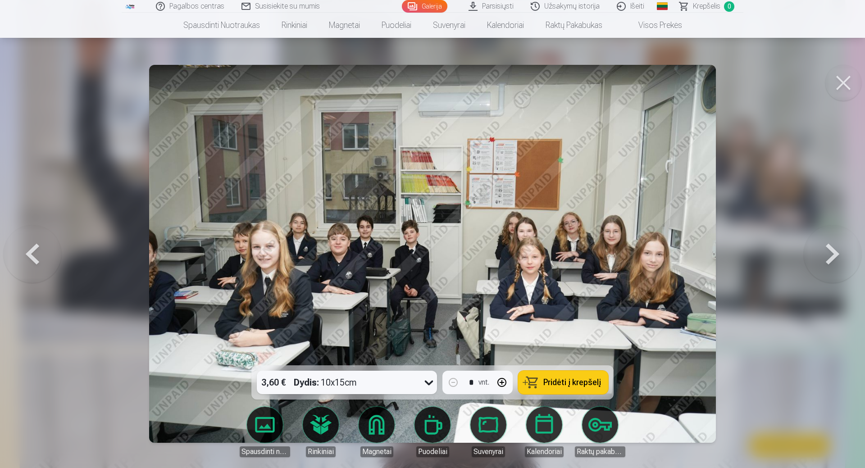
click at [489, 8] on link "Parsisiųsti" at bounding box center [491, 6] width 62 height 13
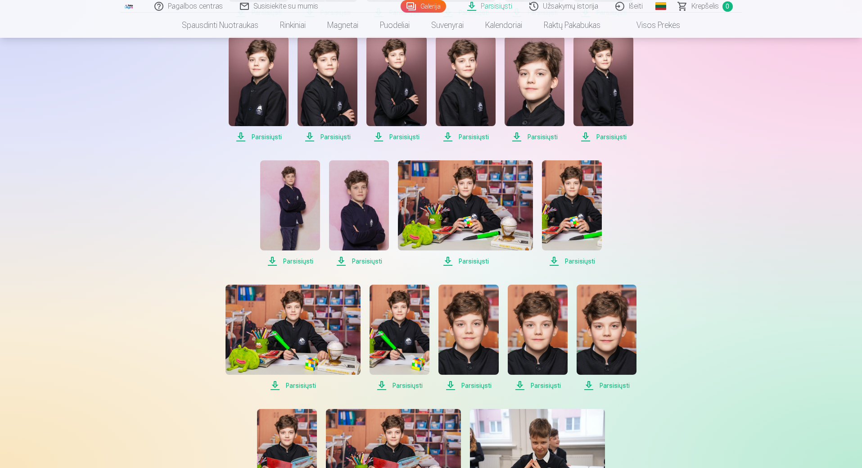
scroll to position [405, 0]
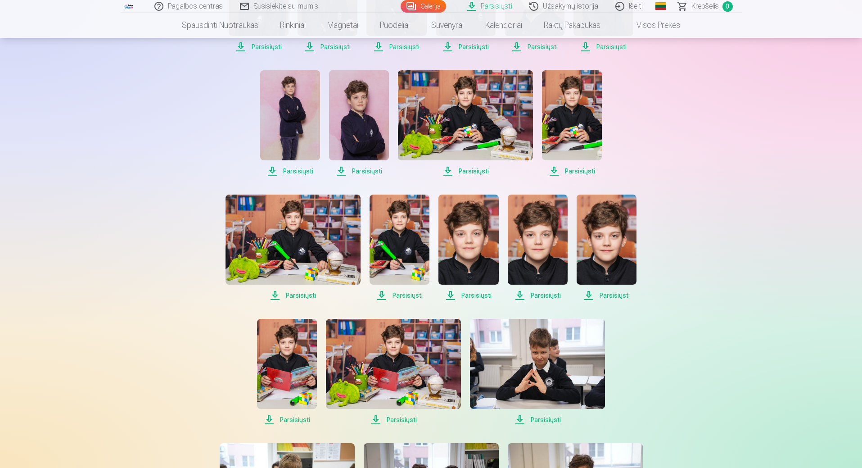
click at [521, 419] on span "Parsisiųsti" at bounding box center [537, 419] width 135 height 11
click at [476, 292] on span "Parsisiųsti" at bounding box center [469, 295] width 60 height 11
click at [539, 294] on span "Parsisiųsti" at bounding box center [538, 295] width 60 height 11
click at [542, 296] on span "Parsisiųsti" at bounding box center [538, 295] width 60 height 11
click at [608, 297] on span "Parsisiųsti" at bounding box center [607, 295] width 60 height 11
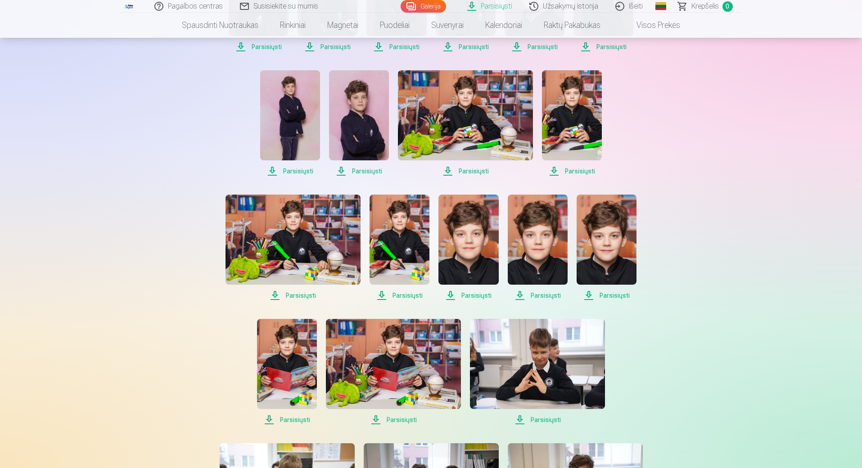
click at [290, 421] on span "Parsisiųsti" at bounding box center [287, 419] width 60 height 11
click at [406, 419] on span "Parsisiųsti" at bounding box center [393, 419] width 135 height 11
click at [547, 418] on span "Parsisiųsti" at bounding box center [537, 419] width 135 height 11
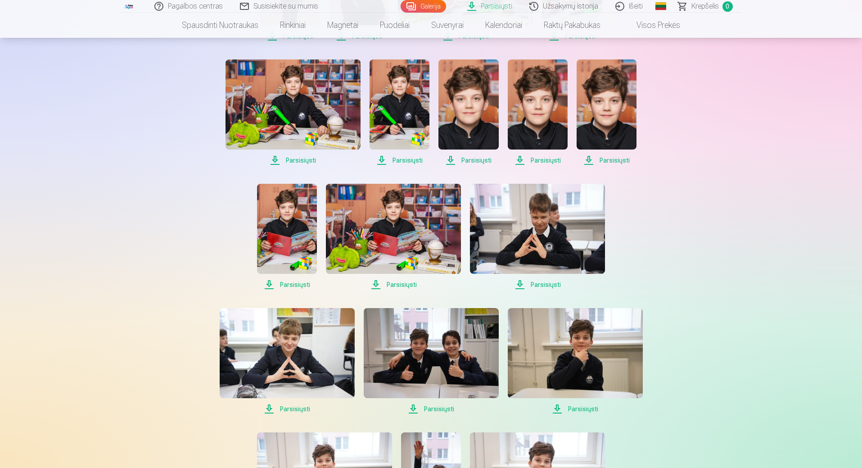
click at [295, 407] on span "Parsisiųsti" at bounding box center [287, 408] width 135 height 11
click at [439, 409] on span "Parsisiųsti" at bounding box center [431, 408] width 135 height 11
click at [582, 408] on span "Parsisiųsti" at bounding box center [575, 408] width 135 height 11
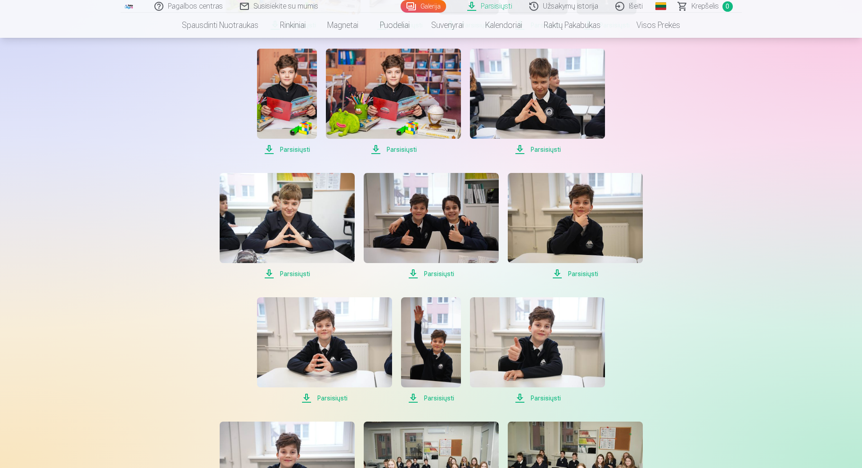
click at [328, 396] on span "Parsisiųsti" at bounding box center [324, 398] width 135 height 11
click at [439, 397] on span "Parsisiųsti" at bounding box center [431, 398] width 60 height 11
click at [543, 398] on span "Parsisiųsti" at bounding box center [537, 398] width 135 height 11
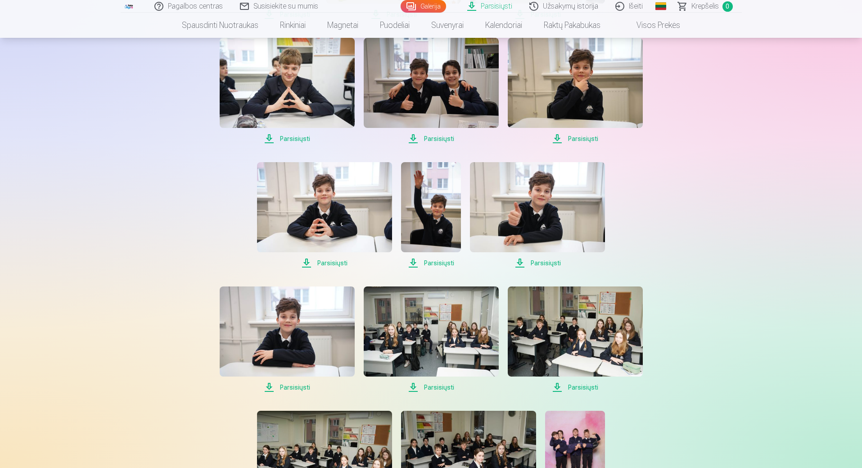
scroll to position [856, 0]
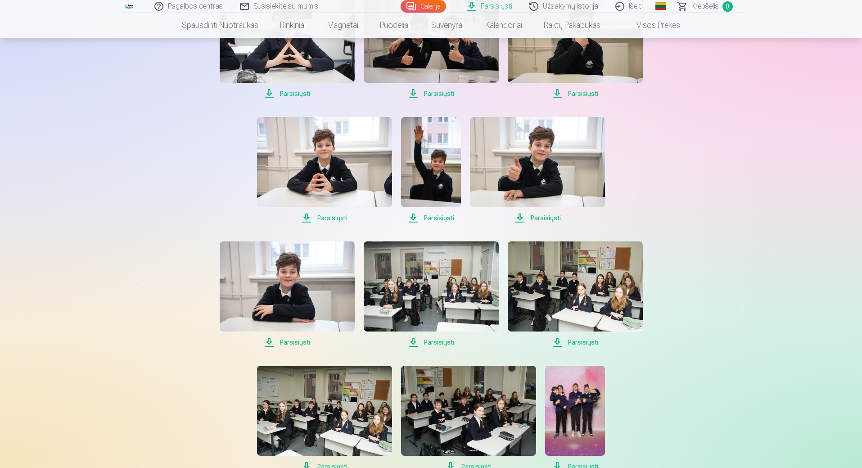
click at [297, 341] on span "Parsisiųsti" at bounding box center [287, 342] width 135 height 11
click at [296, 341] on span "Parsisiųsti" at bounding box center [287, 342] width 135 height 11
click at [435, 342] on span "Parsisiųsti" at bounding box center [431, 342] width 135 height 11
click at [435, 341] on span "Parsisiųsti" at bounding box center [431, 342] width 135 height 11
click at [438, 344] on span "Parsisiųsti" at bounding box center [431, 342] width 135 height 11
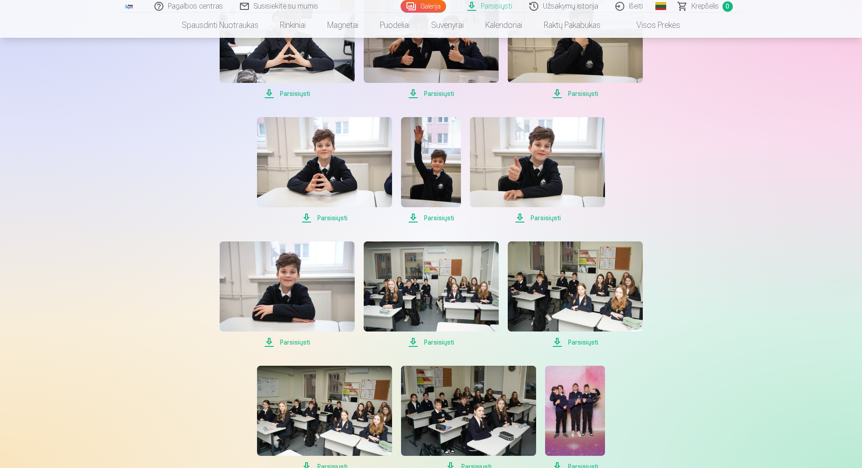
click at [583, 342] on span "Parsisiųsti" at bounding box center [575, 342] width 135 height 11
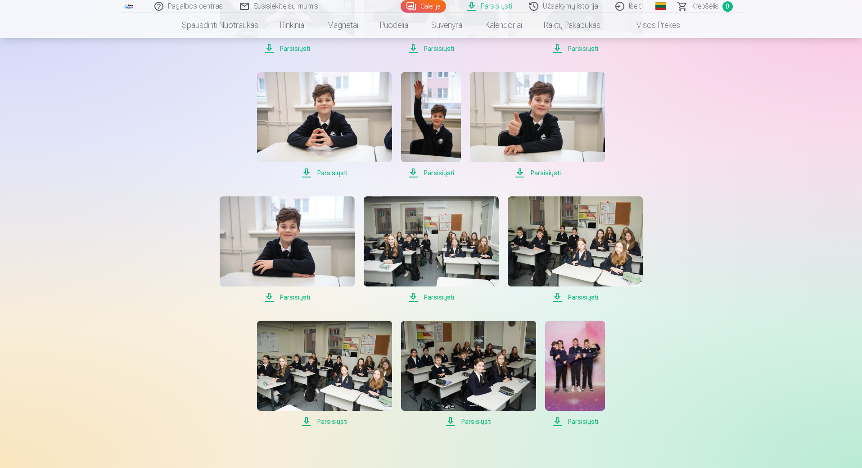
scroll to position [946, 0]
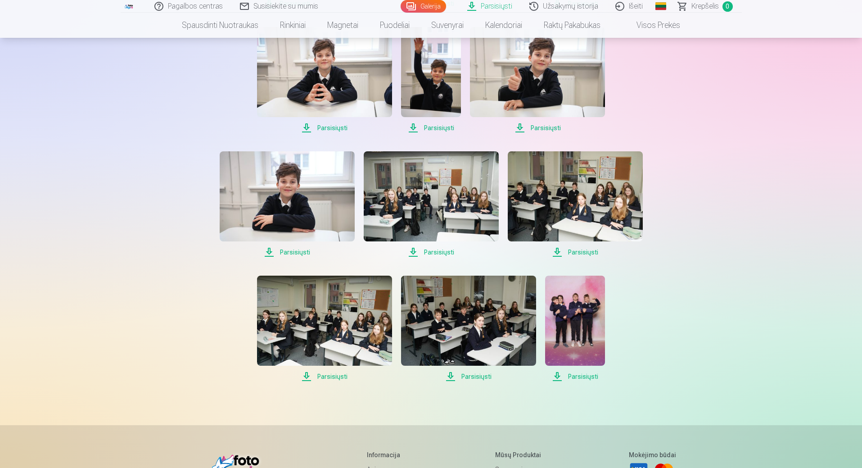
click at [333, 376] on span "Parsisiųsti" at bounding box center [324, 376] width 135 height 11
click at [481, 376] on span "Parsisiųsti" at bounding box center [468, 376] width 135 height 11
click at [580, 376] on span "Parsisiųsti" at bounding box center [575, 376] width 60 height 11
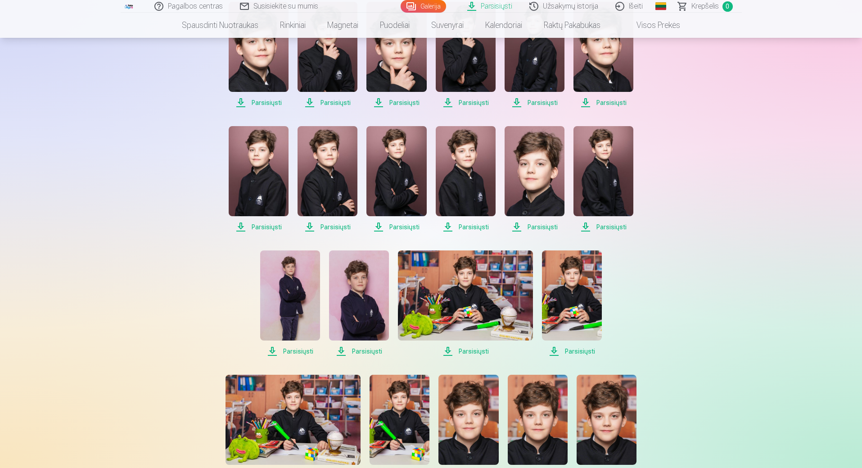
scroll to position [315, 0]
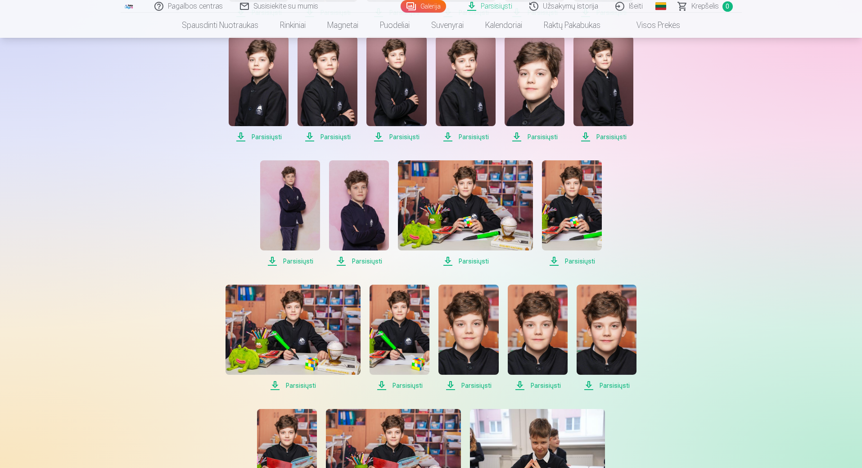
click at [405, 385] on span "Parsisiųsti" at bounding box center [400, 385] width 60 height 11
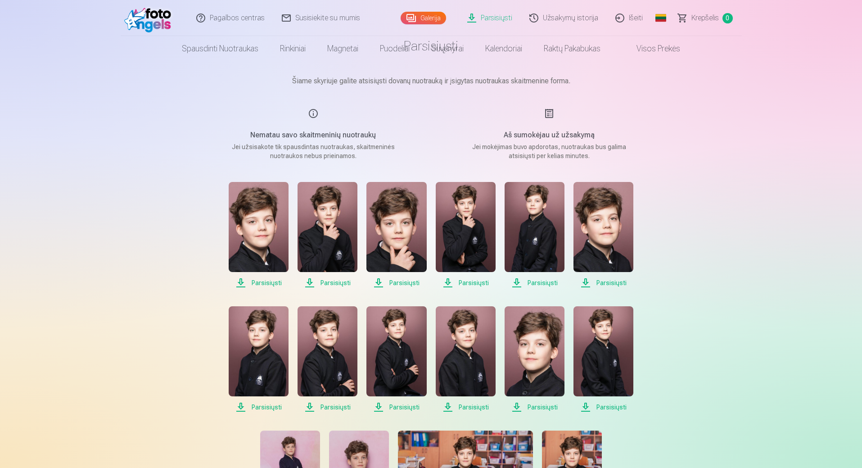
scroll to position [0, 0]
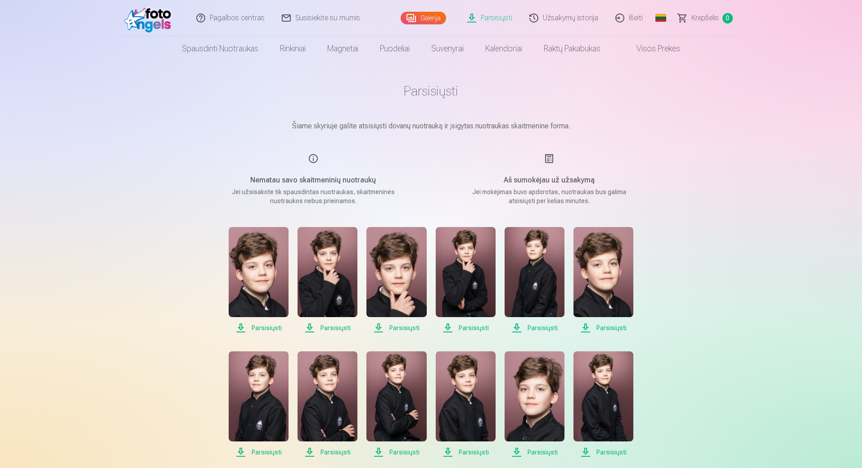
click at [704, 18] on span "Krepšelis" at bounding box center [705, 18] width 27 height 11
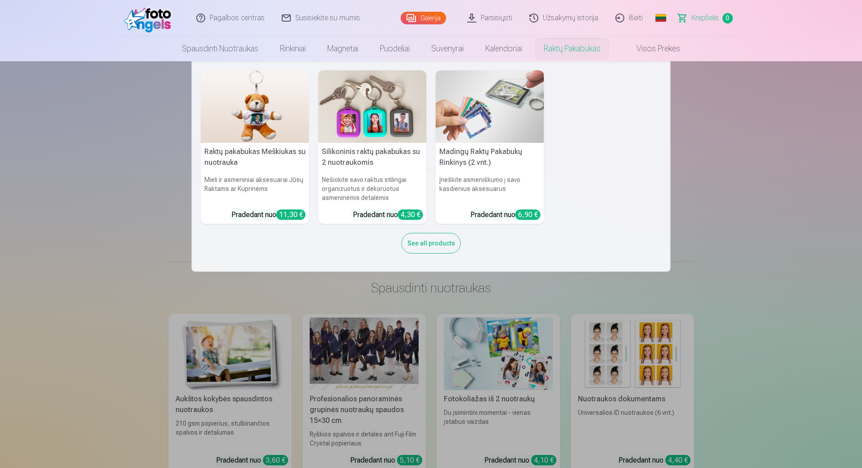
drag, startPoint x: 722, startPoint y: 196, endPoint x: 788, endPoint y: 181, distance: 68.3
click at [788, 181] on nav "Raktų pakabukas Meškiukas su nuotrauka Mieli ir asmeniniai aksesuarai Jūsų Rakt…" at bounding box center [431, 166] width 862 height 210
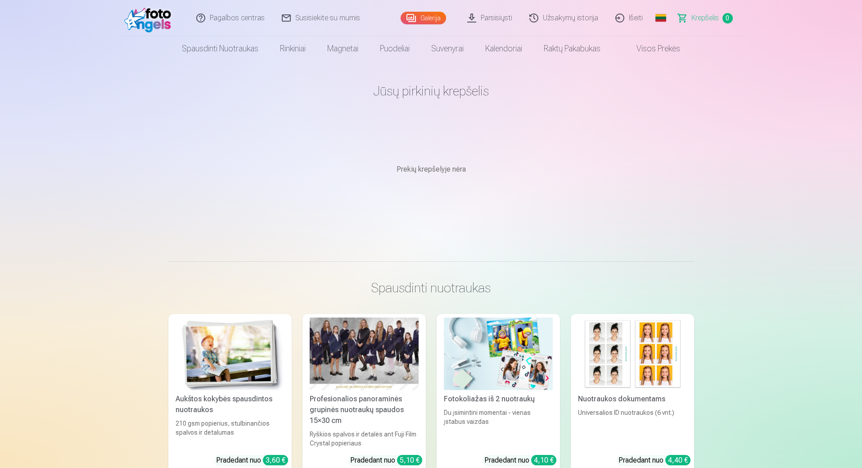
click at [657, 16] on link "Global" at bounding box center [661, 18] width 18 height 36
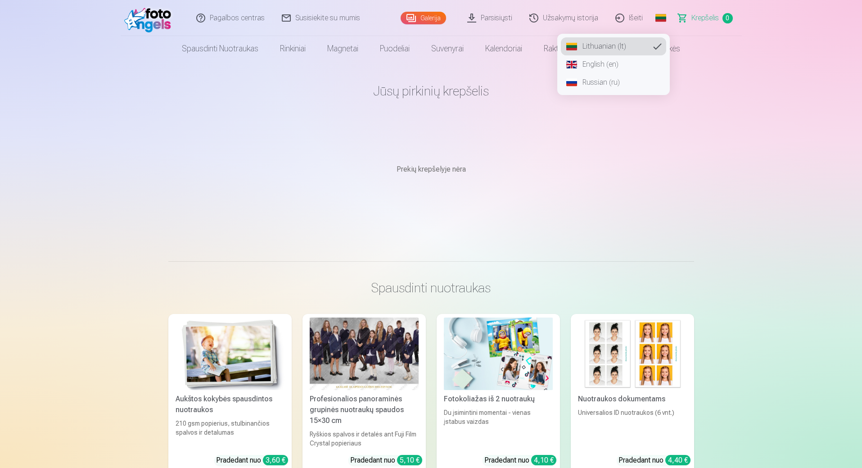
drag, startPoint x: 802, startPoint y: 126, endPoint x: 800, endPoint y: 117, distance: 9.2
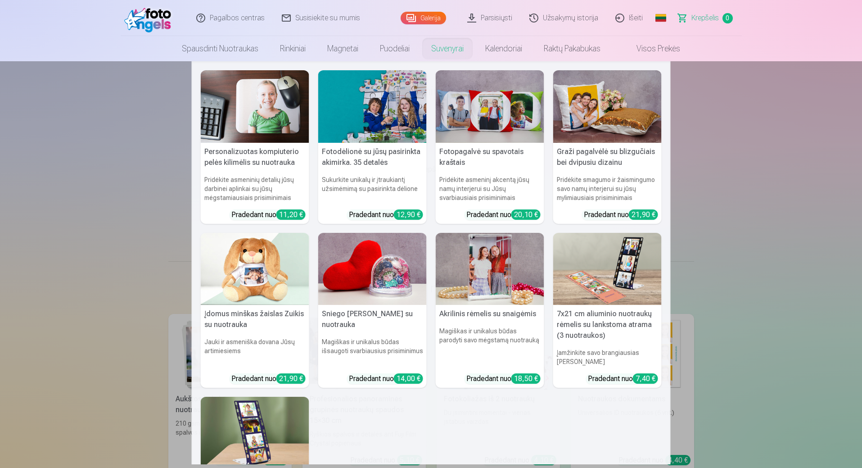
click at [439, 46] on link "Suvenyrai" at bounding box center [448, 48] width 54 height 25
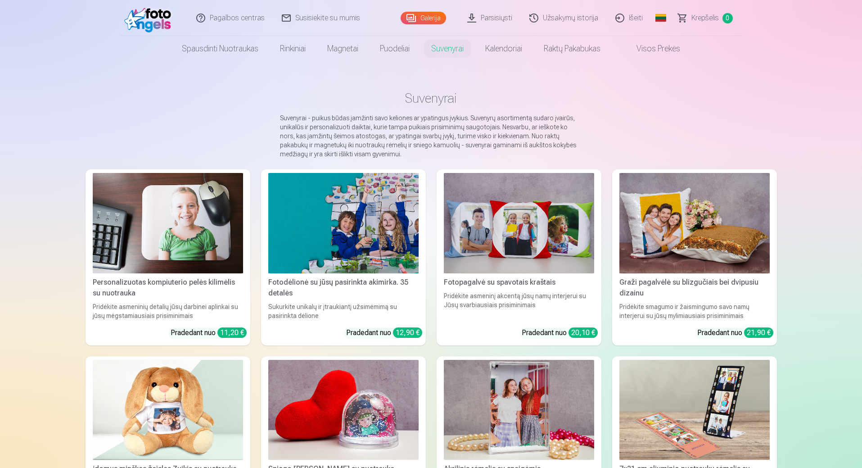
click at [634, 20] on link "Išeiti" at bounding box center [629, 18] width 45 height 36
